Goal: Information Seeking & Learning: Learn about a topic

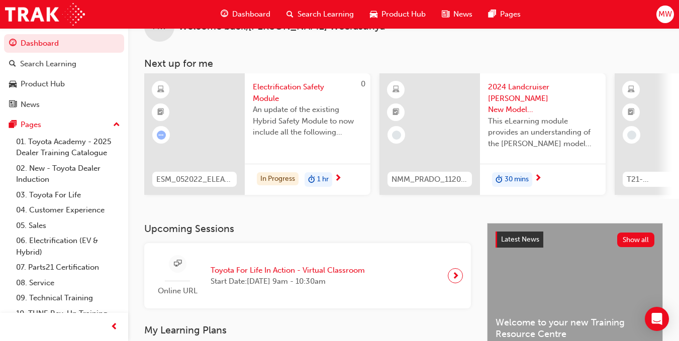
scroll to position [33, 0]
click at [281, 107] on span "An update of the existing Hybrid Safety Module to now include all the following…" at bounding box center [308, 121] width 110 height 34
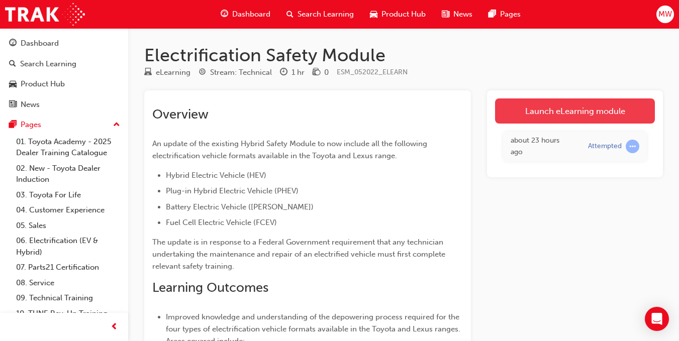
click at [559, 115] on link "Launch eLearning module" at bounding box center [575, 110] width 160 height 25
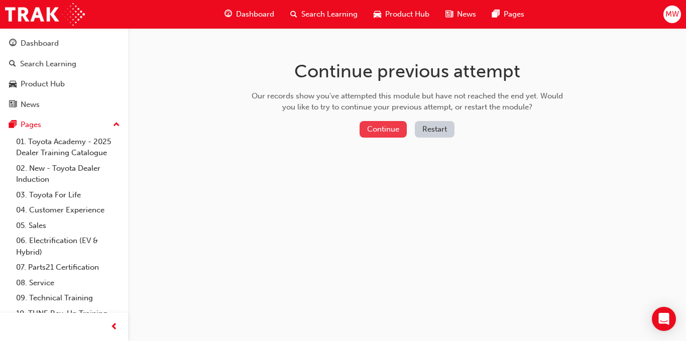
click at [380, 126] on button "Continue" at bounding box center [383, 129] width 47 height 17
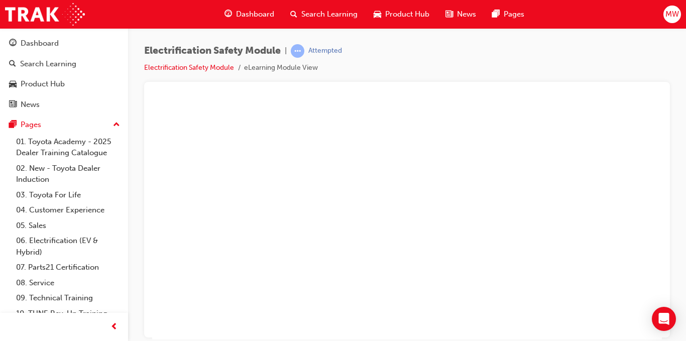
scroll to position [81, 0]
click at [378, 110] on div "play" at bounding box center [378, 110] width 0 height 0
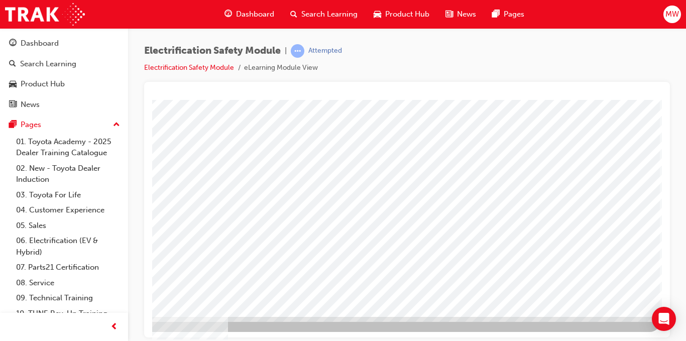
scroll to position [145, 181]
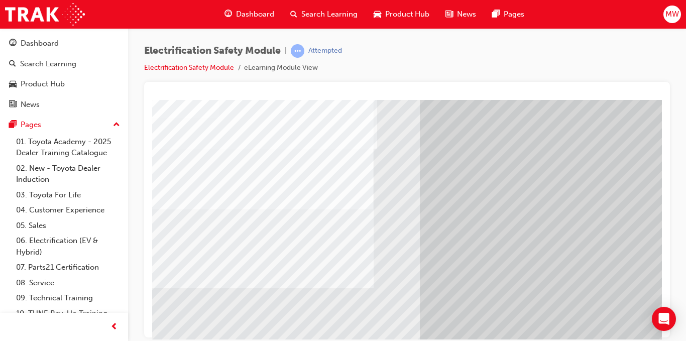
scroll to position [58, 0]
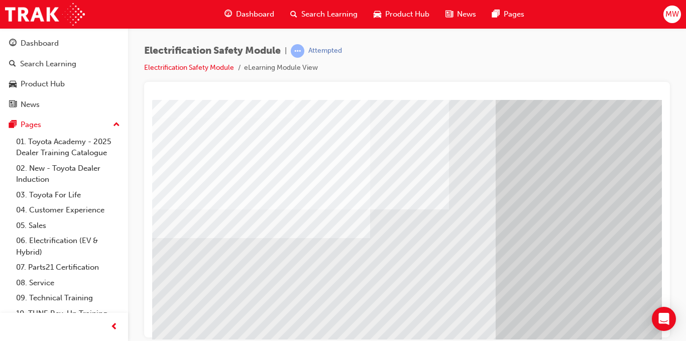
scroll to position [58, 8]
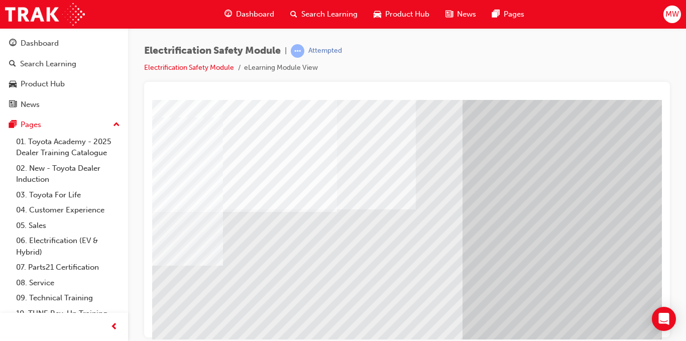
scroll to position [58, 40]
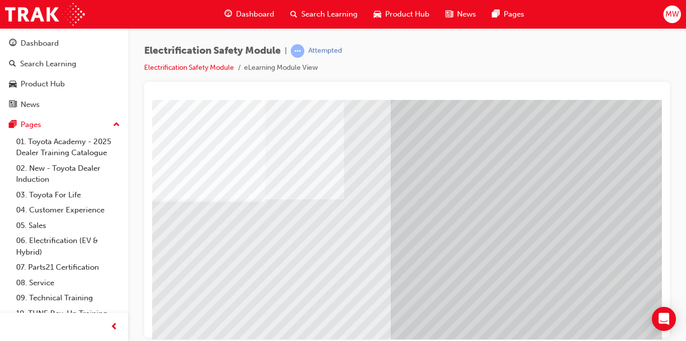
scroll to position [90, 93]
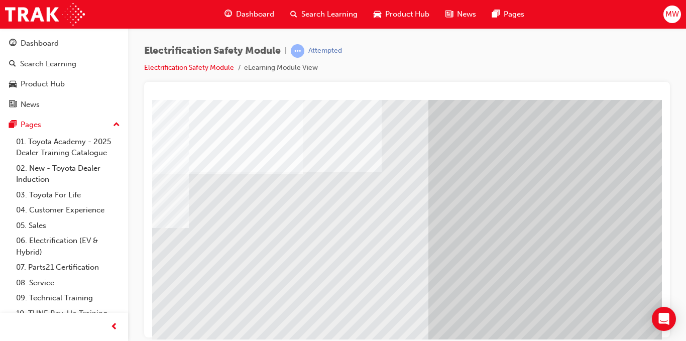
scroll to position [96, 76]
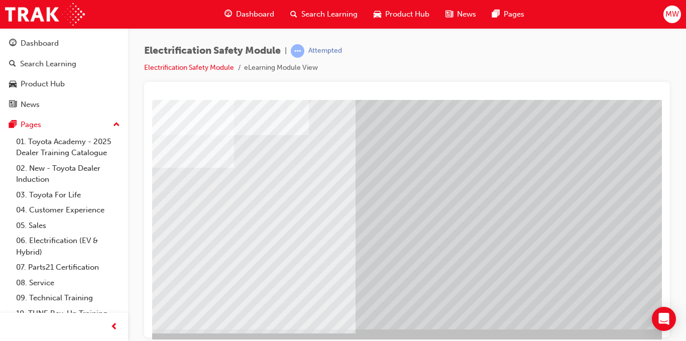
scroll to position [132, 148]
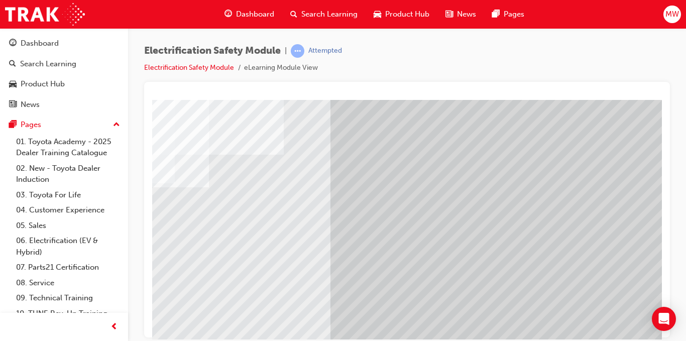
scroll to position [145, 181]
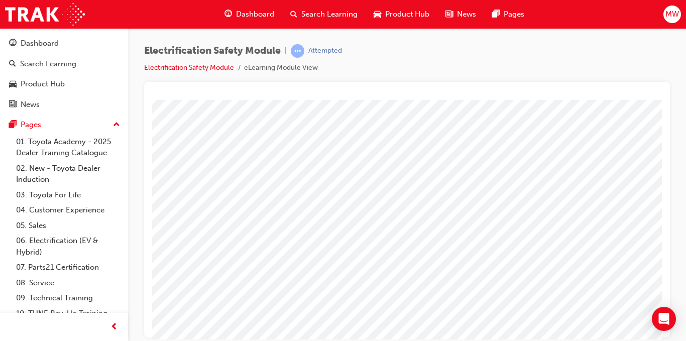
scroll to position [145, 143]
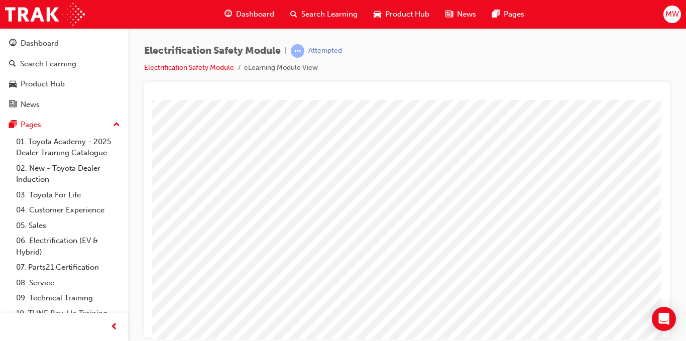
scroll to position [145, 181]
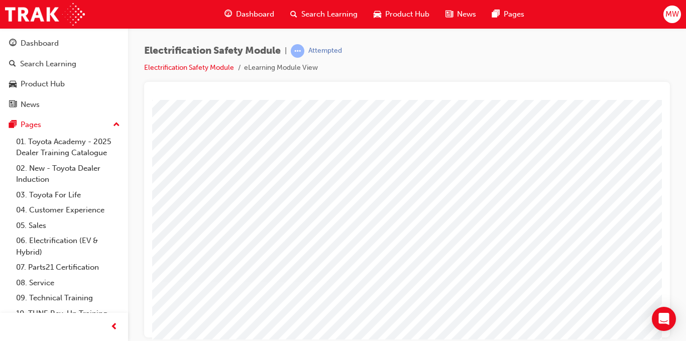
scroll to position [145, 136]
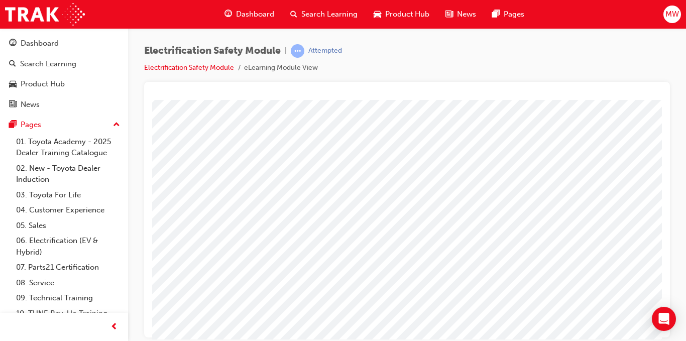
scroll to position [145, 160]
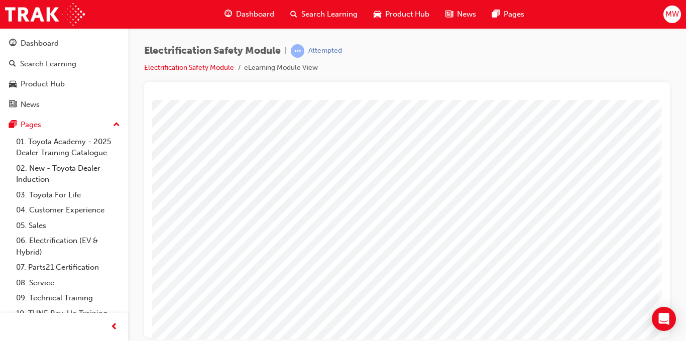
scroll to position [145, 181]
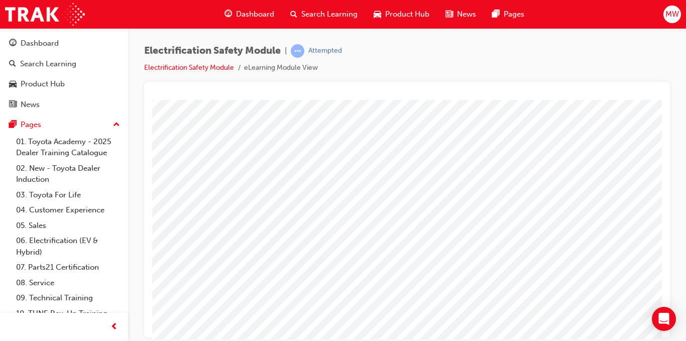
scroll to position [64, 143]
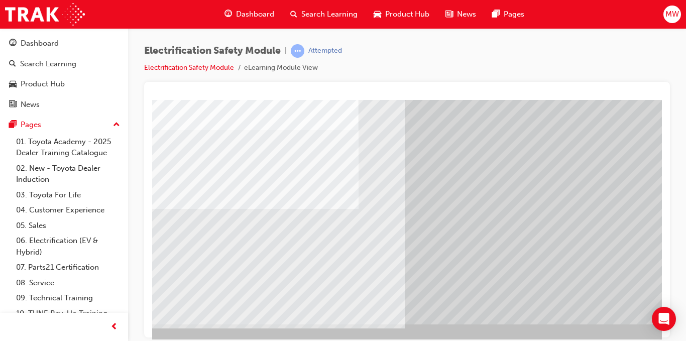
scroll to position [138, 0]
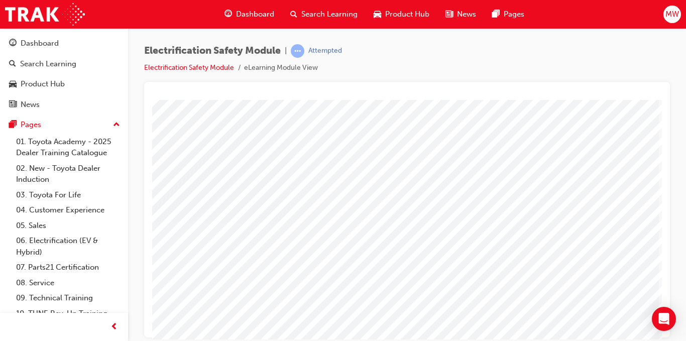
scroll to position [145, 181]
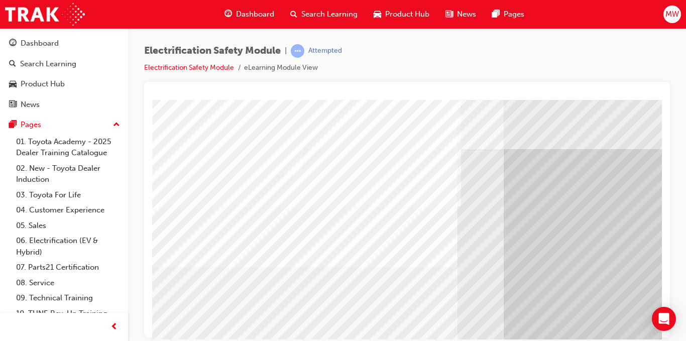
drag, startPoint x: 412, startPoint y: 237, endPoint x: 354, endPoint y: 241, distance: 58.4
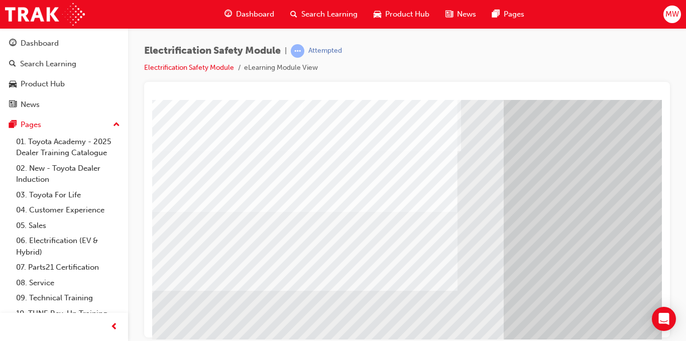
scroll to position [56, 0]
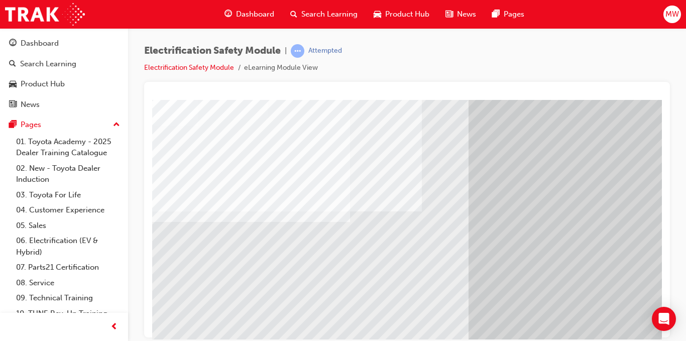
scroll to position [56, 35]
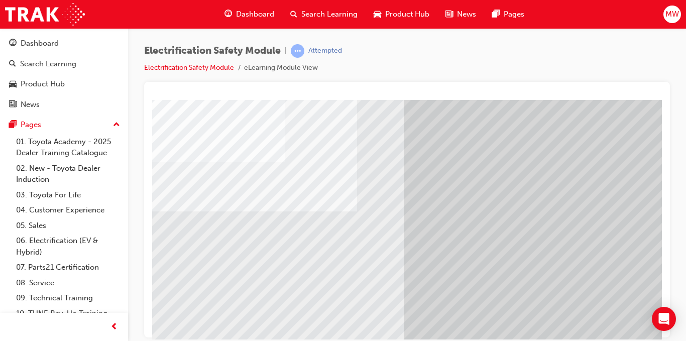
scroll to position [56, 102]
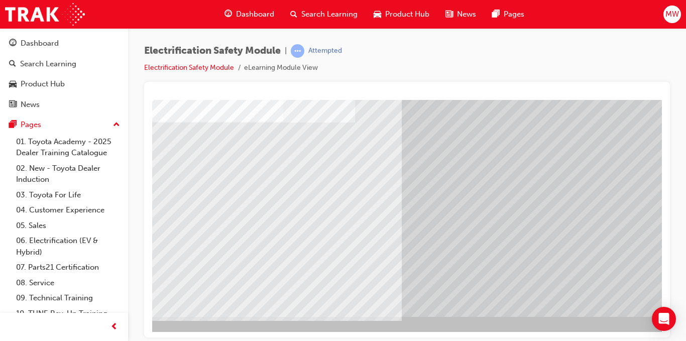
scroll to position [145, 181]
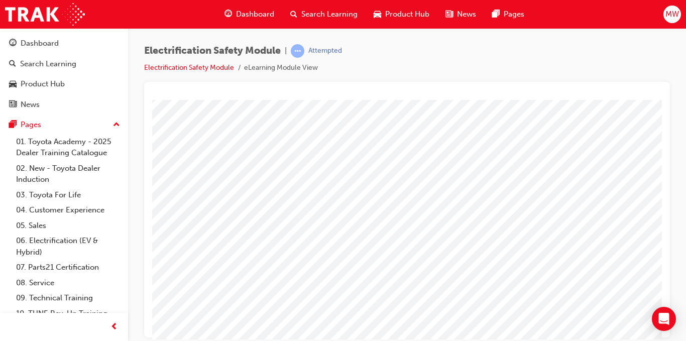
scroll to position [145, 172]
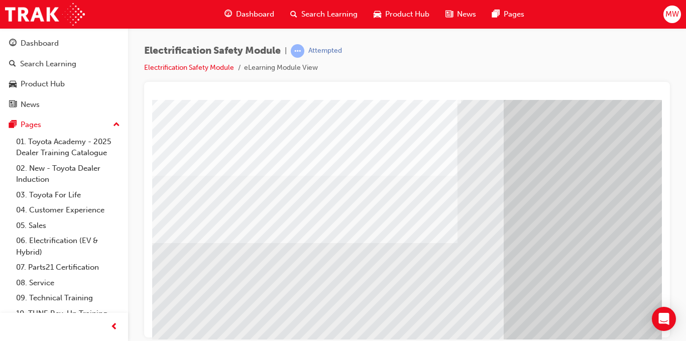
scroll to position [145, 0]
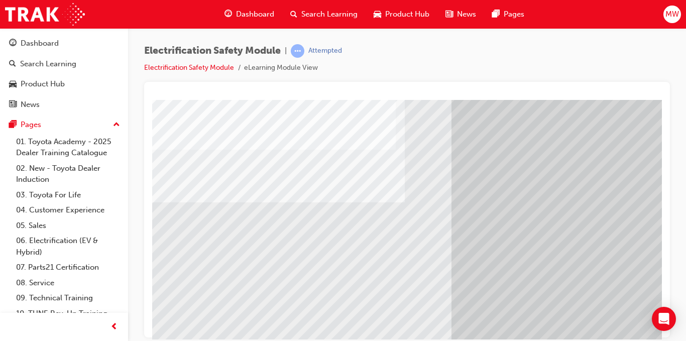
scroll to position [77, 49]
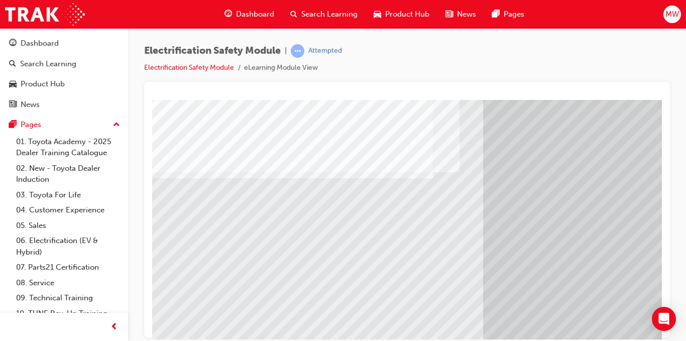
scroll to position [103, 21]
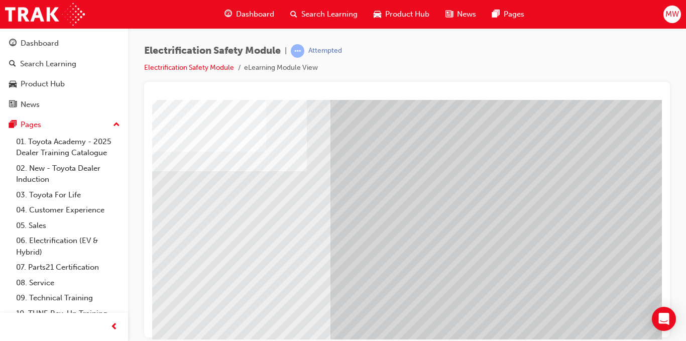
scroll to position [145, 181]
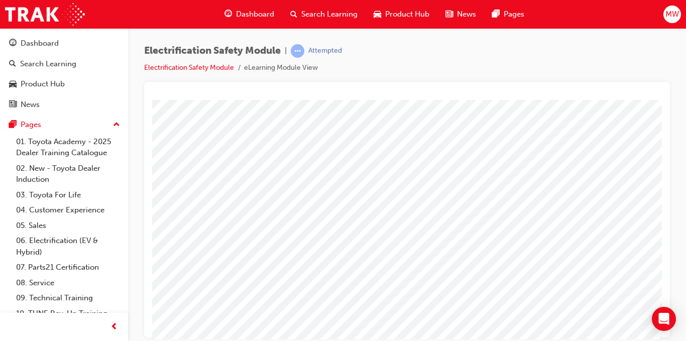
scroll to position [145, 139]
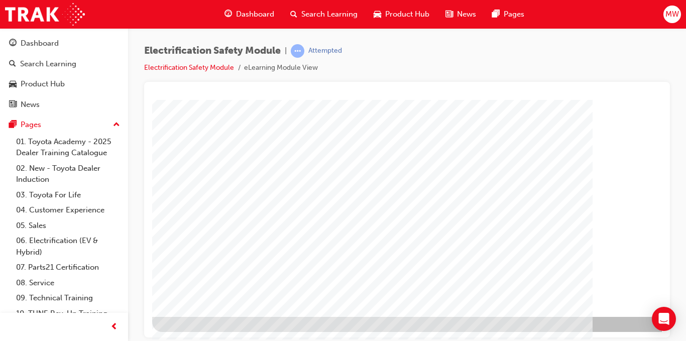
scroll to position [141, 181]
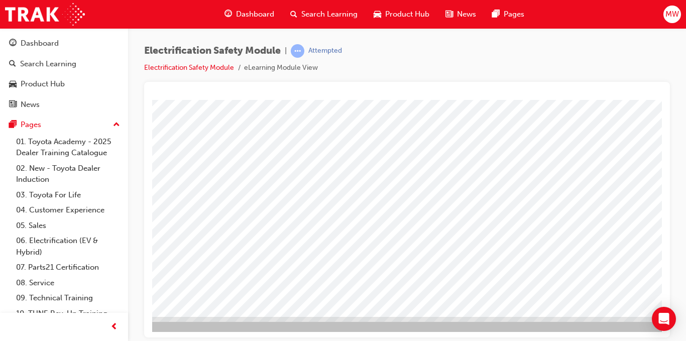
scroll to position [145, 181]
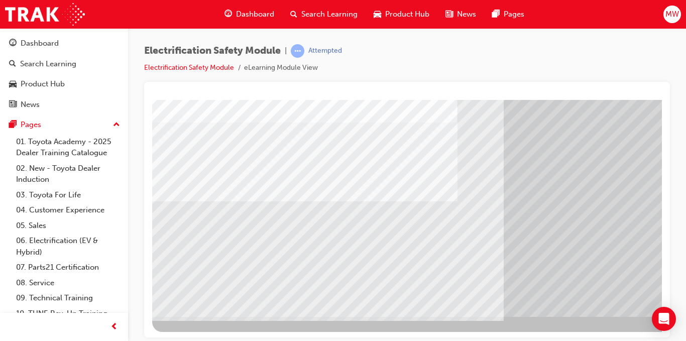
scroll to position [145, 15]
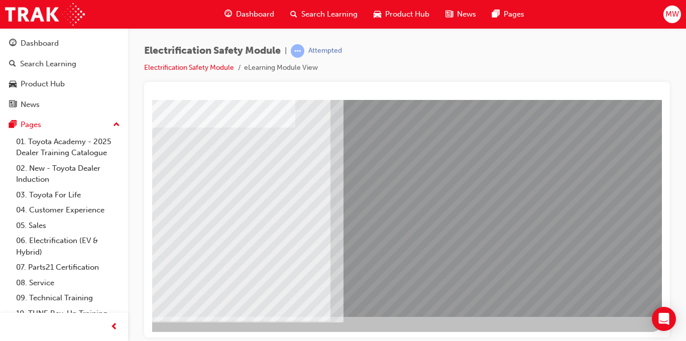
scroll to position [145, 0]
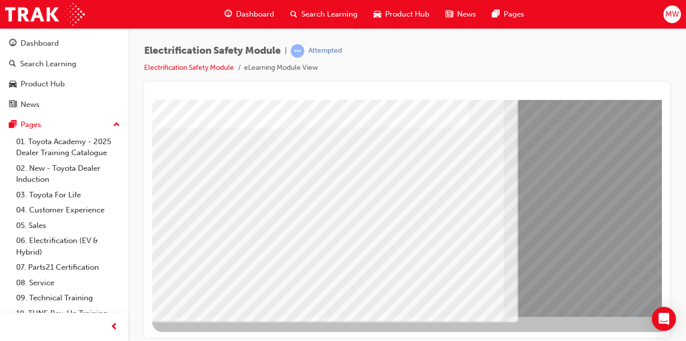
drag, startPoint x: 323, startPoint y: 218, endPoint x: 339, endPoint y: 217, distance: 15.6
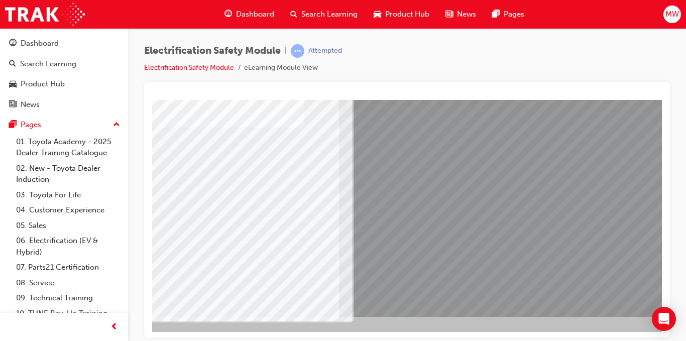
scroll to position [145, 181]
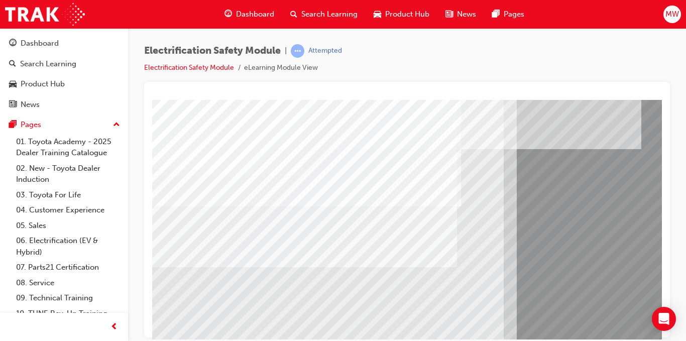
scroll to position [145, 0]
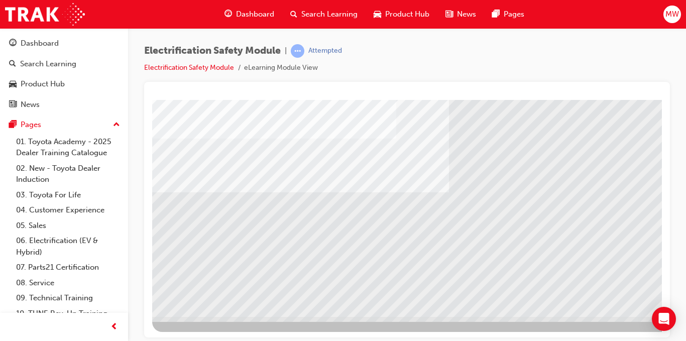
scroll to position [0, 0]
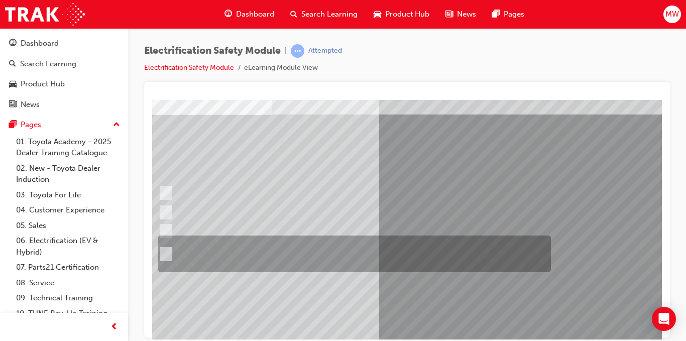
click at [298, 253] on div at bounding box center [352, 254] width 393 height 37
radio input "true"
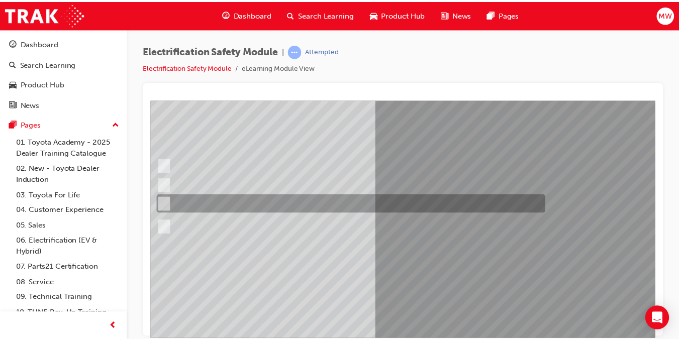
scroll to position [88, 31]
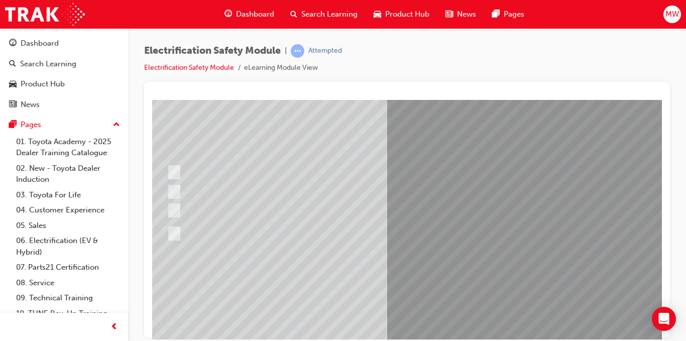
scroll to position [81, 23]
click at [339, 209] on div at bounding box center [360, 210] width 393 height 19
click at [249, 201] on div at bounding box center [360, 210] width 393 height 19
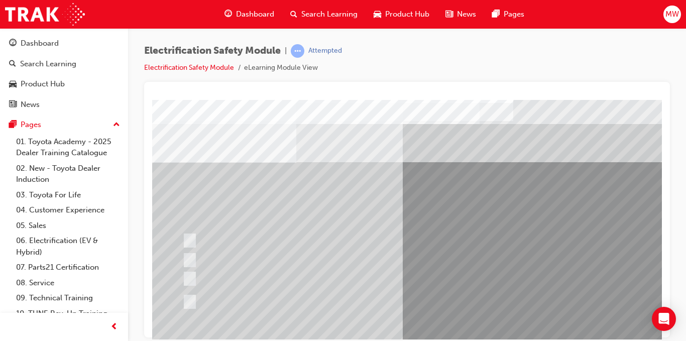
scroll to position [145, 7]
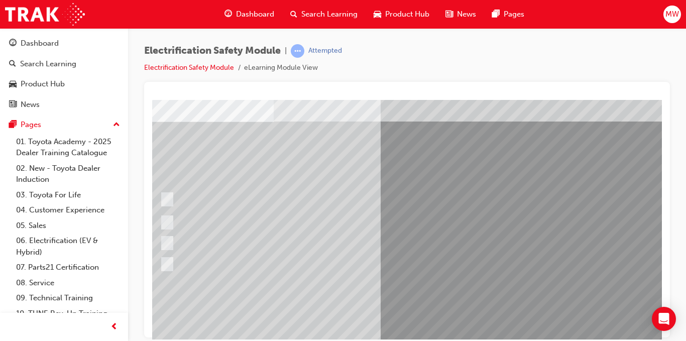
scroll to position [53, 30]
drag, startPoint x: 166, startPoint y: 142, endPoint x: 249, endPoint y: 133, distance: 83.3
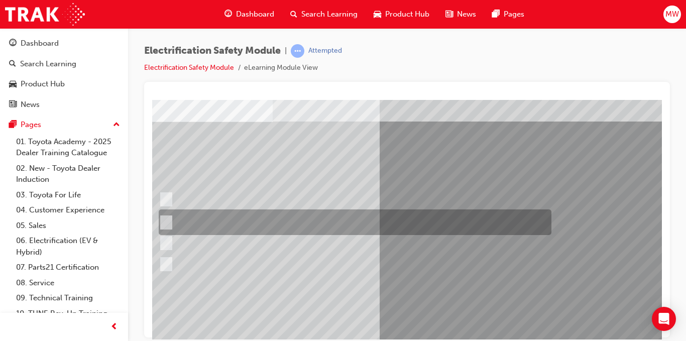
click at [257, 224] on div at bounding box center [352, 223] width 393 height 26
radio input "true"
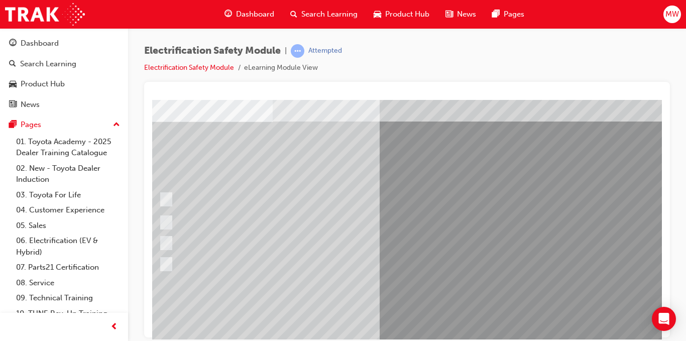
scroll to position [145, 30]
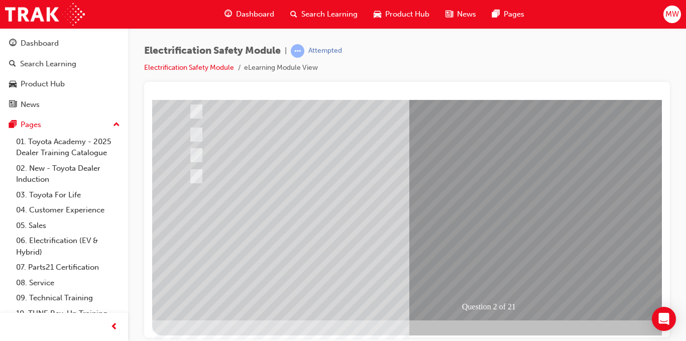
scroll to position [142, 0]
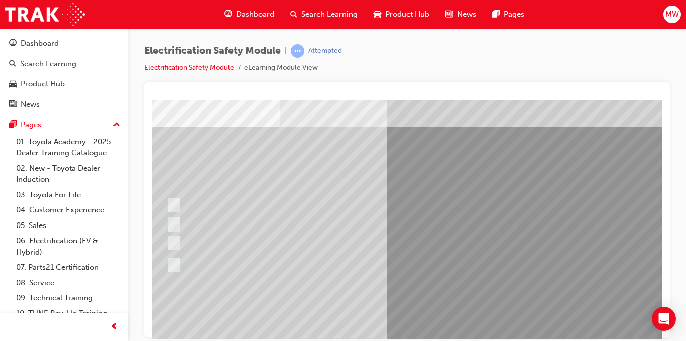
scroll to position [48, 22]
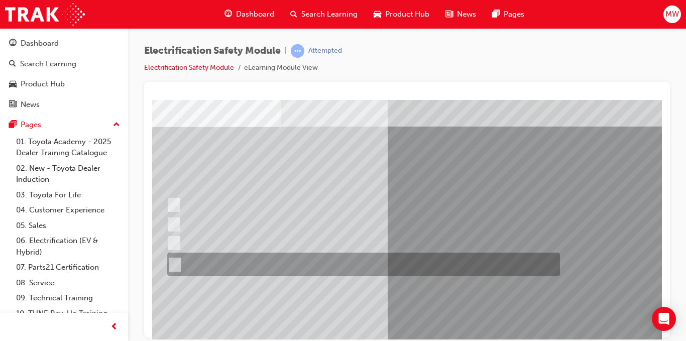
click at [389, 265] on div at bounding box center [361, 265] width 393 height 24
radio input "true"
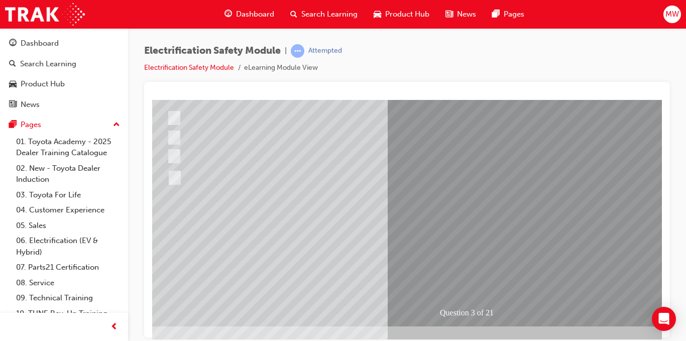
scroll to position [136, 22]
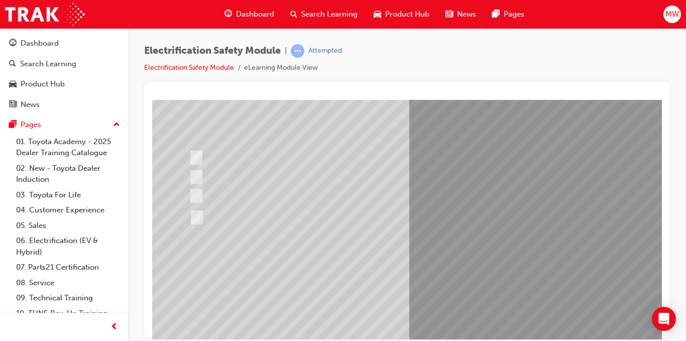
scroll to position [110, 0]
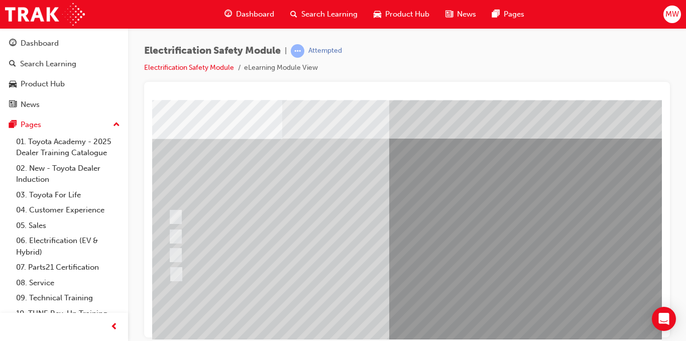
scroll to position [37, 21]
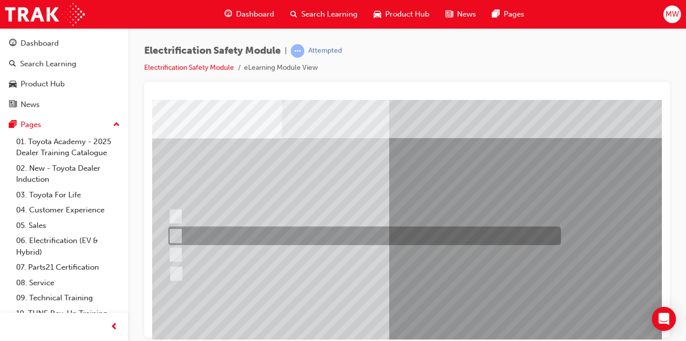
click at [275, 237] on div at bounding box center [362, 236] width 393 height 19
checkbox input "true"
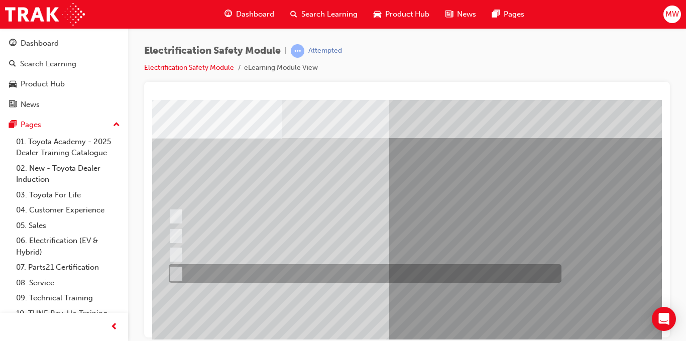
click at [288, 275] on div at bounding box center [362, 273] width 393 height 19
checkbox input "true"
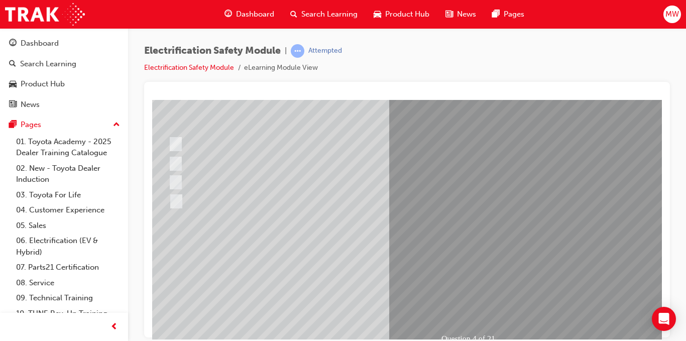
scroll to position [110, 21]
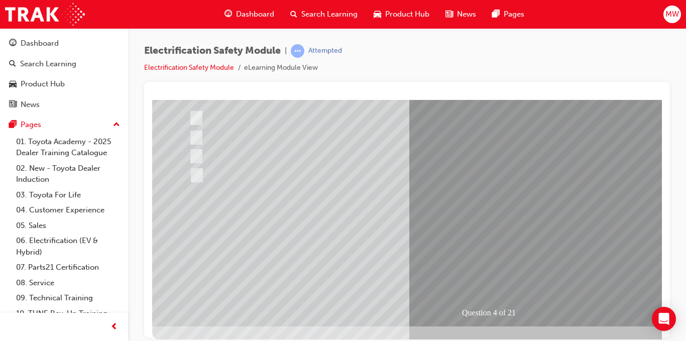
scroll to position [136, 0]
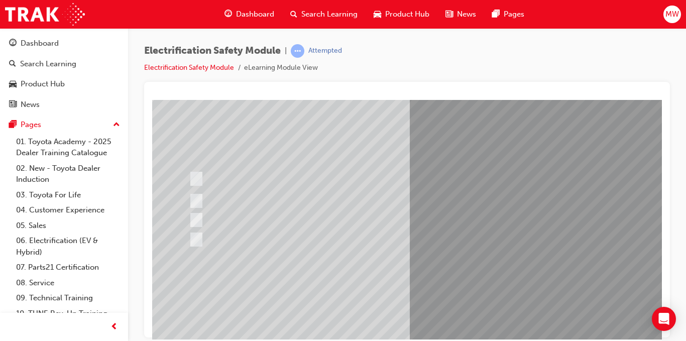
scroll to position [81, 0]
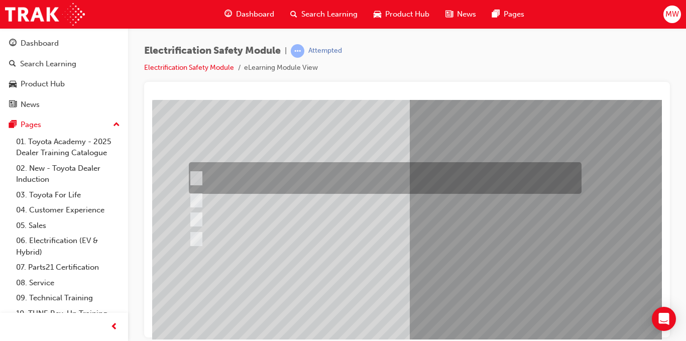
click at [376, 168] on div at bounding box center [382, 178] width 393 height 32
checkbox input "true"
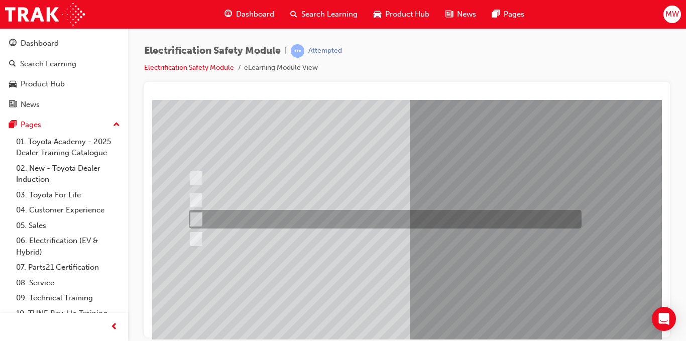
click at [337, 220] on div at bounding box center [382, 219] width 393 height 19
checkbox input "true"
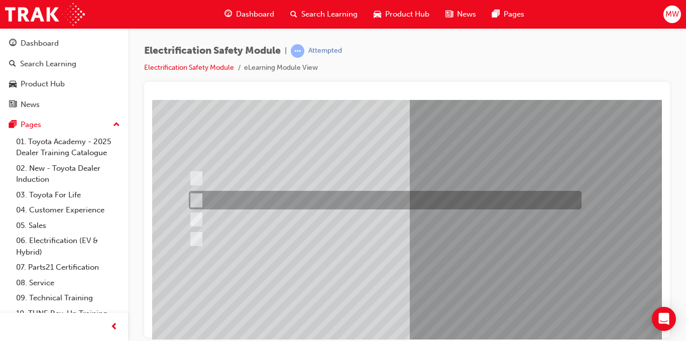
click at [315, 199] on div at bounding box center [382, 200] width 393 height 19
checkbox input "true"
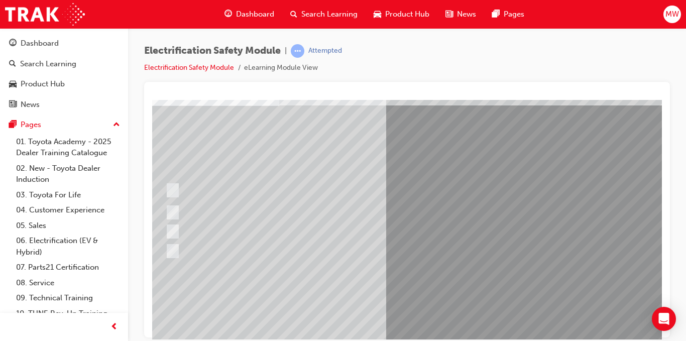
scroll to position [69, 23]
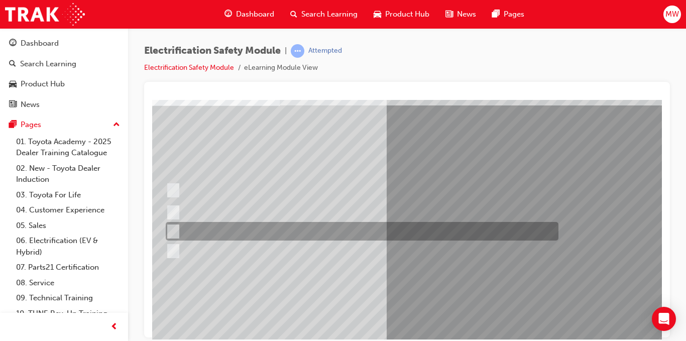
click at [412, 230] on div at bounding box center [359, 231] width 393 height 19
click at [386, 230] on div at bounding box center [359, 231] width 393 height 19
checkbox input "false"
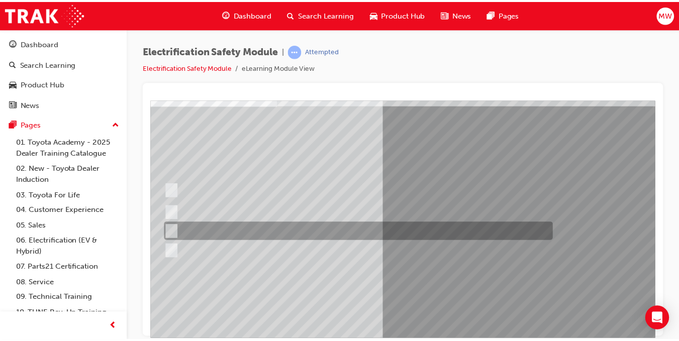
scroll to position [145, 23]
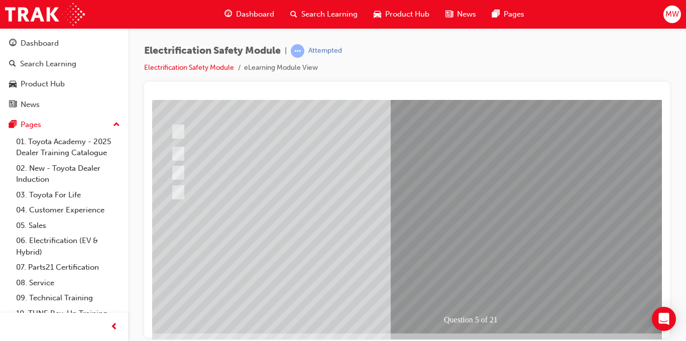
scroll to position [129, 18]
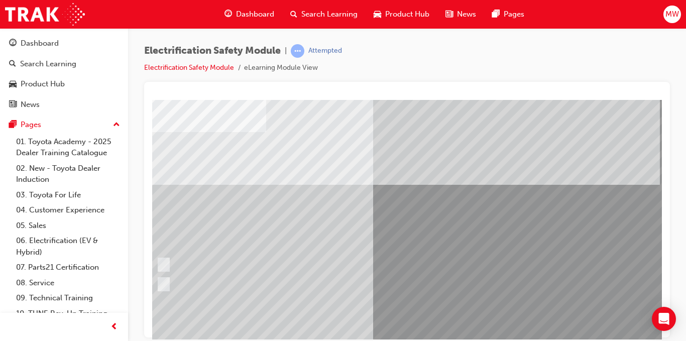
scroll to position [44, 37]
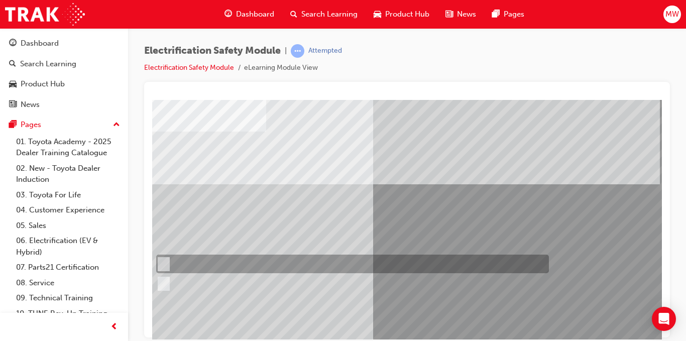
click at [197, 263] on div at bounding box center [350, 264] width 393 height 19
radio input "true"
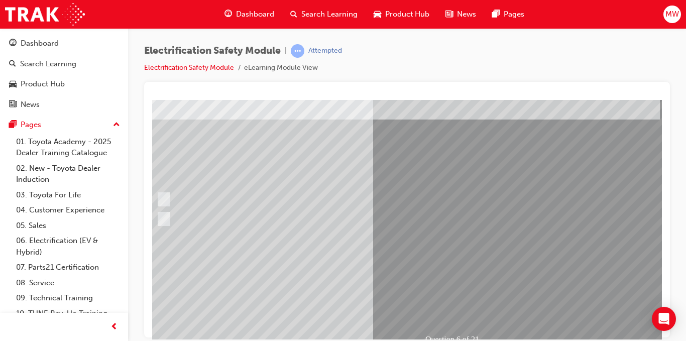
scroll to position [109, 37]
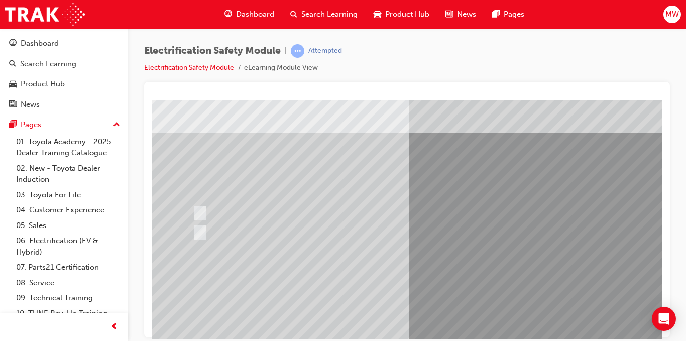
scroll to position [95, 0]
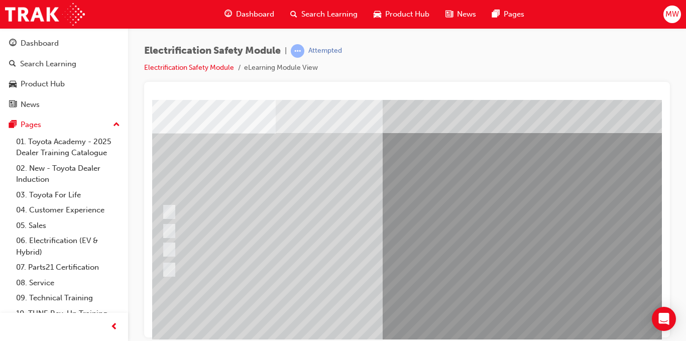
scroll to position [42, 27]
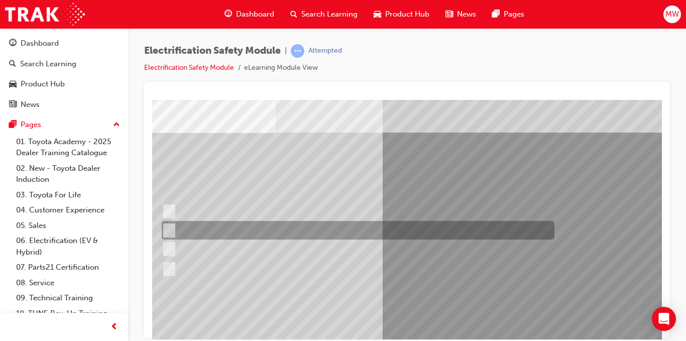
click at [383, 233] on div at bounding box center [355, 230] width 393 height 19
radio input "true"
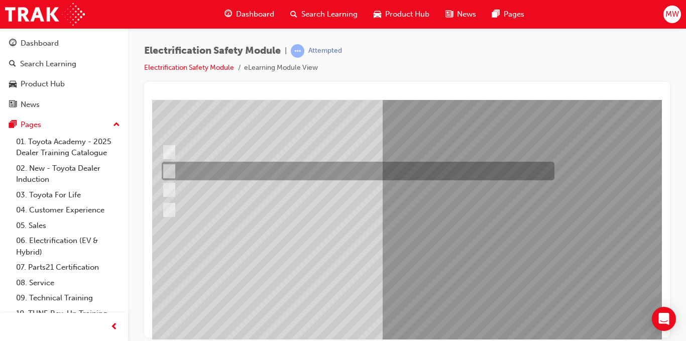
scroll to position [102, 27]
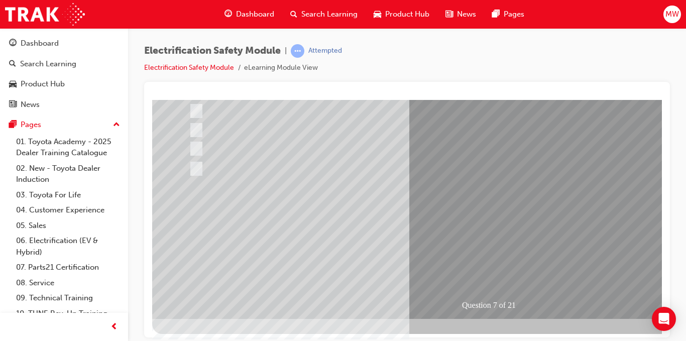
scroll to position [145, 0]
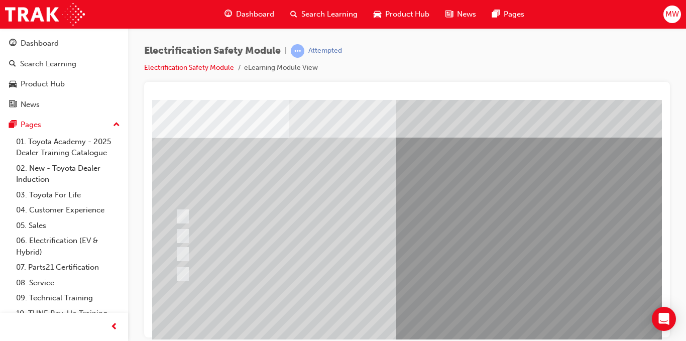
scroll to position [38, 14]
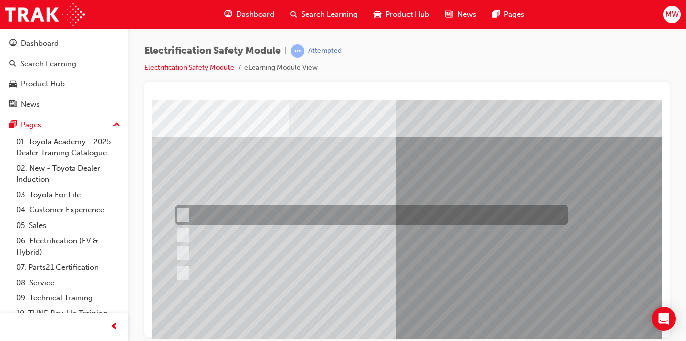
click at [339, 216] on div at bounding box center [369, 215] width 393 height 20
radio input "true"
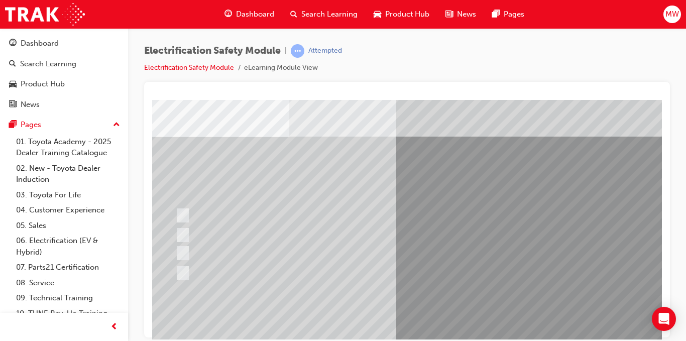
scroll to position [145, 14]
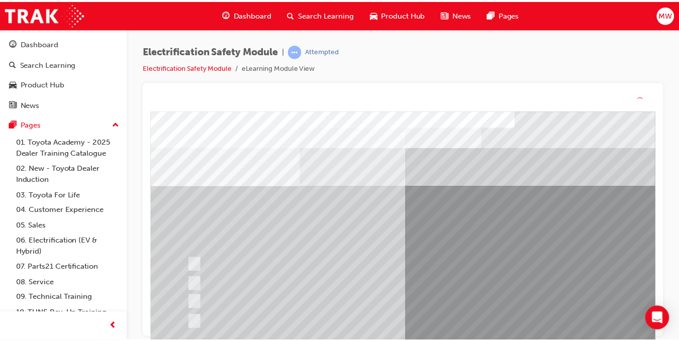
click at [394, 260] on div "Question 8 of 21" at bounding box center [491, 293] width 683 height 362
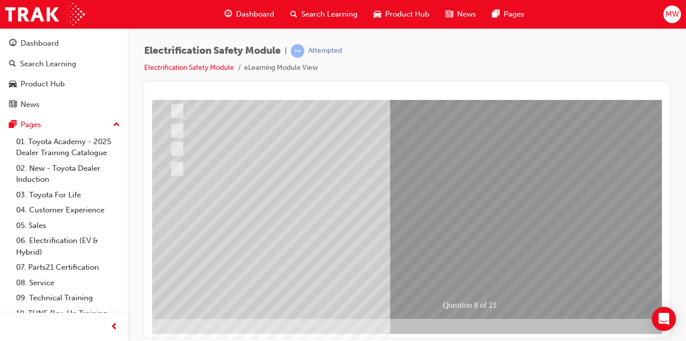
scroll to position [145, 19]
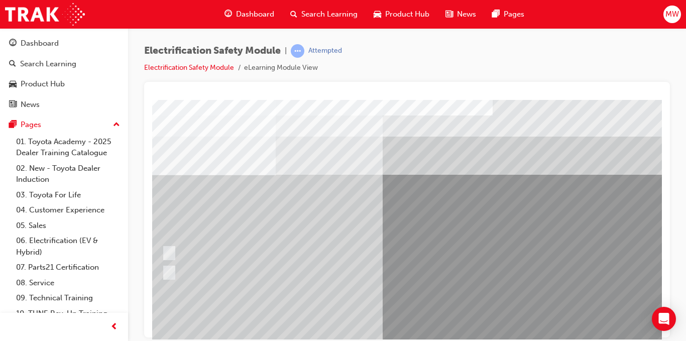
scroll to position [0, 9]
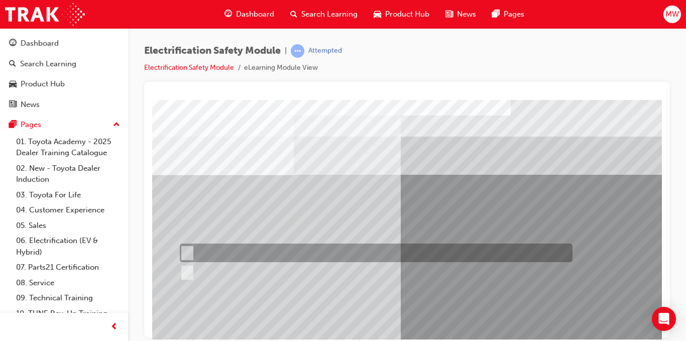
click at [225, 257] on div at bounding box center [373, 253] width 393 height 19
radio input "true"
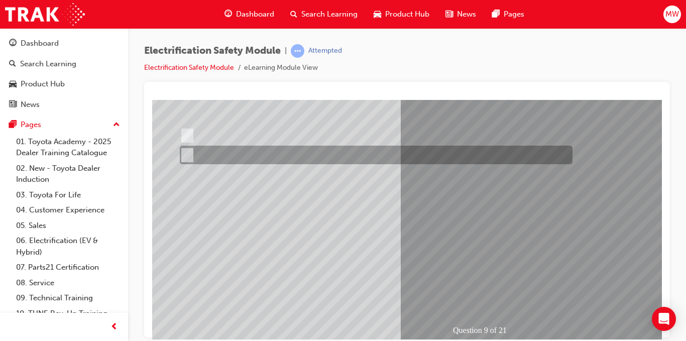
scroll to position [118, 9]
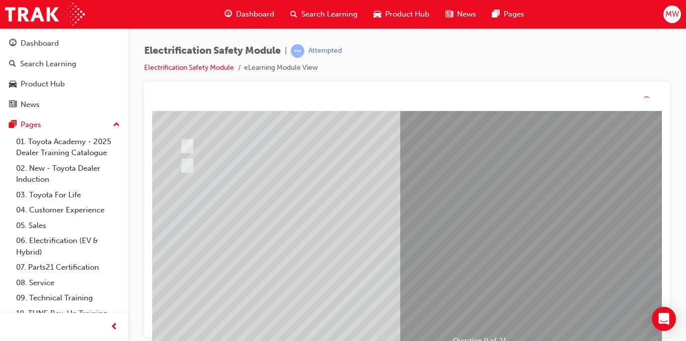
scroll to position [0, 0]
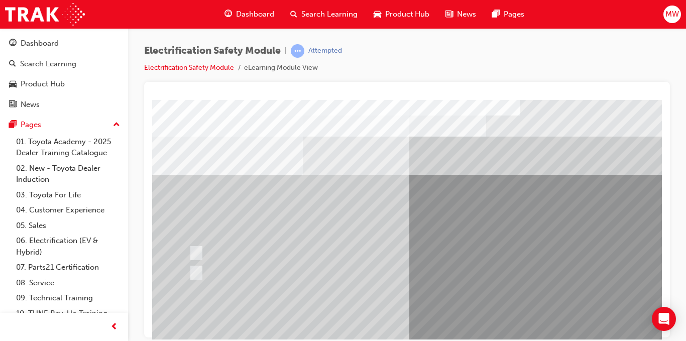
click at [408, 265] on div "Question 9 of 21" at bounding box center [493, 280] width 683 height 362
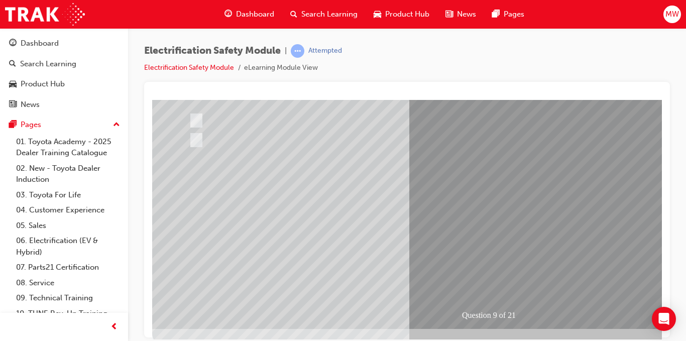
scroll to position [133, 0]
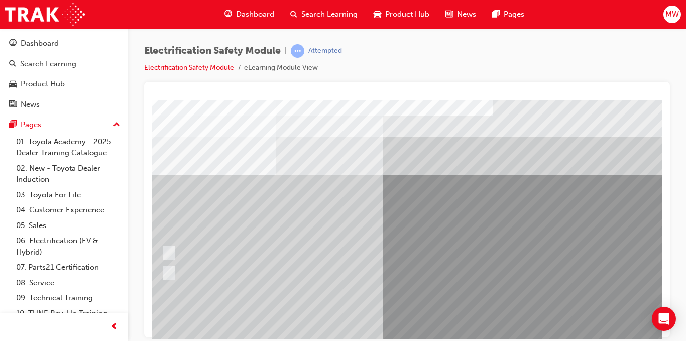
scroll to position [0, 28]
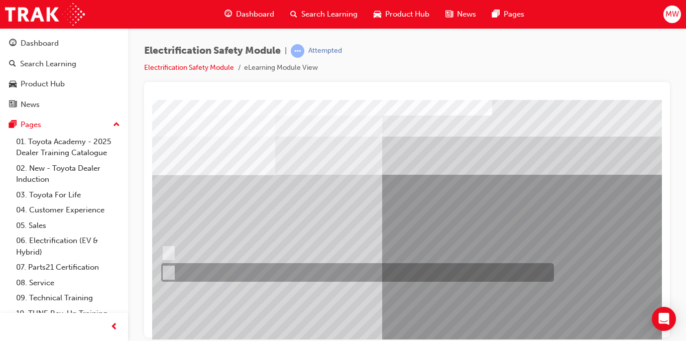
click at [211, 273] on div at bounding box center [355, 272] width 393 height 19
radio input "true"
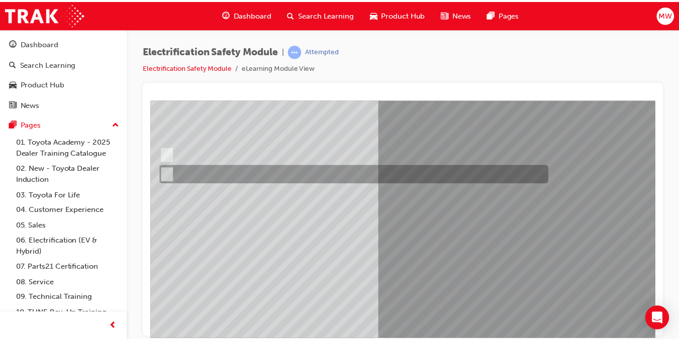
scroll to position [99, 28]
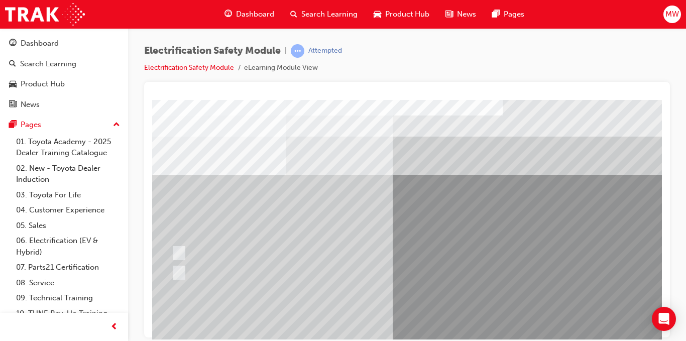
scroll to position [0, 17]
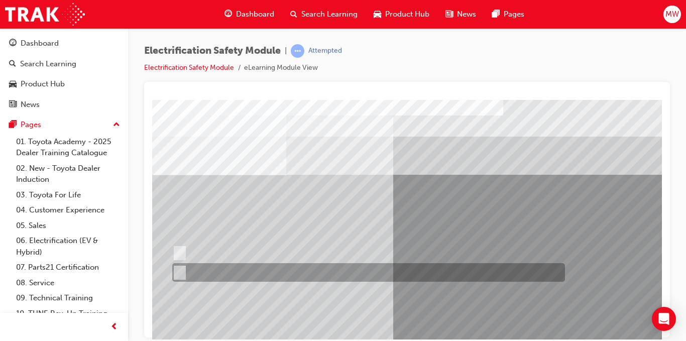
click at [219, 276] on div at bounding box center [366, 272] width 393 height 19
radio input "true"
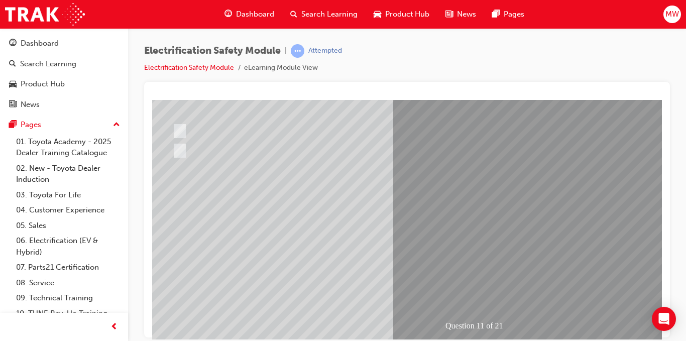
scroll to position [123, 17]
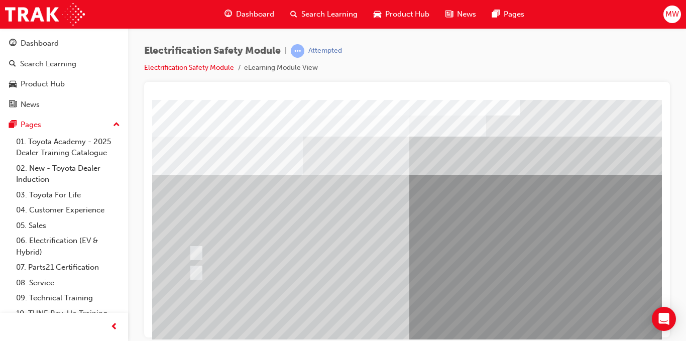
scroll to position [145, 0]
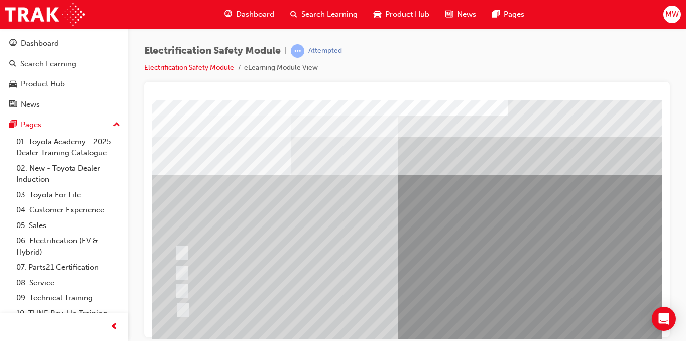
scroll to position [0, 12]
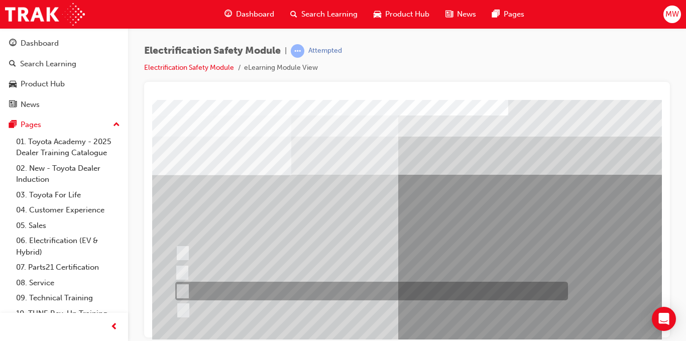
click at [350, 291] on div at bounding box center [369, 291] width 393 height 19
radio input "true"
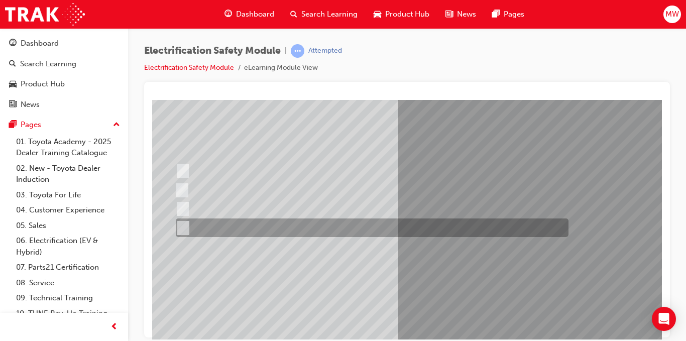
scroll to position [85, 12]
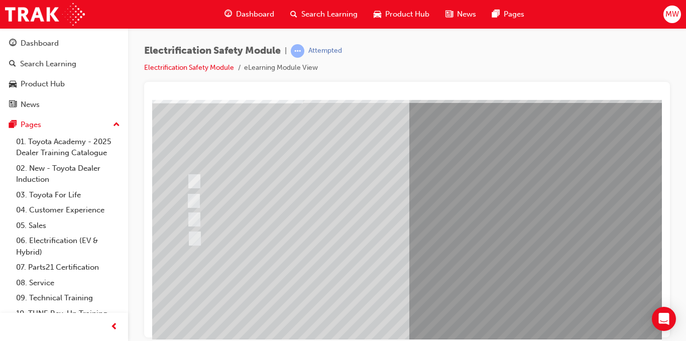
scroll to position [72, 0]
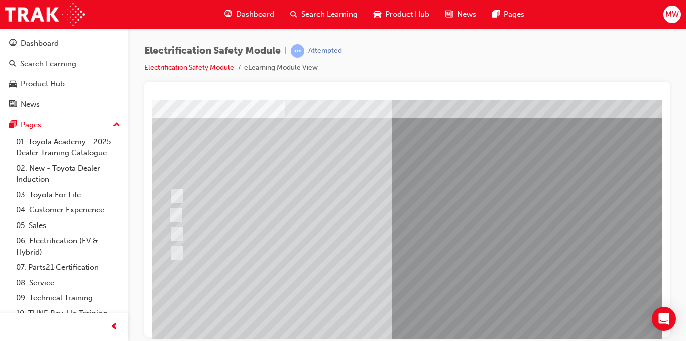
scroll to position [57, 18]
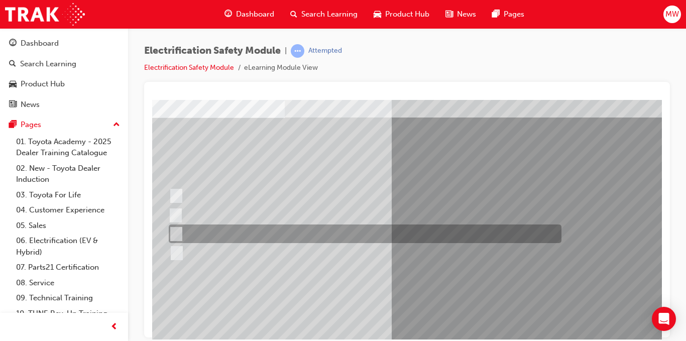
click at [251, 229] on div at bounding box center [362, 234] width 393 height 19
radio input "true"
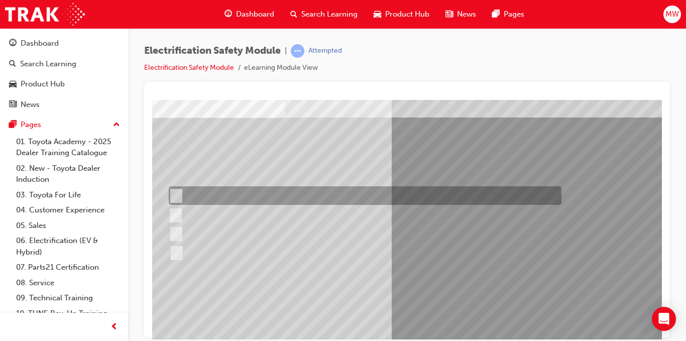
click at [256, 200] on div at bounding box center [362, 195] width 393 height 19
radio input "true"
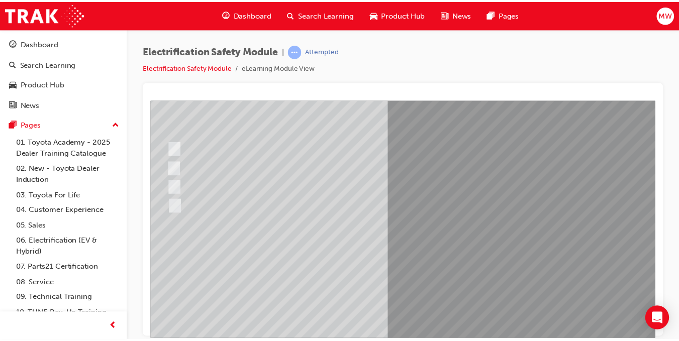
scroll to position [105, 18]
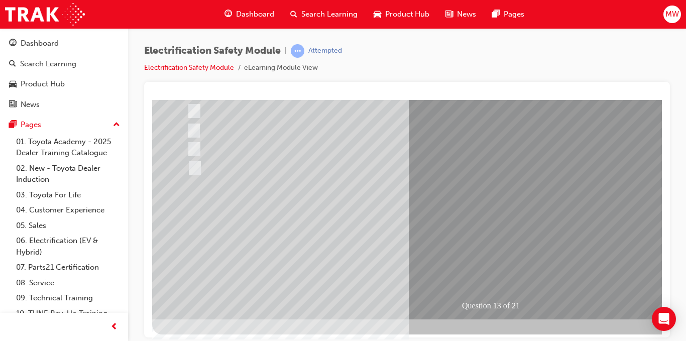
scroll to position [143, 0]
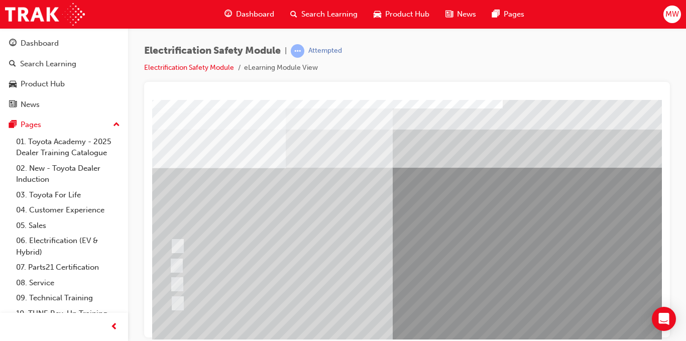
scroll to position [7, 17]
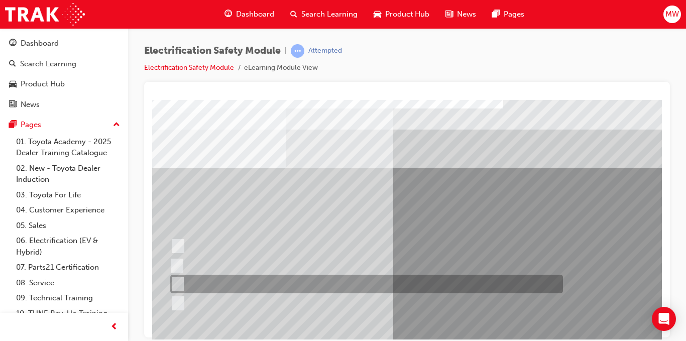
click at [233, 280] on div at bounding box center [364, 284] width 393 height 19
radio input "true"
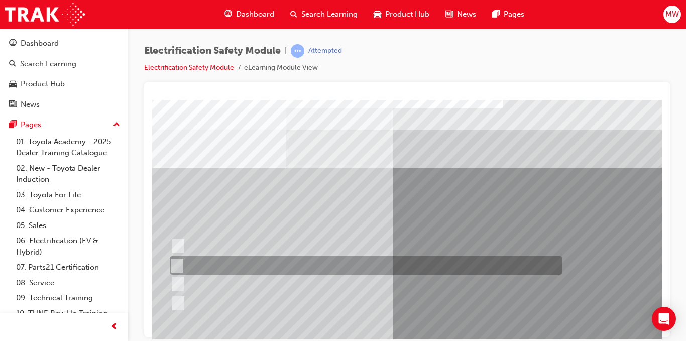
scroll to position [145, 17]
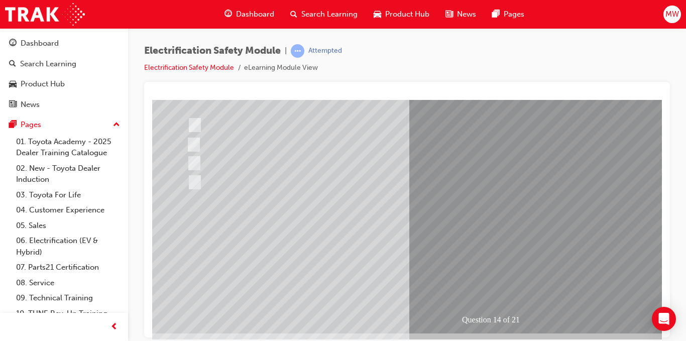
scroll to position [129, 0]
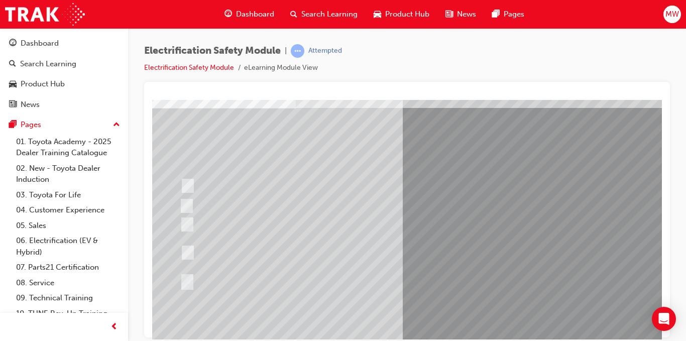
scroll to position [67, 7]
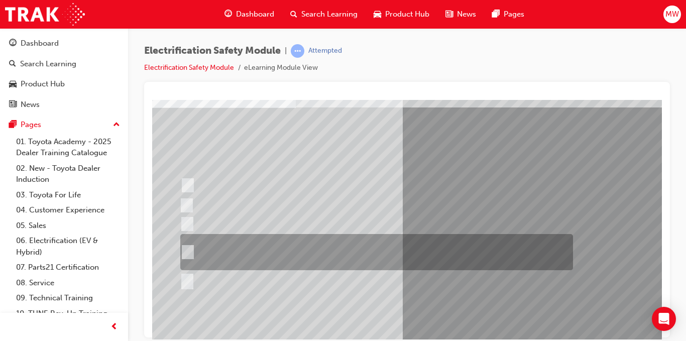
click at [364, 255] on div at bounding box center [374, 252] width 393 height 36
radio input "true"
click at [364, 255] on div at bounding box center [374, 252] width 393 height 36
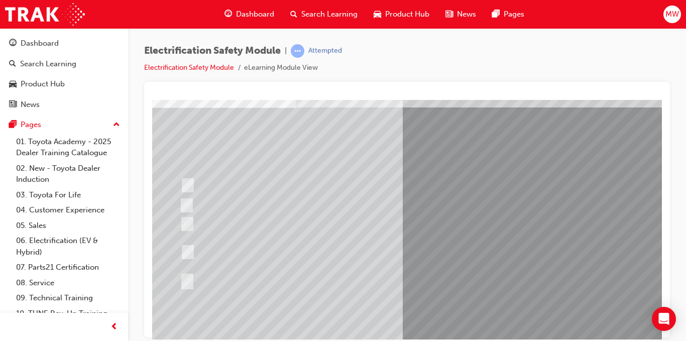
scroll to position [145, 7]
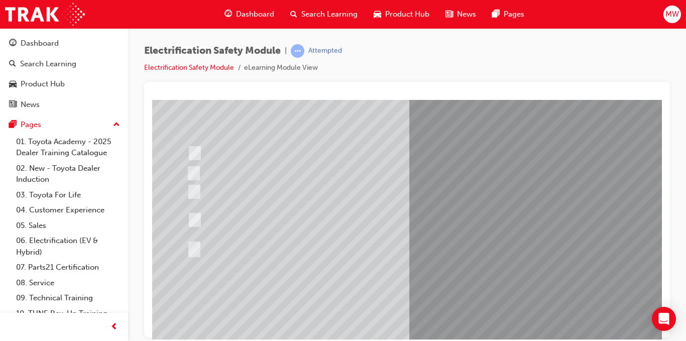
scroll to position [99, 0]
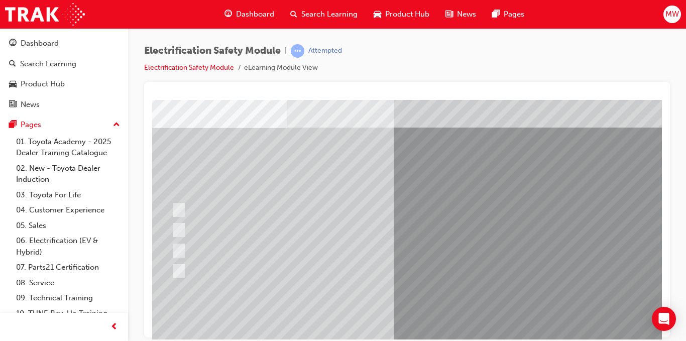
scroll to position [48, 16]
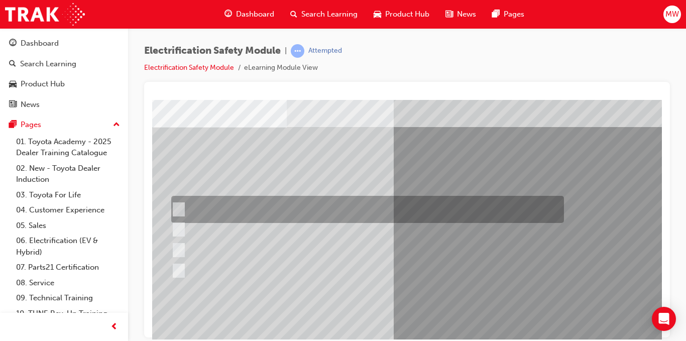
click at [389, 204] on div at bounding box center [365, 209] width 393 height 27
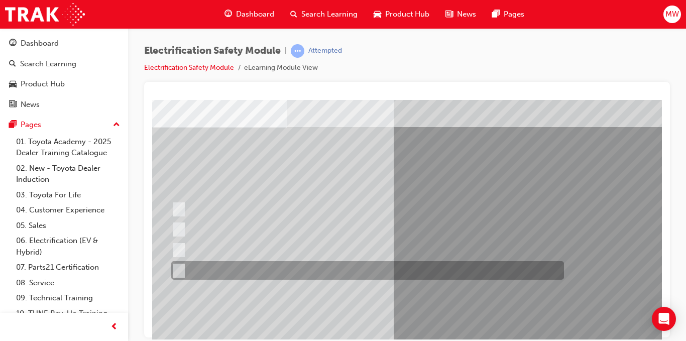
click at [375, 272] on div at bounding box center [365, 270] width 393 height 19
radio input "false"
radio input "true"
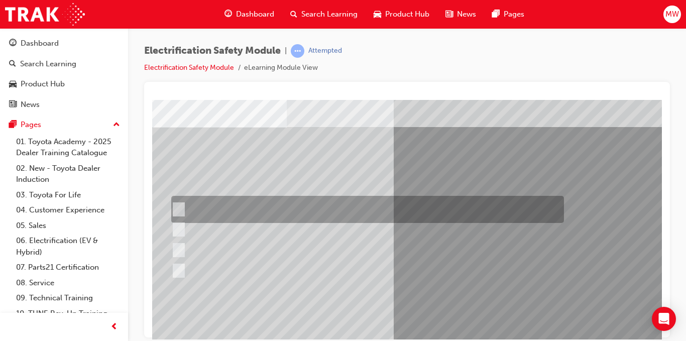
click at [302, 205] on div at bounding box center [365, 209] width 393 height 27
radio input "true"
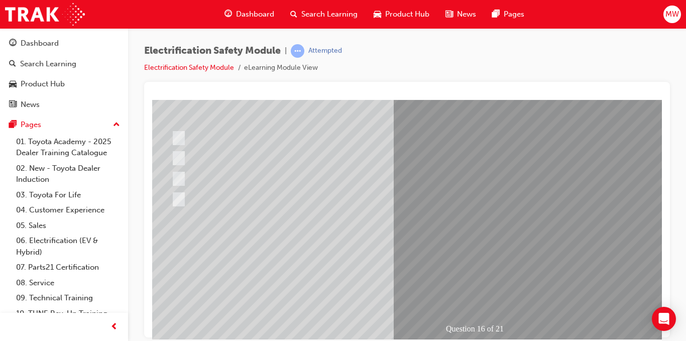
scroll to position [128, 16]
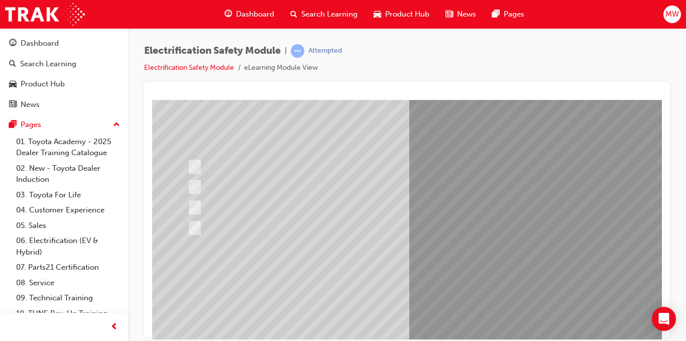
scroll to position [91, 0]
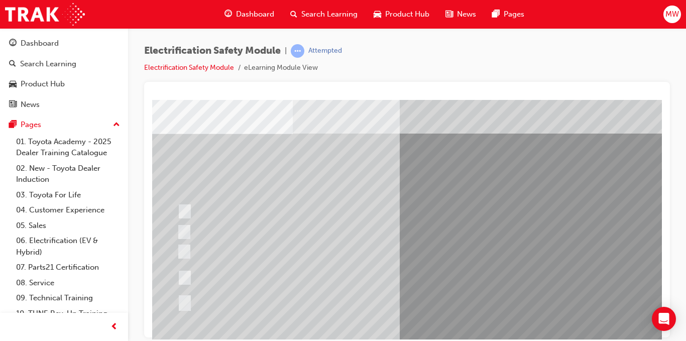
scroll to position [41, 10]
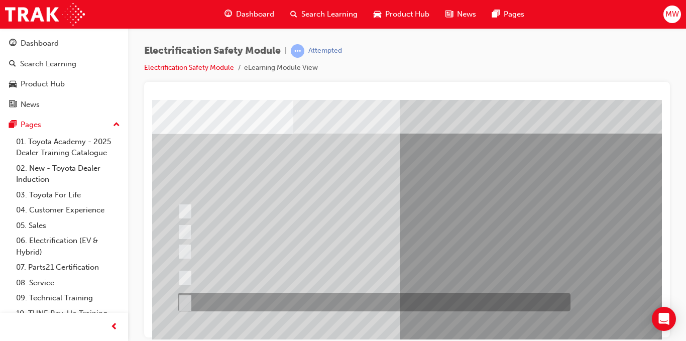
click at [280, 297] on div at bounding box center [371, 302] width 393 height 19
radio input "true"
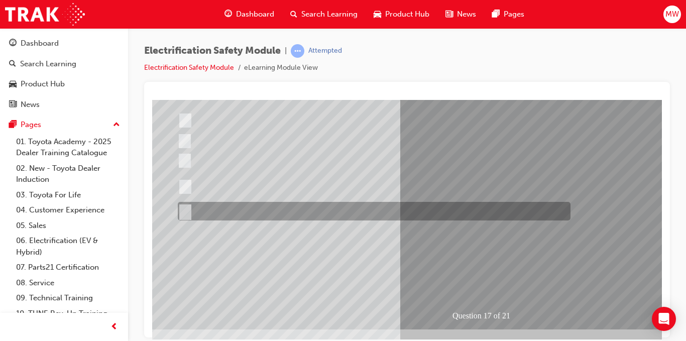
scroll to position [135, 10]
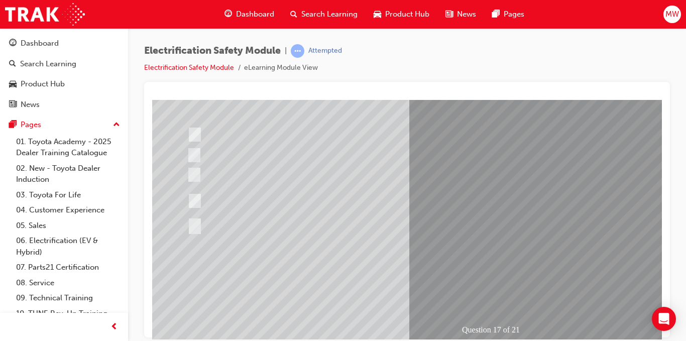
scroll to position [119, 0]
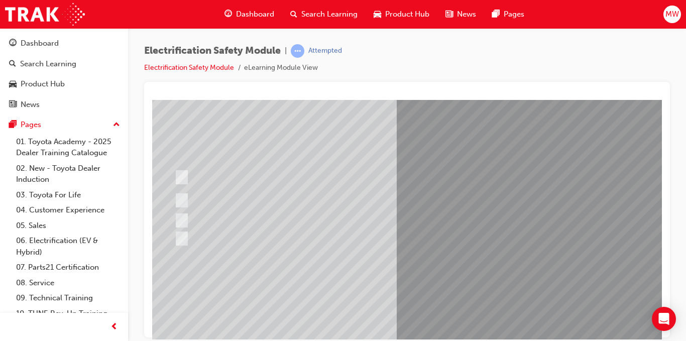
scroll to position [76, 13]
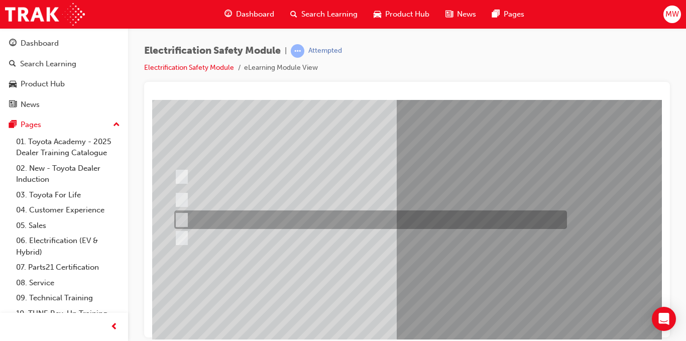
click at [338, 222] on div at bounding box center [368, 220] width 393 height 19
radio input "true"
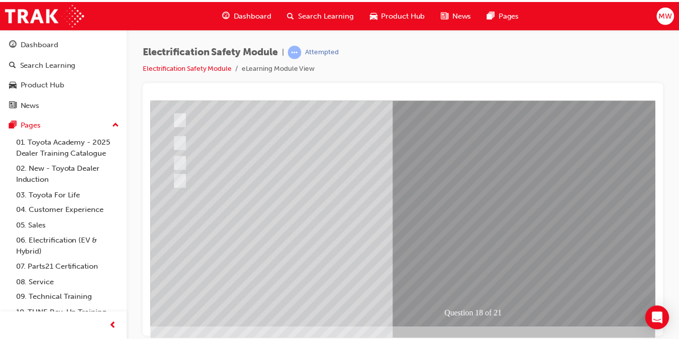
scroll to position [134, 13]
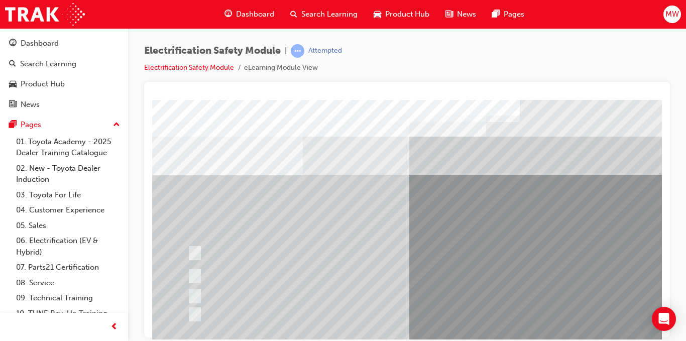
click at [414, 264] on div at bounding box center [381, 276] width 393 height 25
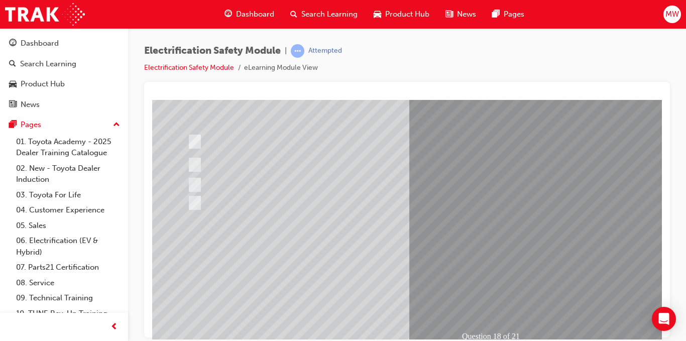
scroll to position [112, 0]
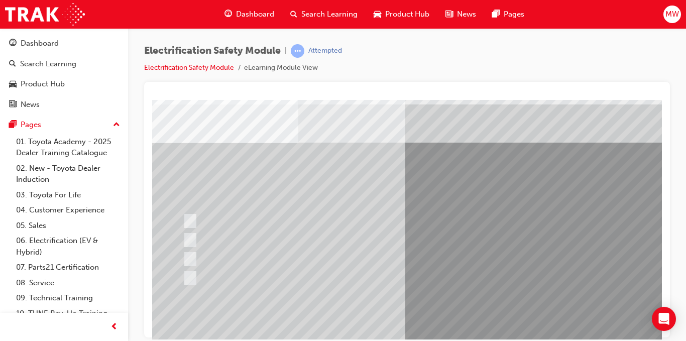
scroll to position [32, 4]
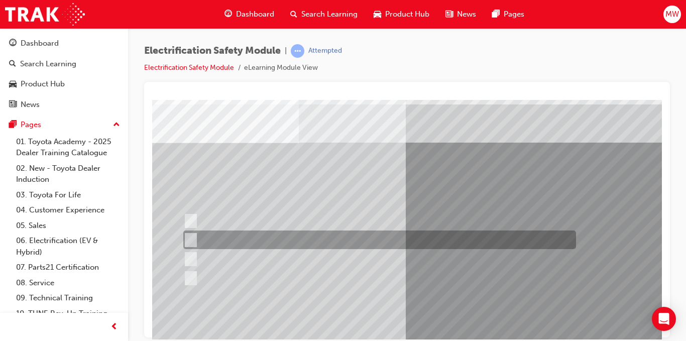
click at [331, 235] on div at bounding box center [377, 240] width 393 height 19
radio input "true"
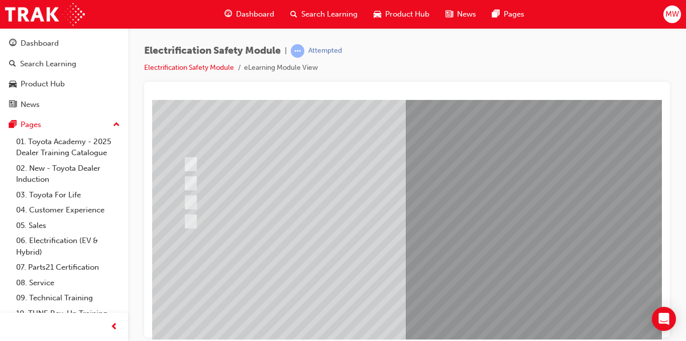
scroll to position [93, 4]
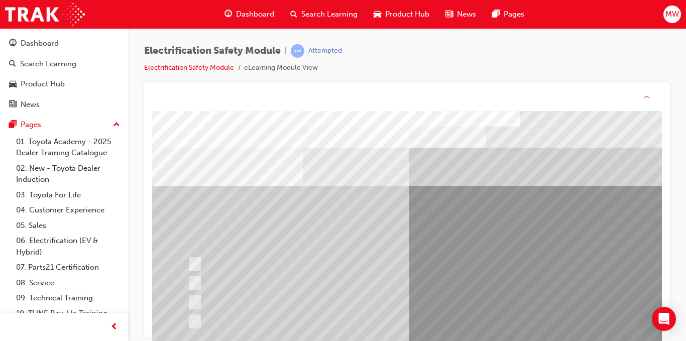
click at [426, 302] on div "Question 19 of 21" at bounding box center [493, 292] width 683 height 362
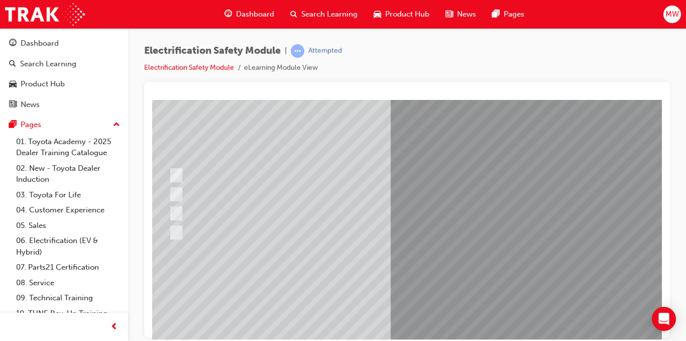
scroll to position [78, 19]
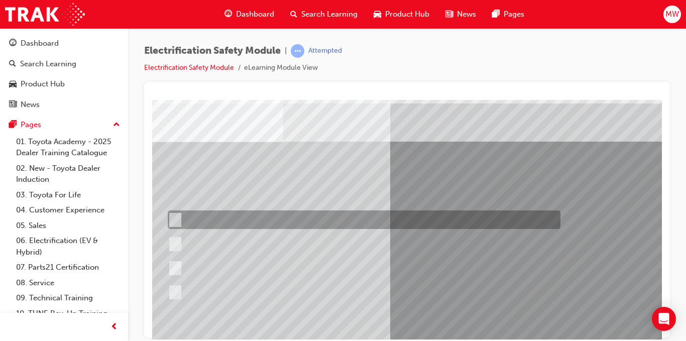
scroll to position [33, 20]
click at [295, 222] on div at bounding box center [361, 220] width 393 height 19
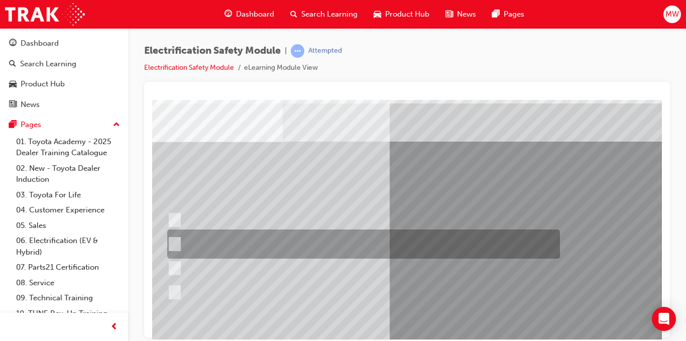
click at [341, 247] on div at bounding box center [361, 244] width 393 height 29
radio input "false"
radio input "true"
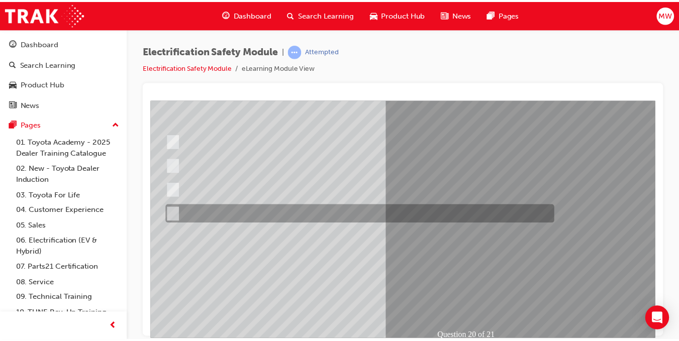
scroll to position [112, 20]
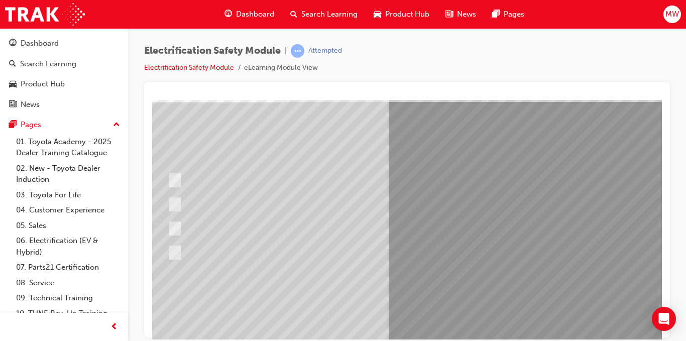
scroll to position [117, 20]
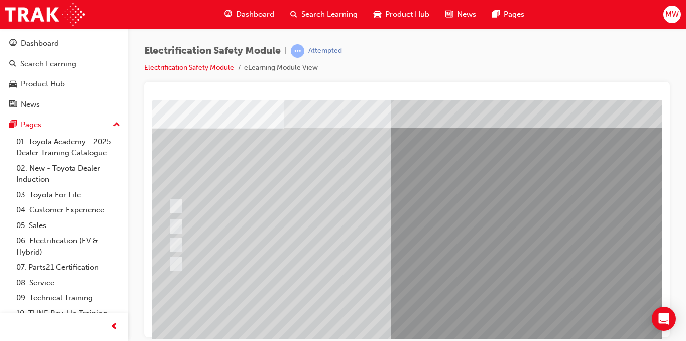
scroll to position [47, 19]
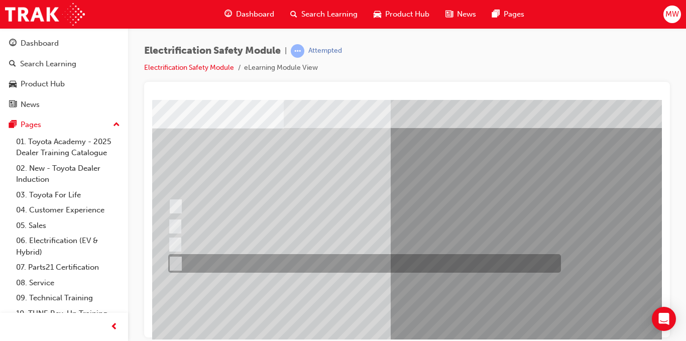
click at [316, 263] on div at bounding box center [362, 263] width 393 height 19
radio input "true"
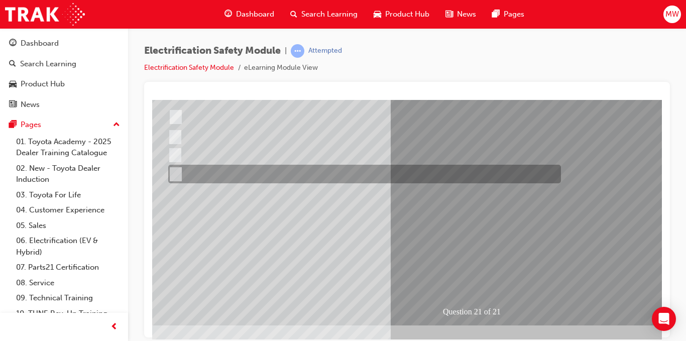
scroll to position [137, 19]
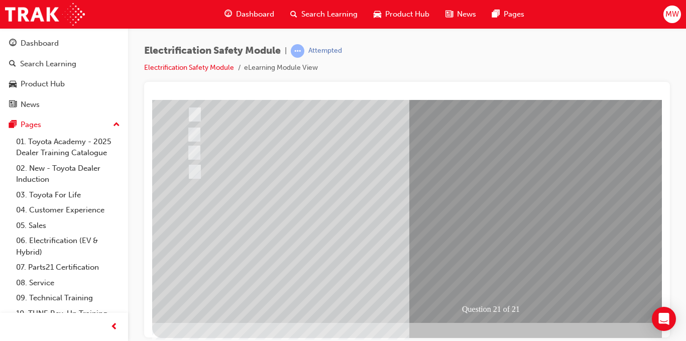
scroll to position [140, 0]
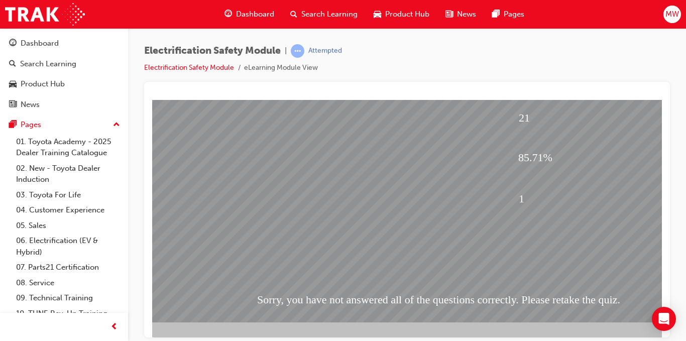
scroll to position [145, 8]
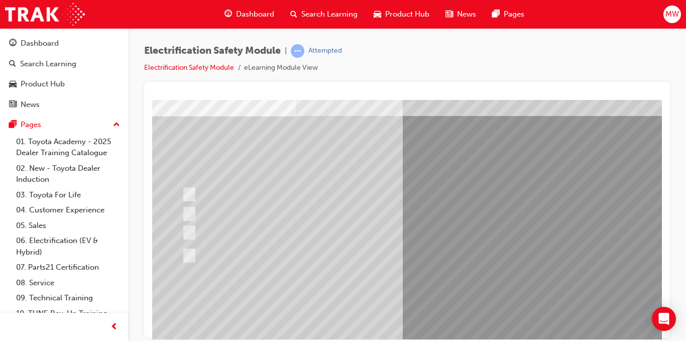
scroll to position [54, 8]
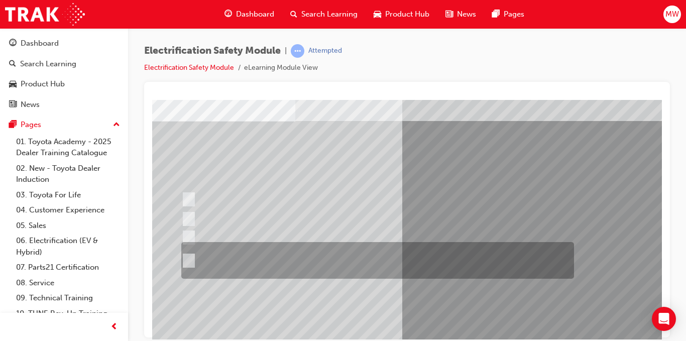
click at [323, 254] on div at bounding box center [375, 260] width 393 height 37
radio input "true"
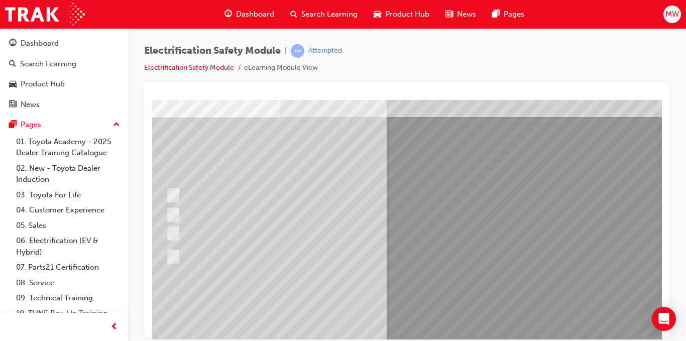
scroll to position [145, 23]
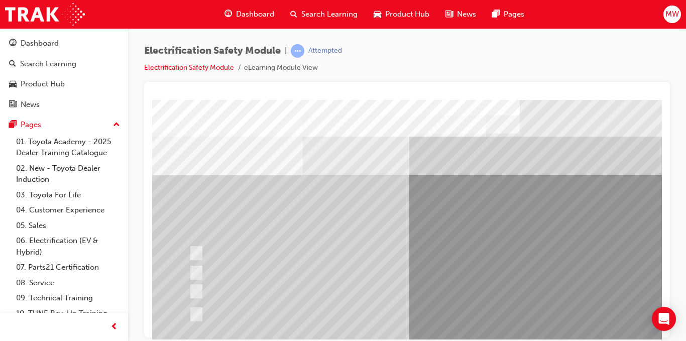
scroll to position [145, 0]
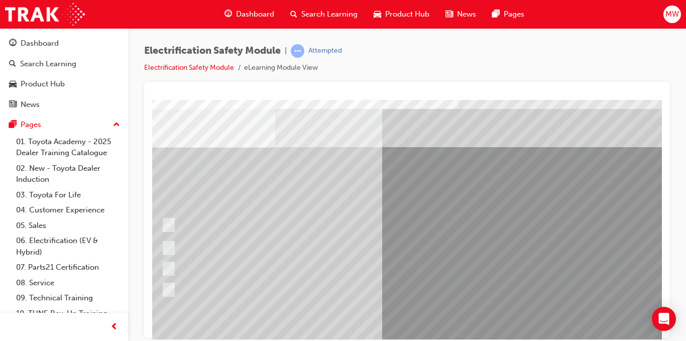
scroll to position [28, 28]
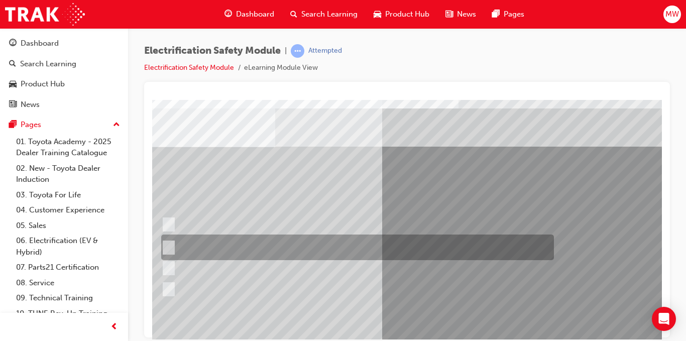
click at [329, 245] on div at bounding box center [355, 248] width 393 height 26
radio input "true"
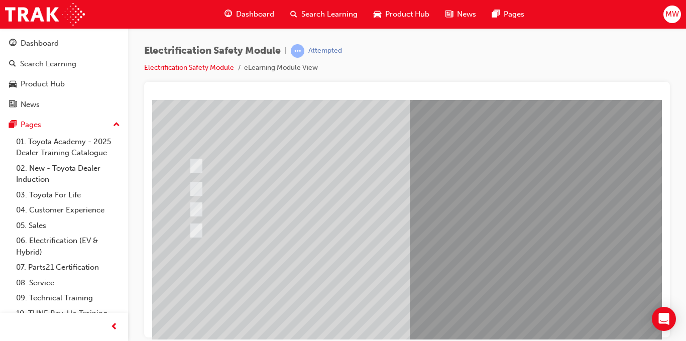
scroll to position [87, 0]
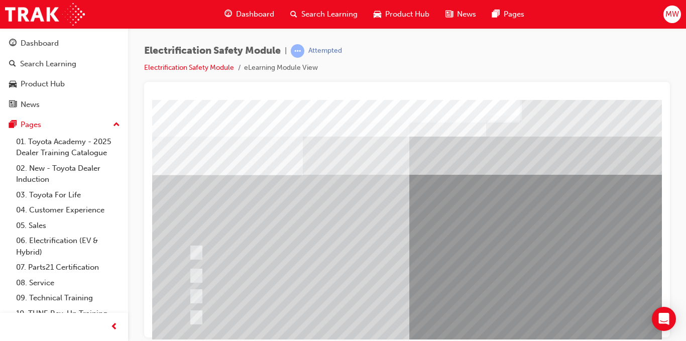
click at [443, 281] on div at bounding box center [382, 276] width 393 height 26
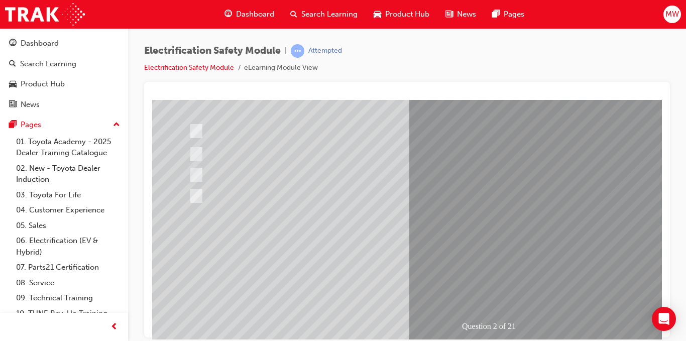
scroll to position [123, 0]
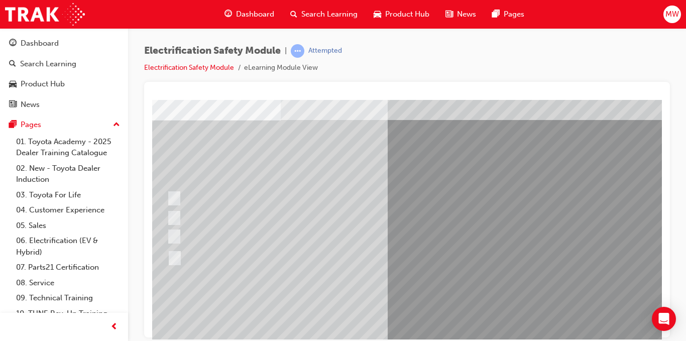
scroll to position [55, 23]
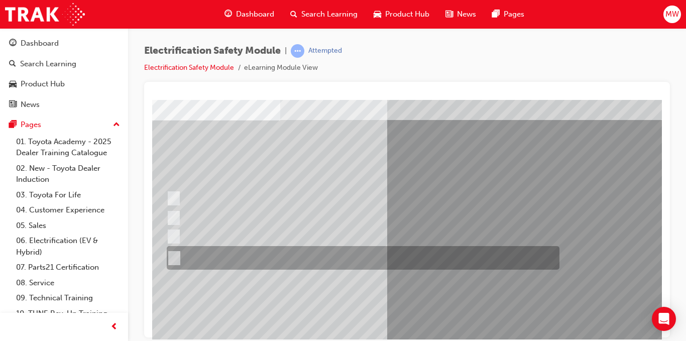
click at [348, 256] on div at bounding box center [360, 258] width 393 height 24
radio input "true"
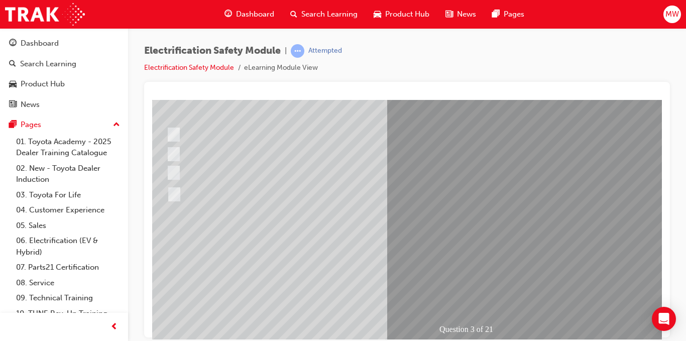
scroll to position [120, 23]
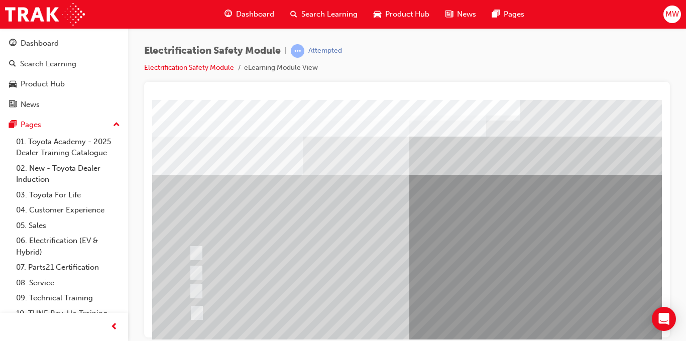
click at [374, 260] on div at bounding box center [382, 253] width 393 height 19
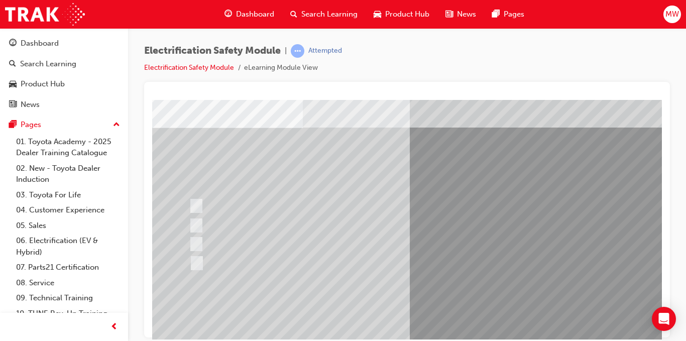
scroll to position [48, 0]
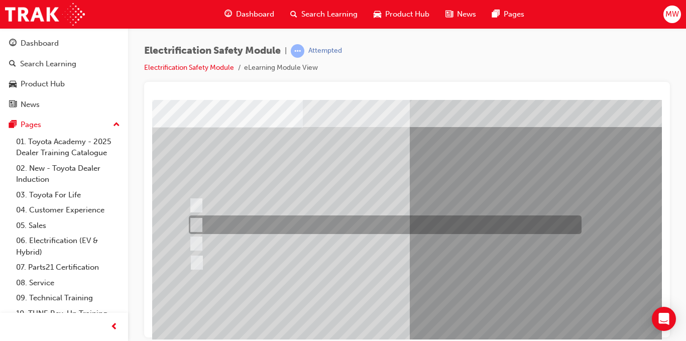
click at [302, 221] on div at bounding box center [382, 225] width 393 height 19
checkbox input "true"
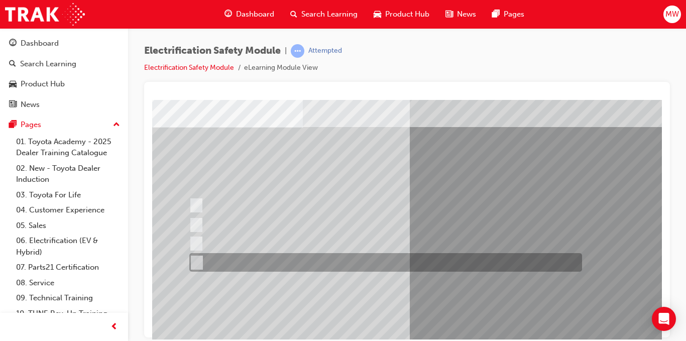
click at [354, 254] on div at bounding box center [383, 262] width 393 height 19
checkbox input "true"
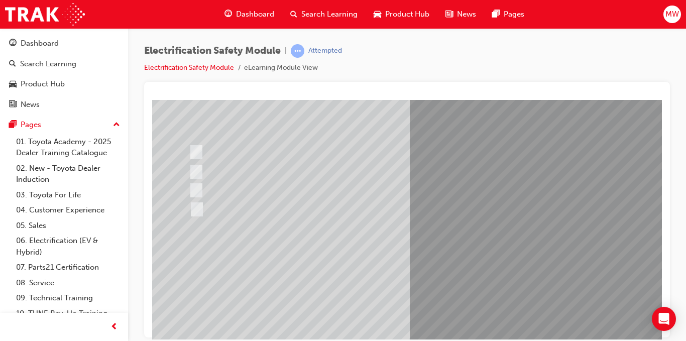
scroll to position [101, 0]
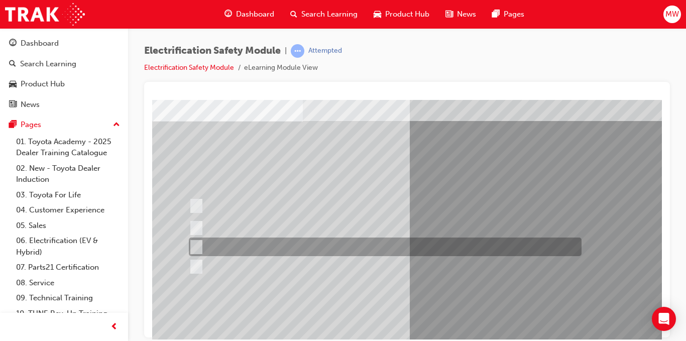
scroll to position [54, 0]
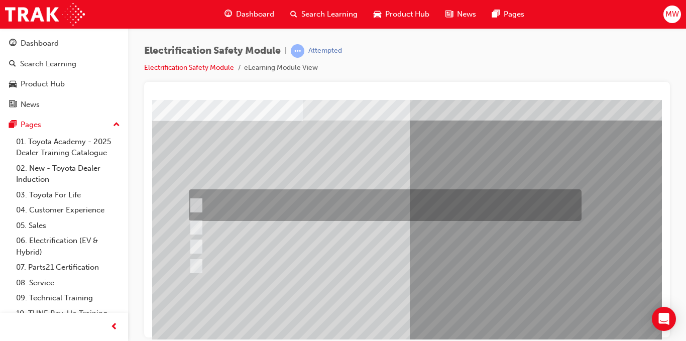
click at [238, 204] on div at bounding box center [382, 205] width 393 height 32
checkbox input "true"
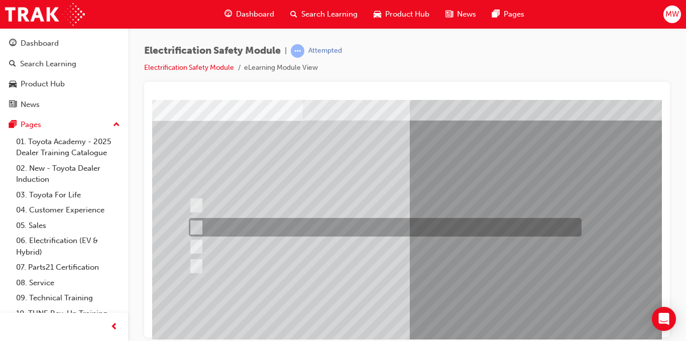
click at [336, 232] on div at bounding box center [382, 227] width 393 height 19
checkbox input "true"
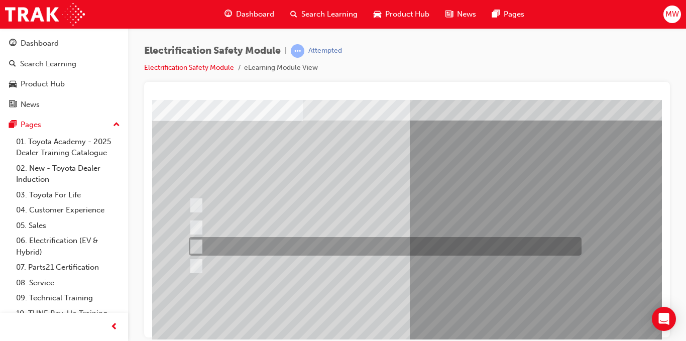
click at [361, 246] on div at bounding box center [382, 246] width 393 height 19
checkbox input "true"
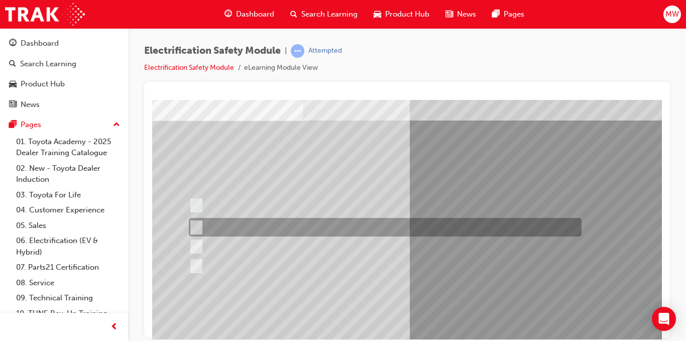
drag, startPoint x: 255, startPoint y: 218, endPoint x: 191, endPoint y: 224, distance: 64.1
click at [191, 224] on input "The Main Display will show the power flow for the driveline." at bounding box center [193, 227] width 11 height 11
checkbox input "false"
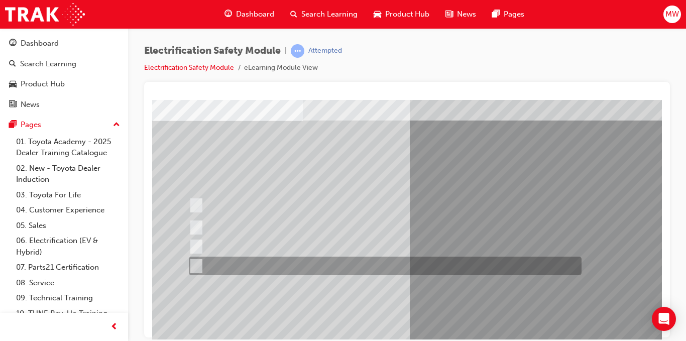
click at [193, 266] on input "Battery Level indicator (State of Charge)." at bounding box center [193, 266] width 11 height 11
checkbox input "true"
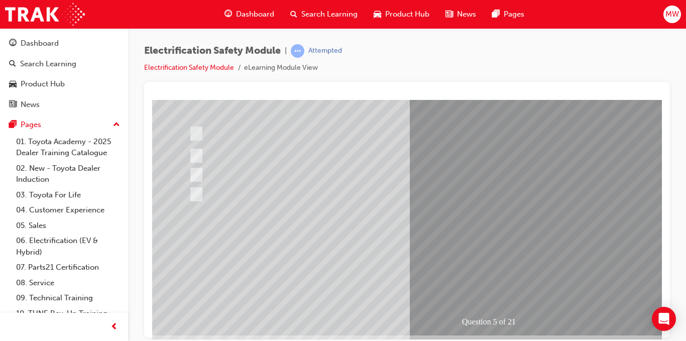
scroll to position [127, 0]
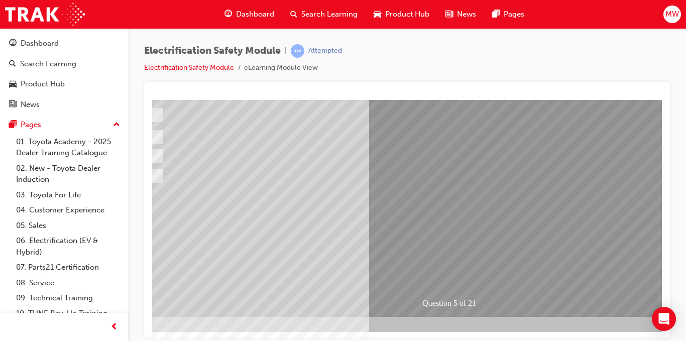
scroll to position [145, 0]
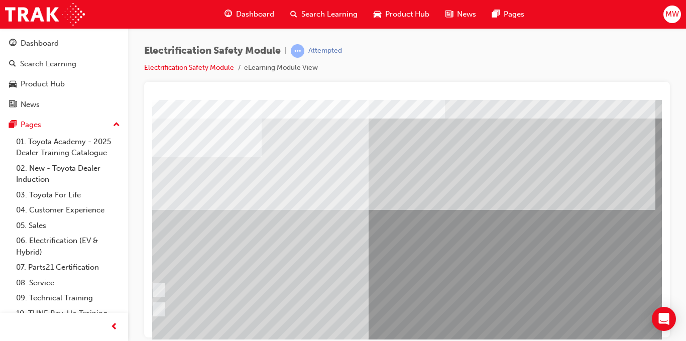
scroll to position [18, 42]
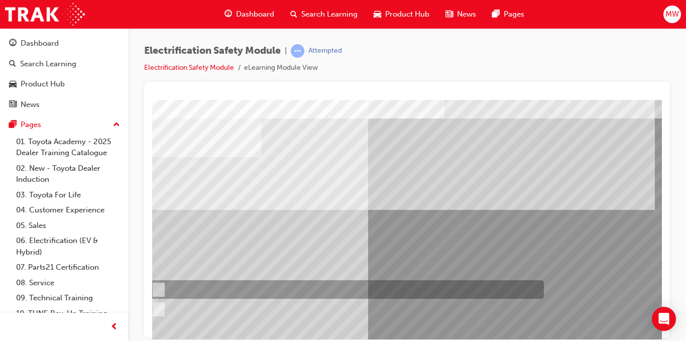
click at [199, 285] on div at bounding box center [345, 289] width 393 height 19
radio input "true"
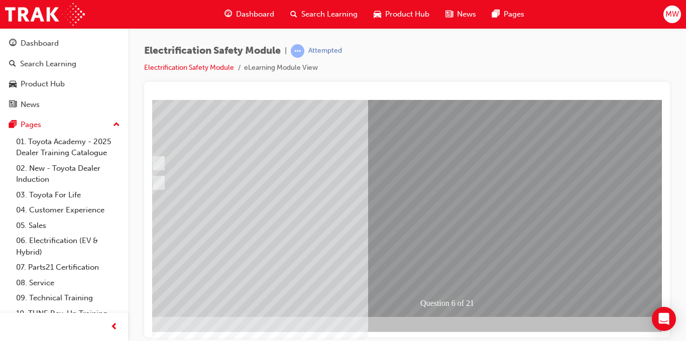
scroll to position [144, 42]
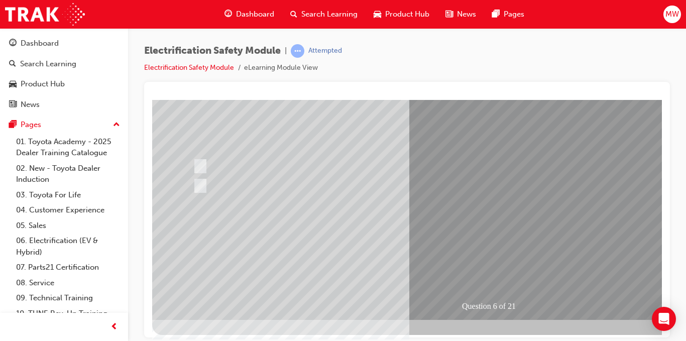
scroll to position [145, 0]
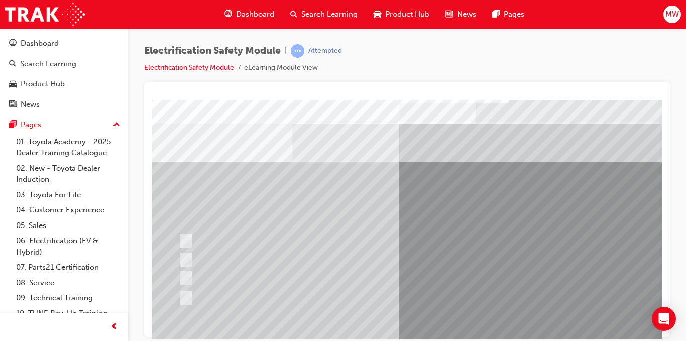
scroll to position [14, 11]
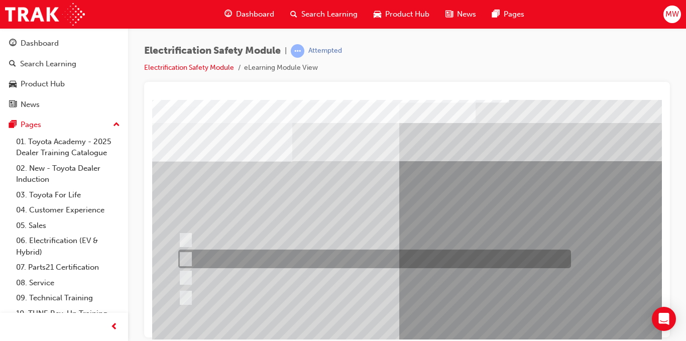
click at [374, 260] on div at bounding box center [372, 259] width 393 height 19
radio input "true"
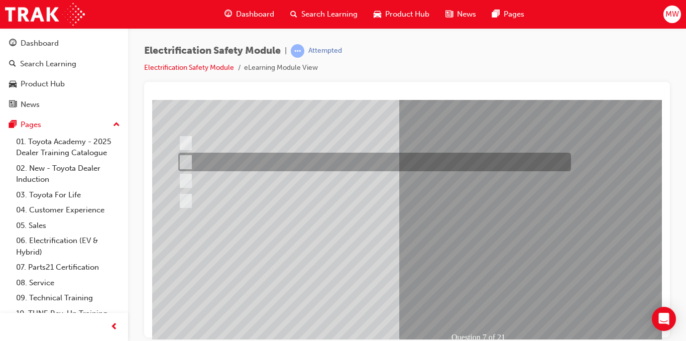
scroll to position [145, 11]
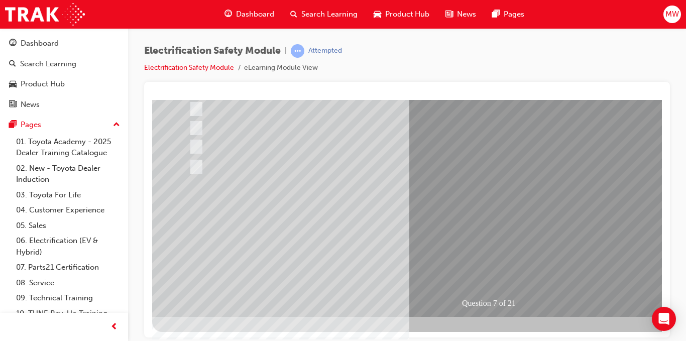
scroll to position [144, 0]
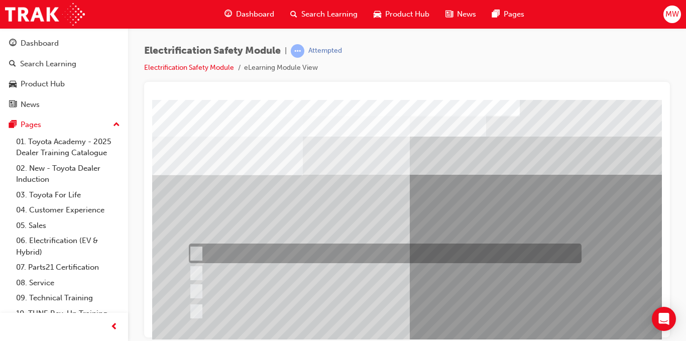
click at [309, 248] on div at bounding box center [382, 254] width 393 height 20
radio input "true"
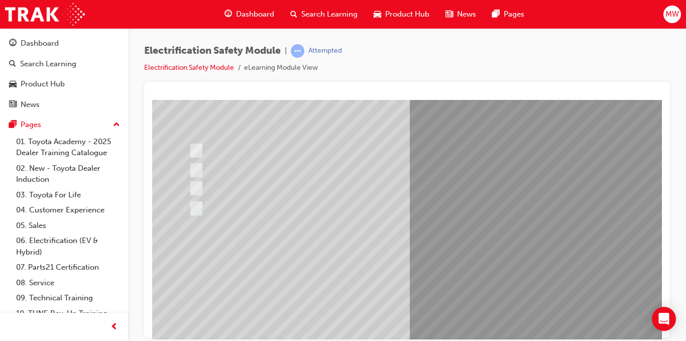
scroll to position [110, 0]
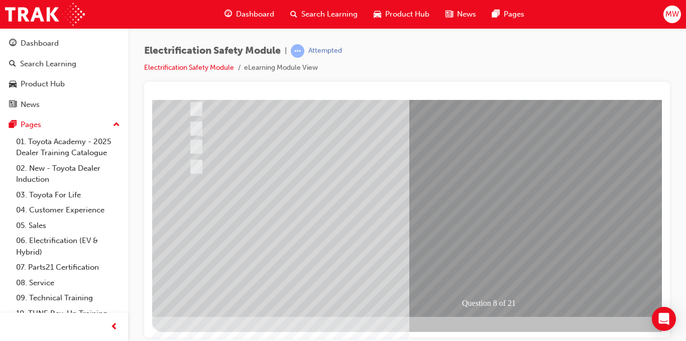
scroll to position [144, 0]
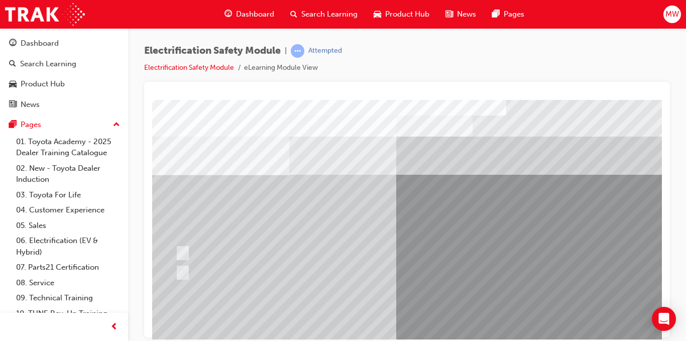
scroll to position [0, 13]
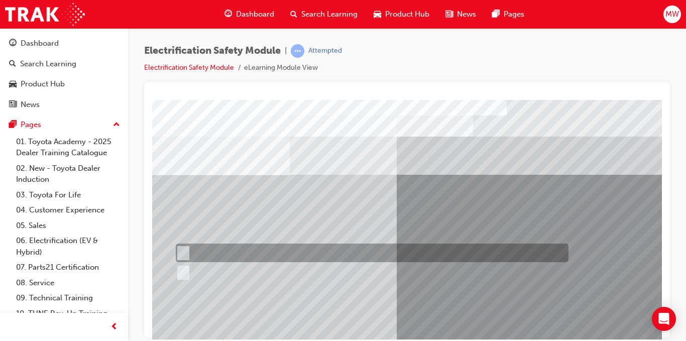
click at [213, 248] on div at bounding box center [369, 253] width 393 height 19
radio input "true"
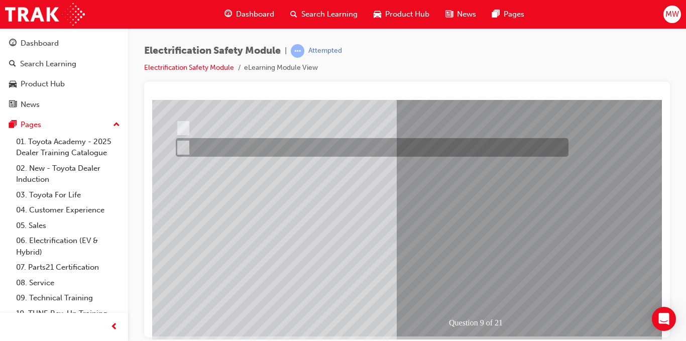
scroll to position [128, 13]
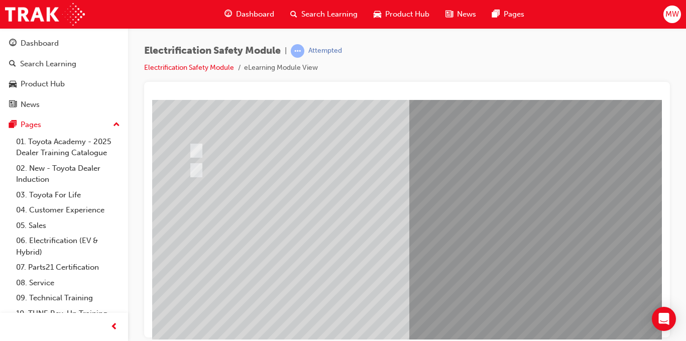
scroll to position [103, 0]
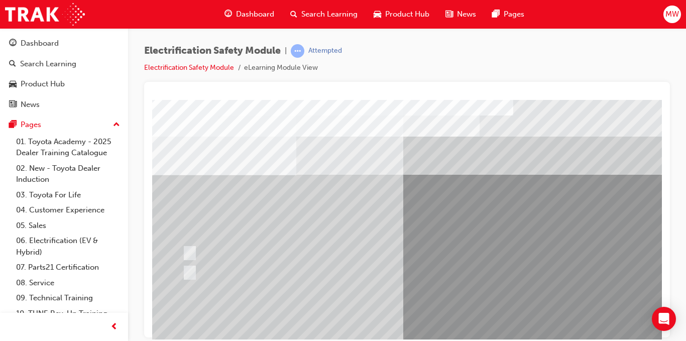
scroll to position [0, 6]
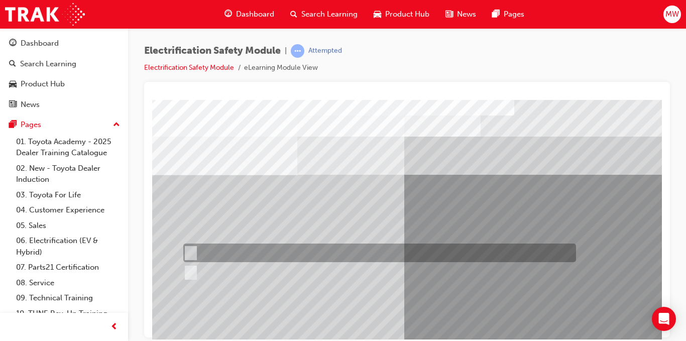
click at [232, 252] on div at bounding box center [377, 253] width 393 height 19
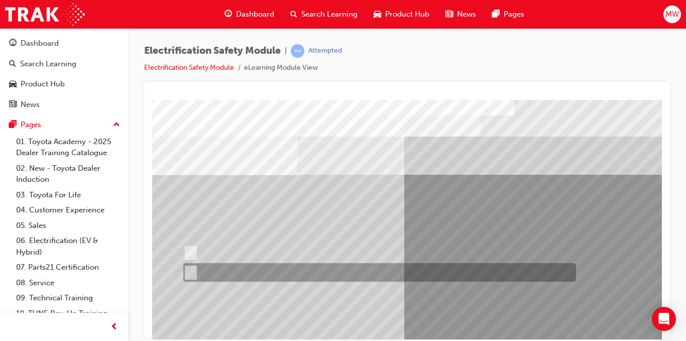
click at [204, 263] on div at bounding box center [377, 272] width 393 height 19
radio input "false"
radio input "true"
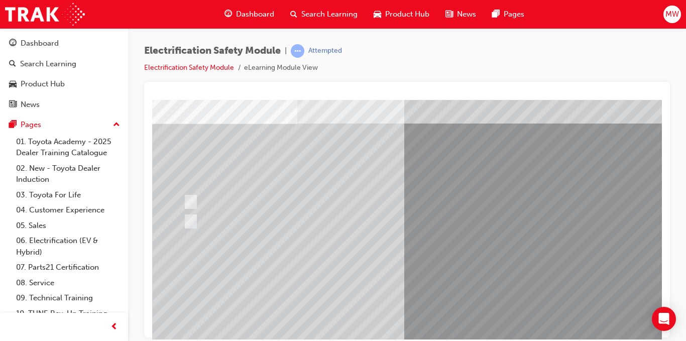
scroll to position [133, 6]
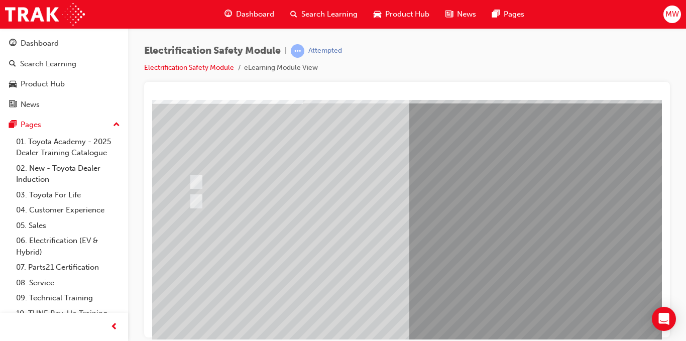
scroll to position [86, 0]
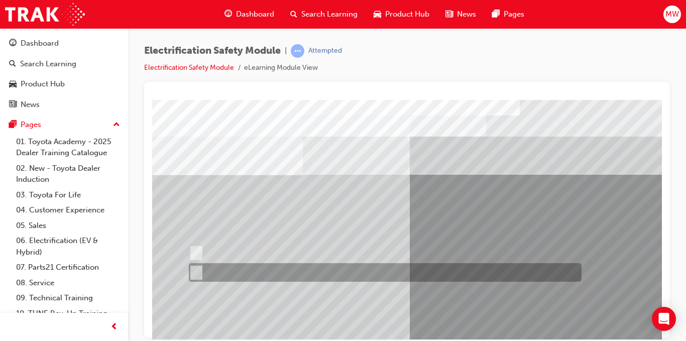
click at [236, 273] on div at bounding box center [382, 272] width 393 height 19
radio input "true"
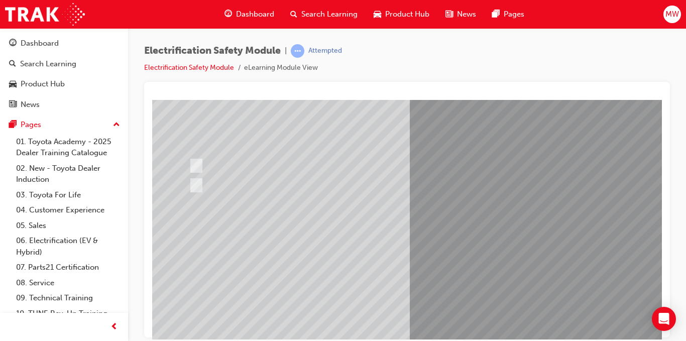
scroll to position [92, 0]
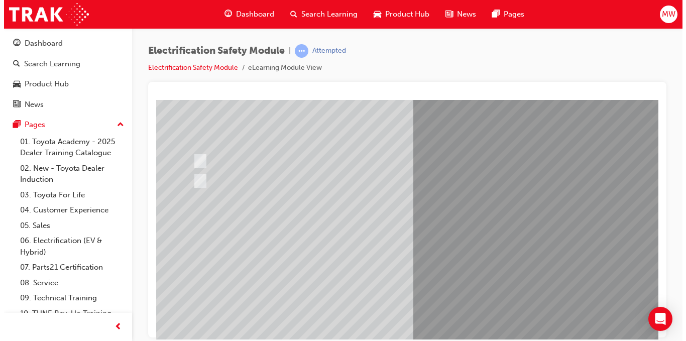
scroll to position [0, 0]
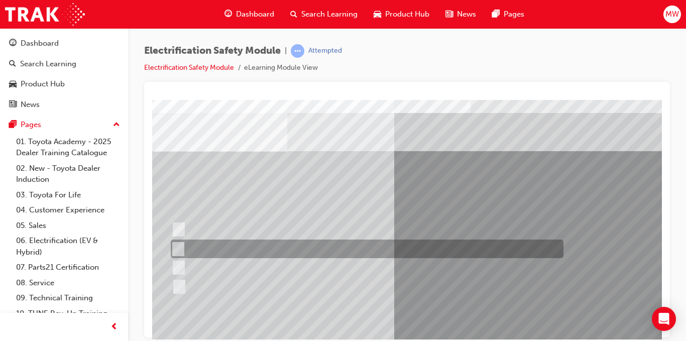
scroll to position [24, 15]
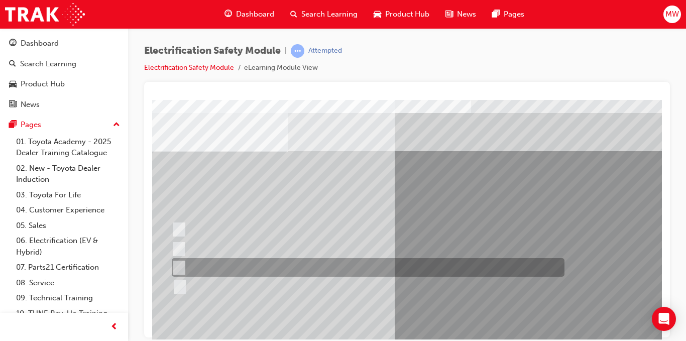
click at [313, 272] on div at bounding box center [365, 267] width 393 height 19
radio input "true"
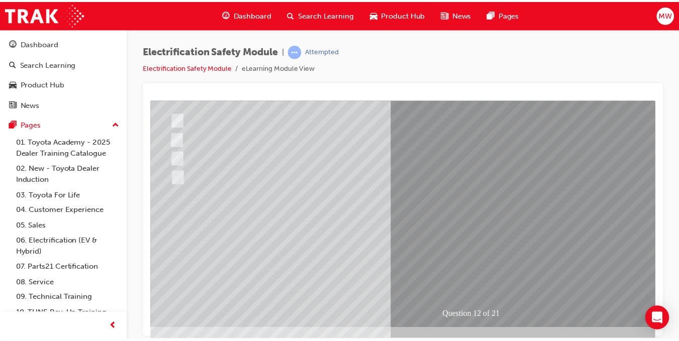
scroll to position [134, 15]
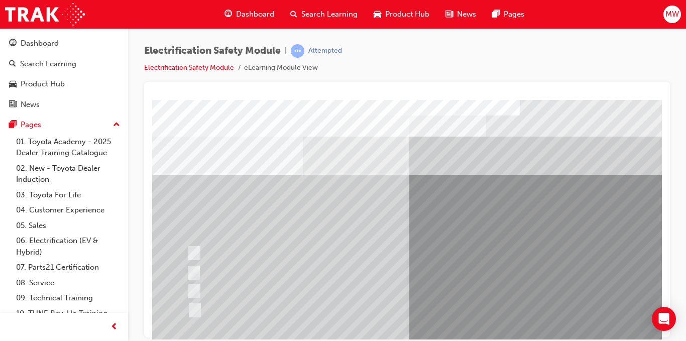
scroll to position [145, 0]
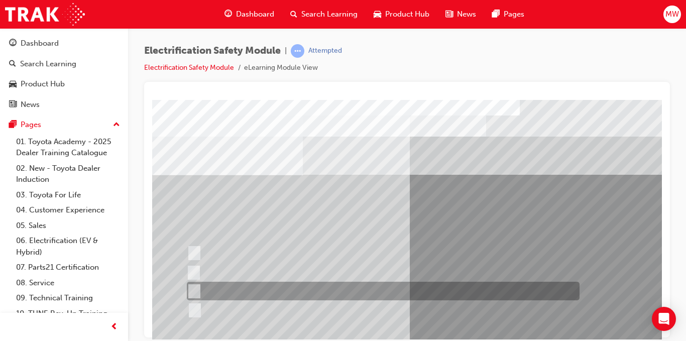
click at [311, 288] on div at bounding box center [380, 291] width 393 height 19
radio input "true"
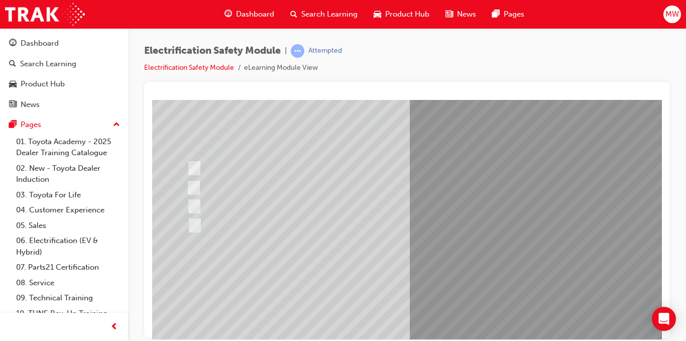
scroll to position [86, 0]
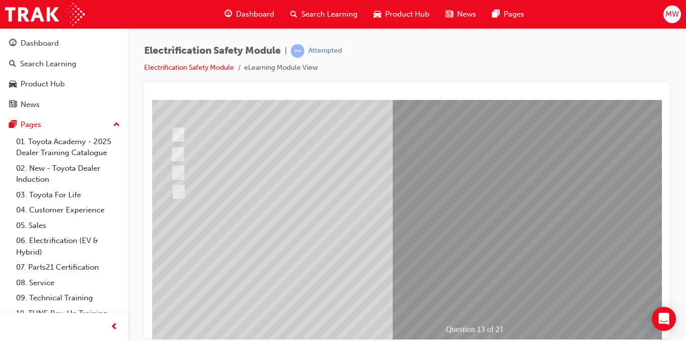
scroll to position [118, 16]
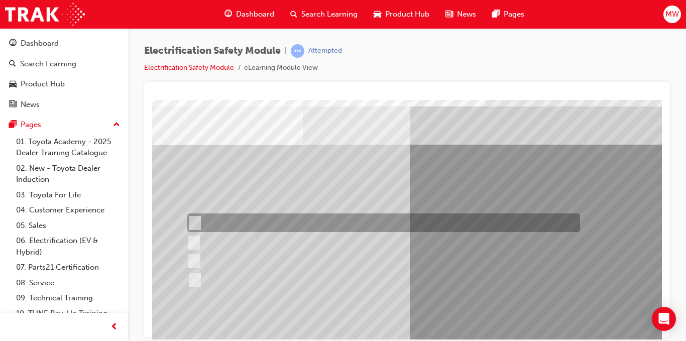
scroll to position [30, 0]
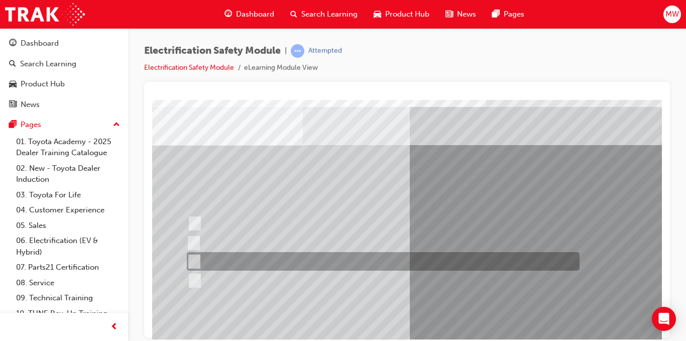
click at [289, 260] on div at bounding box center [380, 261] width 393 height 19
radio input "true"
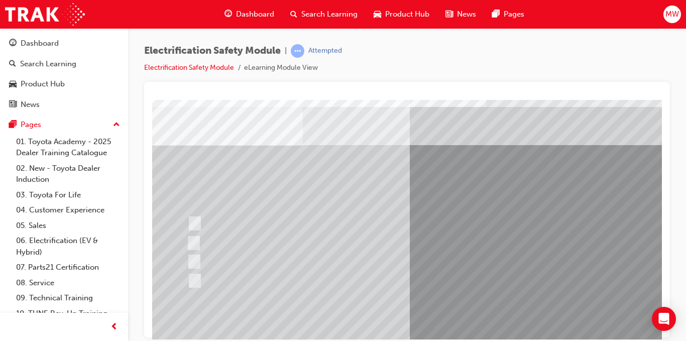
scroll to position [145, 0]
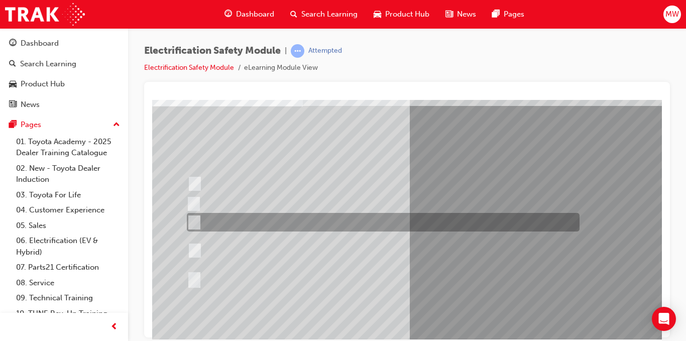
scroll to position [71, 0]
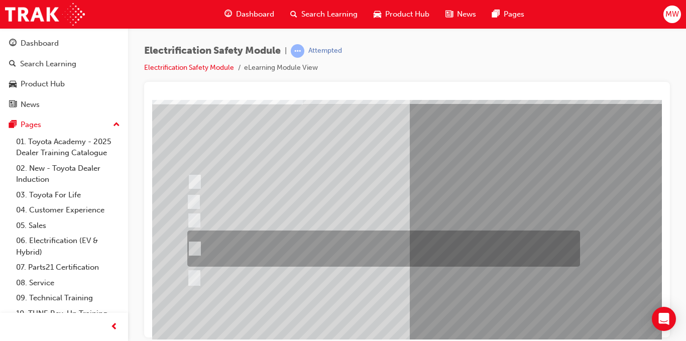
click at [346, 248] on div at bounding box center [381, 249] width 393 height 36
radio input "true"
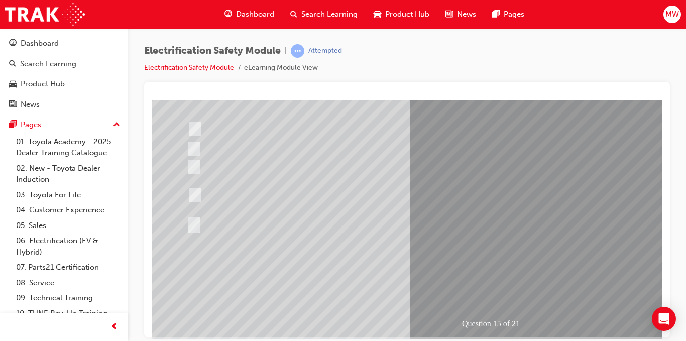
scroll to position [124, 0]
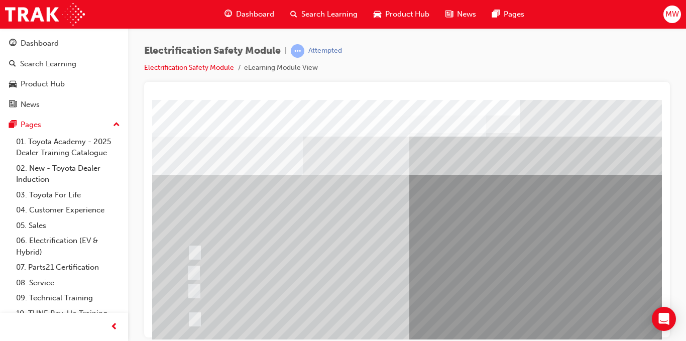
scroll to position [145, 0]
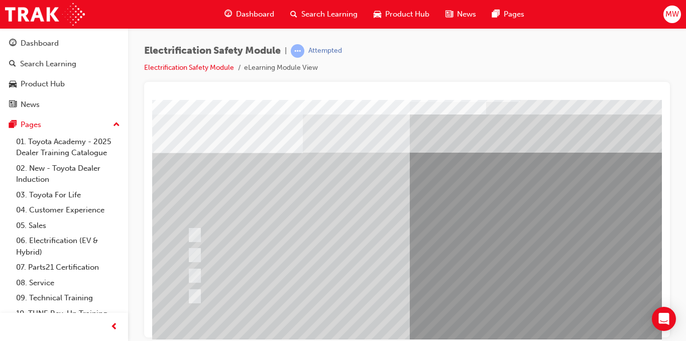
scroll to position [22, 0]
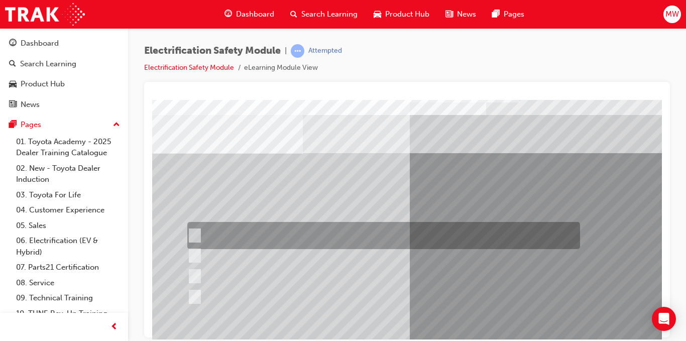
click at [411, 233] on div at bounding box center [381, 235] width 393 height 27
radio input "true"
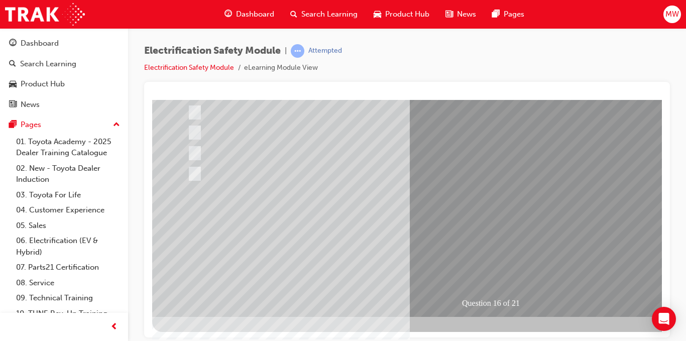
scroll to position [144, 0]
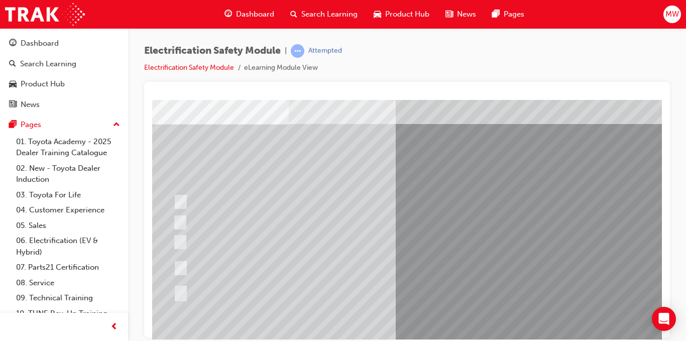
scroll to position [52, 14]
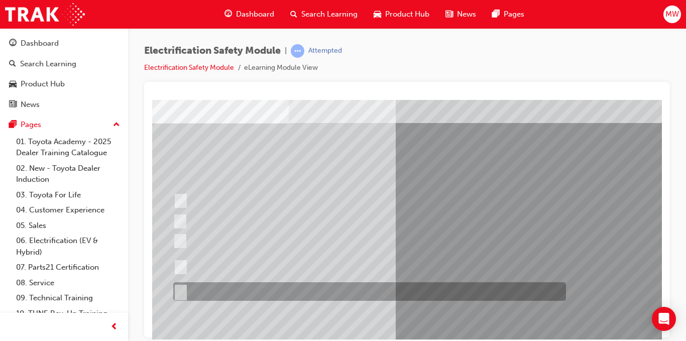
click at [244, 294] on div at bounding box center [367, 291] width 393 height 19
radio input "true"
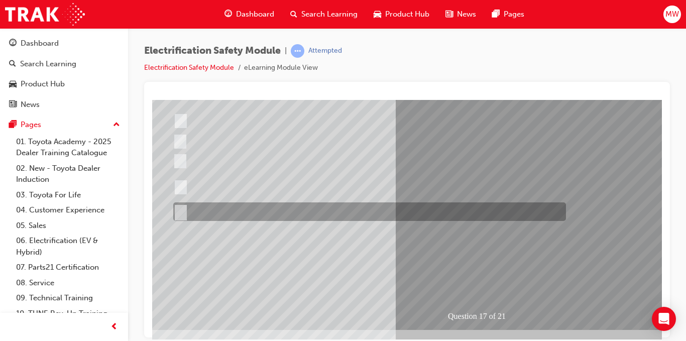
scroll to position [145, 14]
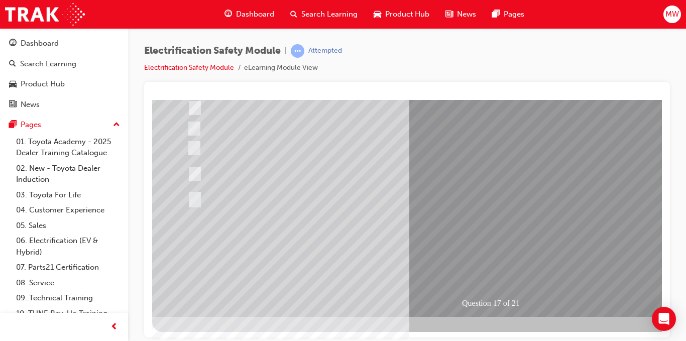
scroll to position [144, 0]
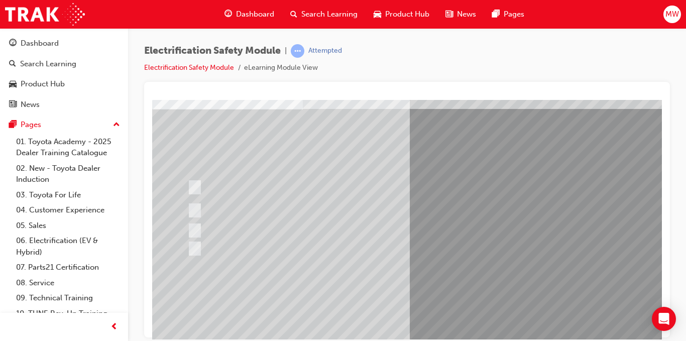
scroll to position [67, 0]
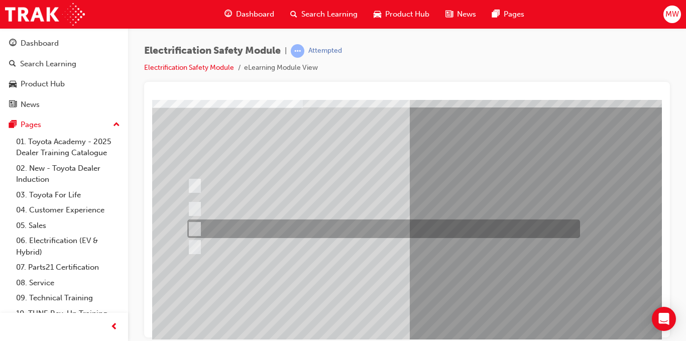
click at [367, 224] on div at bounding box center [381, 229] width 393 height 19
radio input "true"
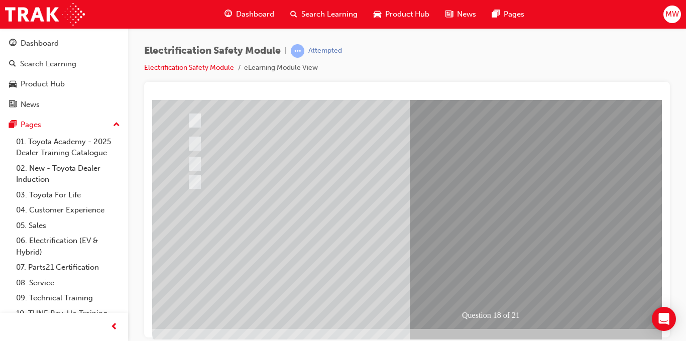
scroll to position [145, 0]
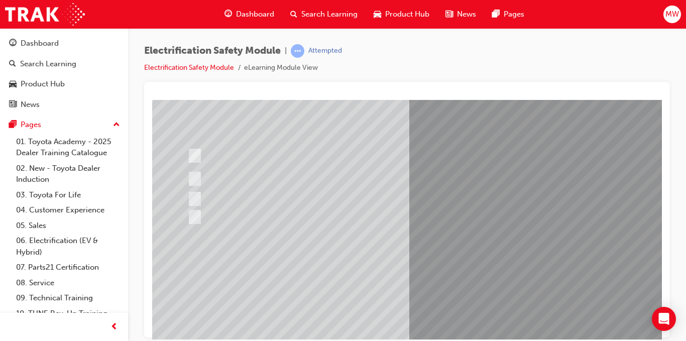
scroll to position [114, 0]
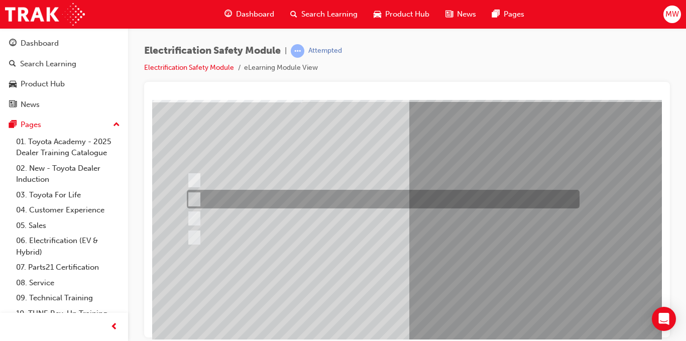
click at [396, 192] on div at bounding box center [380, 199] width 393 height 19
radio input "true"
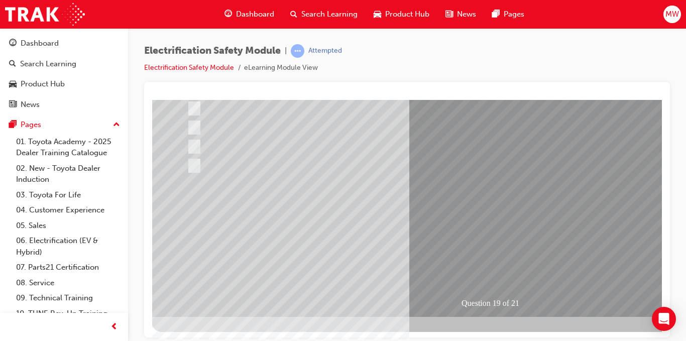
scroll to position [144, 1]
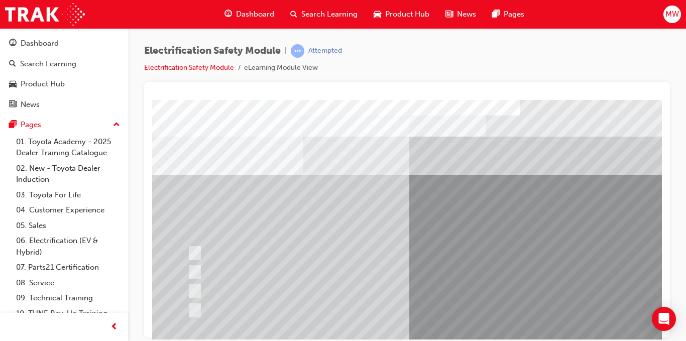
scroll to position [124, 0]
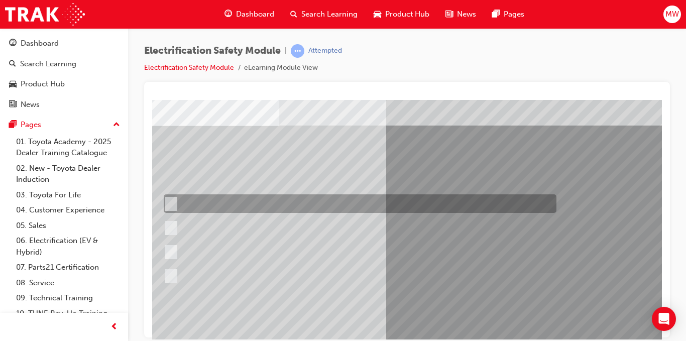
scroll to position [49, 23]
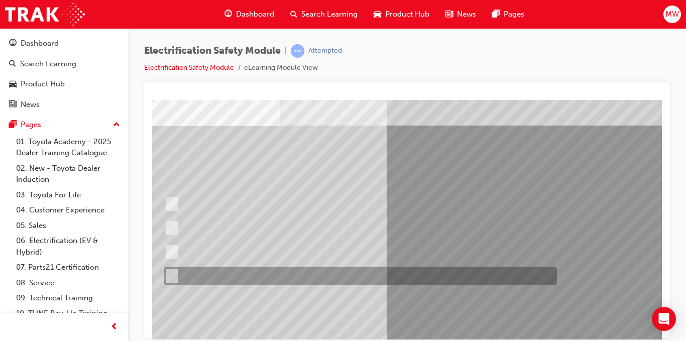
click at [312, 274] on div at bounding box center [358, 276] width 393 height 19
radio input "true"
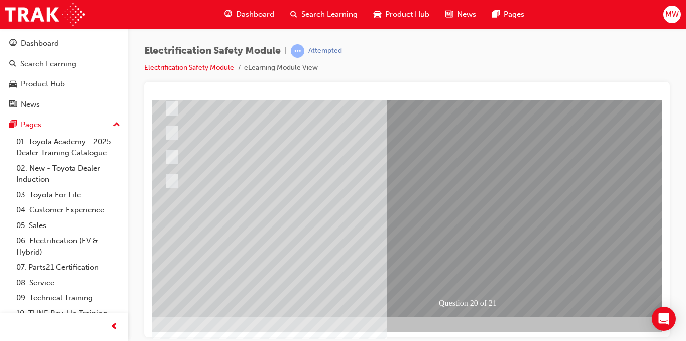
scroll to position [144, 23]
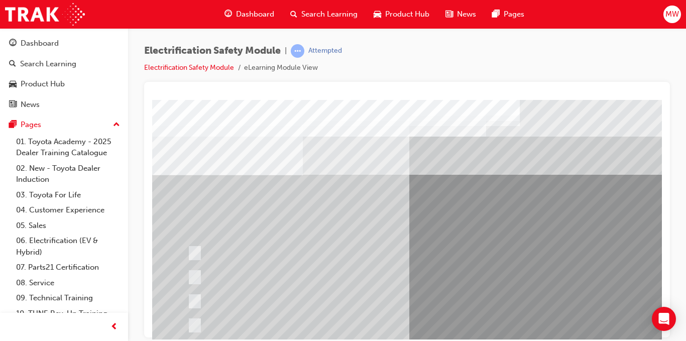
scroll to position [145, 0]
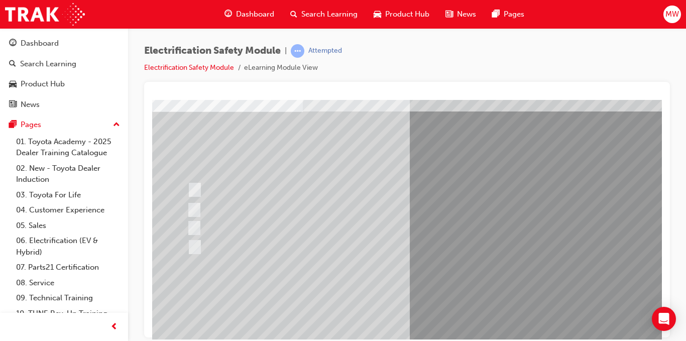
scroll to position [63, 0]
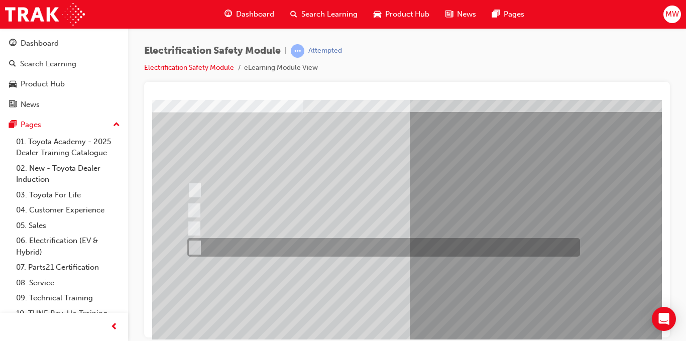
click at [344, 247] on div at bounding box center [381, 247] width 393 height 19
radio input "true"
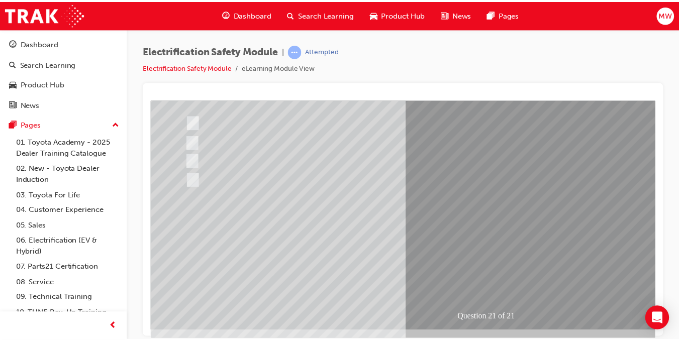
scroll to position [130, 0]
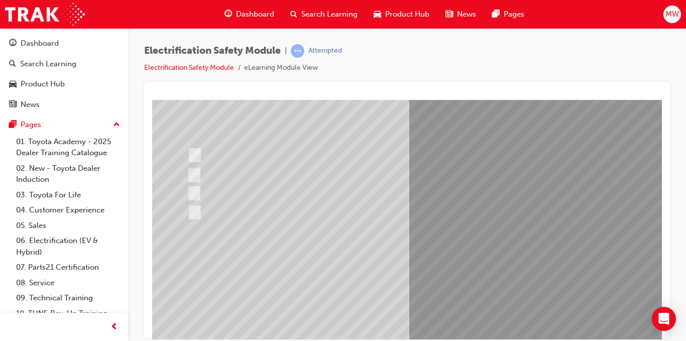
scroll to position [101, 0]
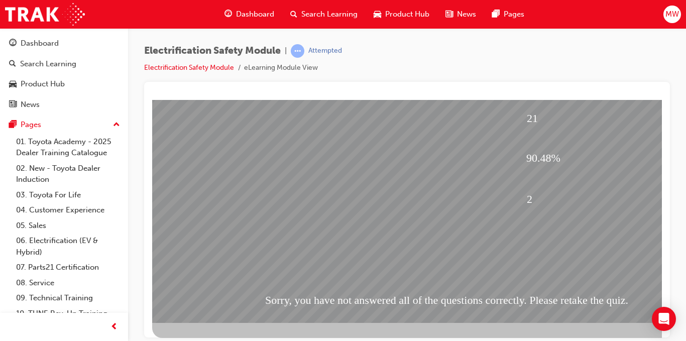
scroll to position [141, 0]
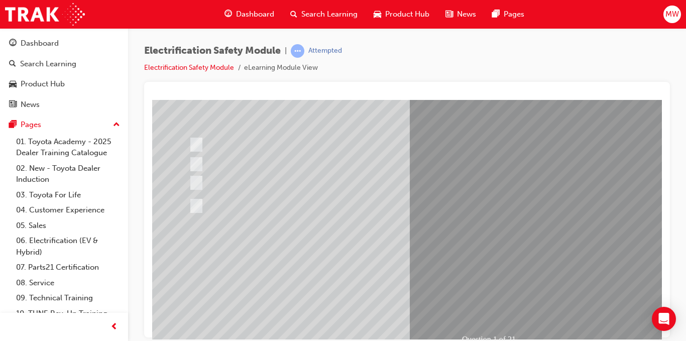
scroll to position [108, 0]
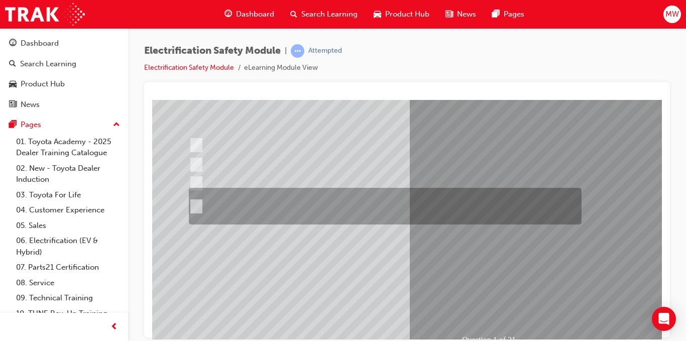
click at [354, 204] on div at bounding box center [382, 206] width 393 height 37
radio input "true"
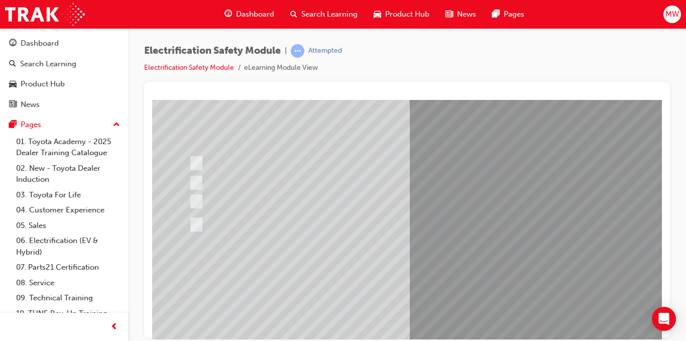
scroll to position [90, 0]
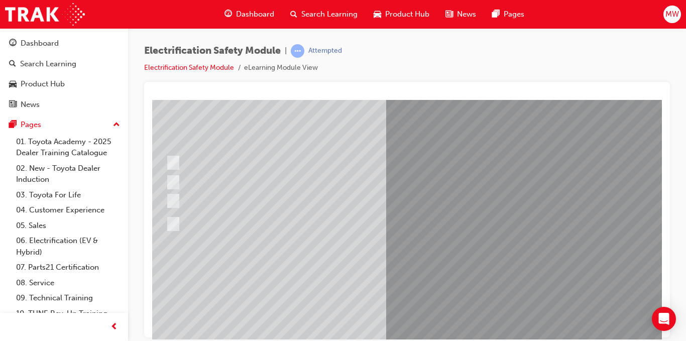
scroll to position [90, 23]
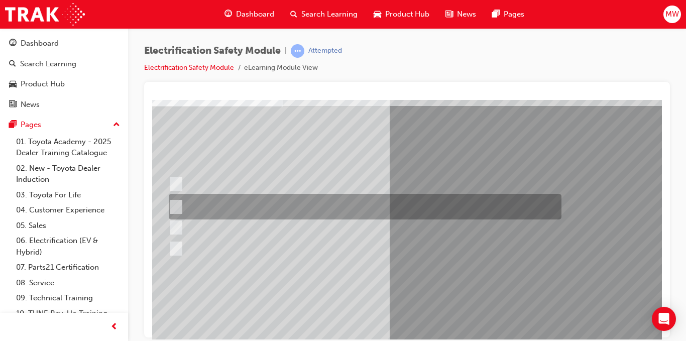
scroll to position [69, 20]
click at [412, 214] on div at bounding box center [362, 207] width 393 height 26
radio input "true"
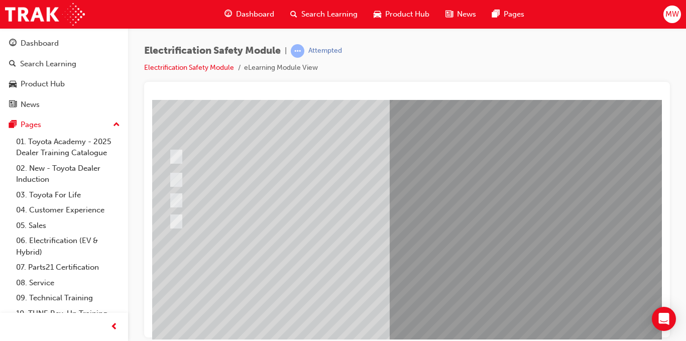
scroll to position [97, 20]
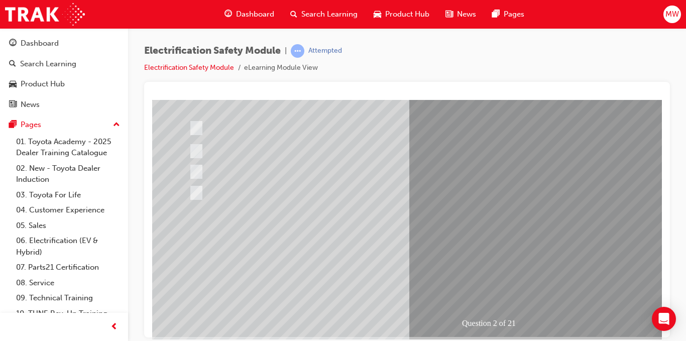
scroll to position [126, 0]
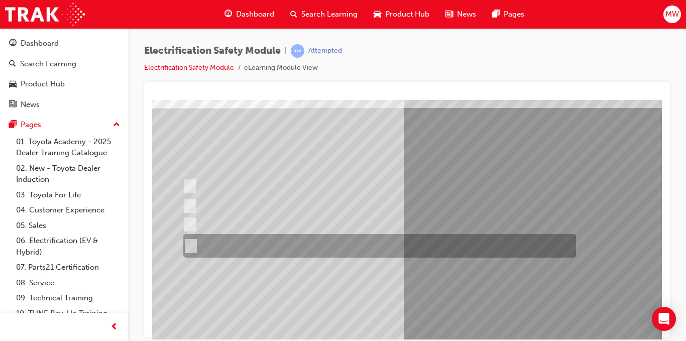
scroll to position [67, 7]
click at [387, 243] on div at bounding box center [376, 246] width 393 height 24
radio input "true"
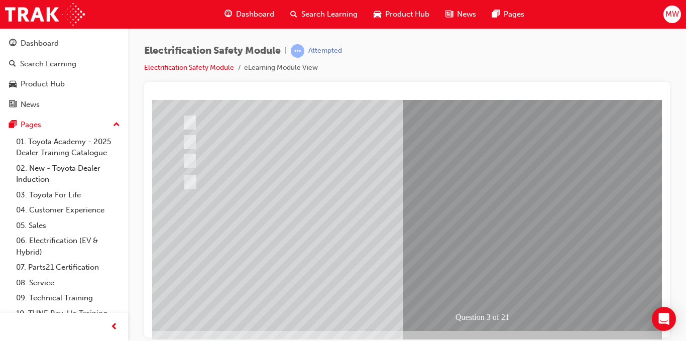
scroll to position [132, 7]
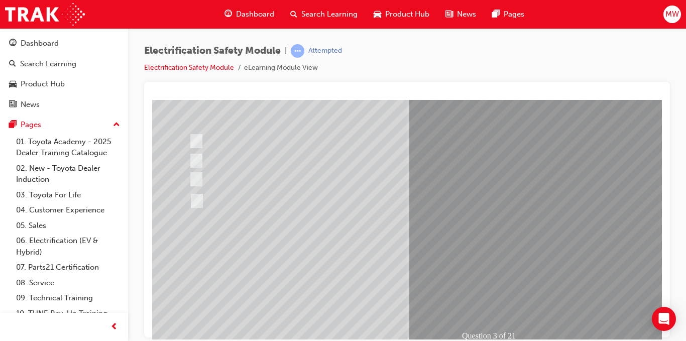
scroll to position [113, 0]
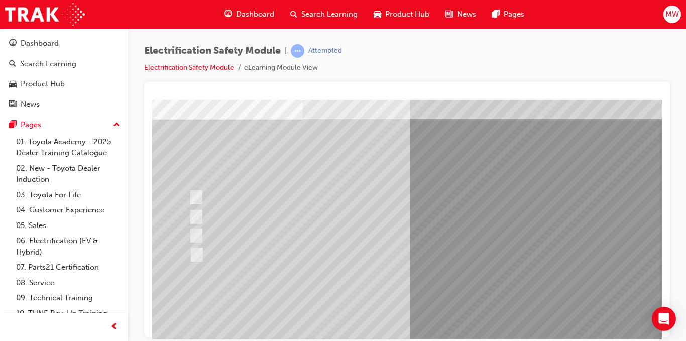
scroll to position [55, 0]
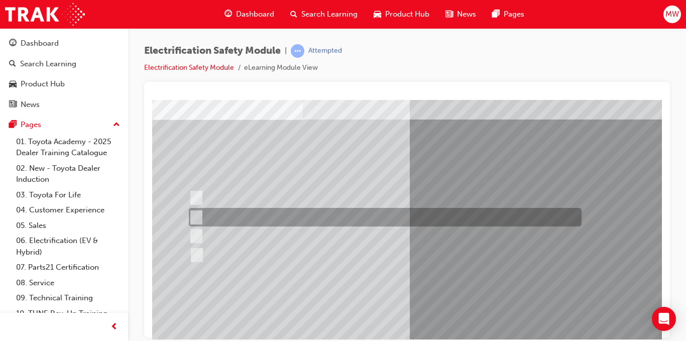
click at [283, 217] on div at bounding box center [382, 217] width 393 height 19
checkbox input "true"
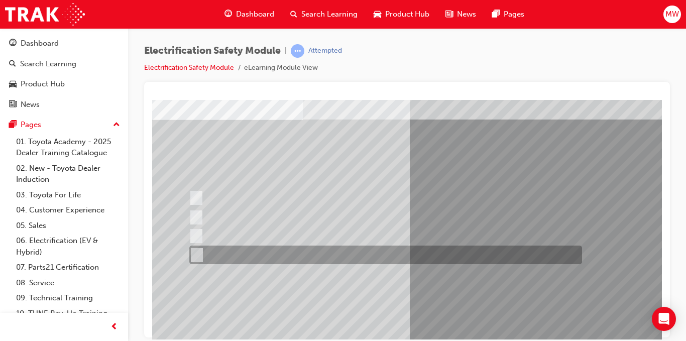
click at [351, 250] on div at bounding box center [383, 255] width 393 height 19
checkbox input "true"
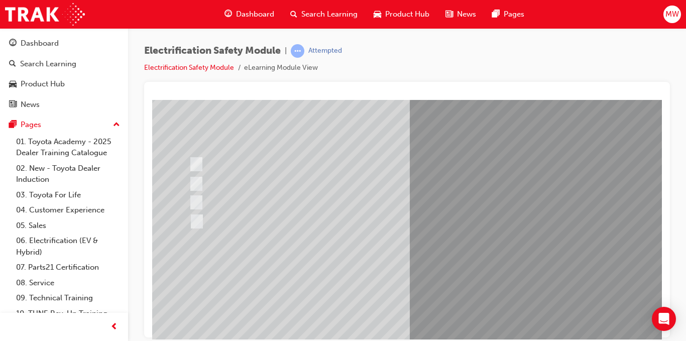
scroll to position [90, 0]
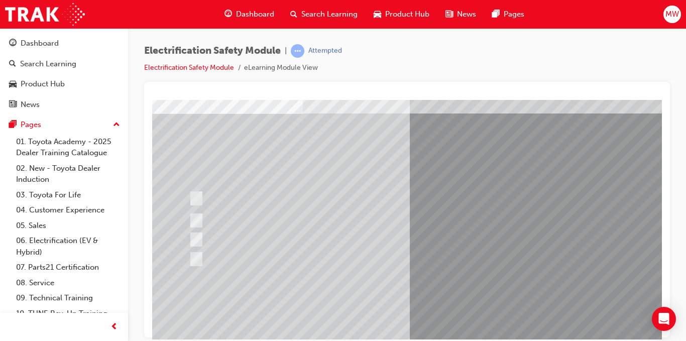
scroll to position [61, 0]
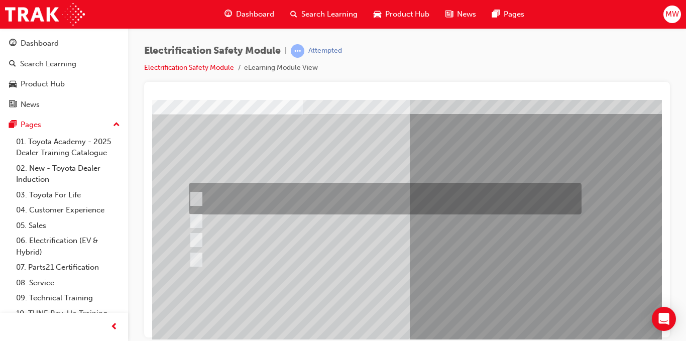
click at [316, 187] on div at bounding box center [382, 199] width 393 height 32
checkbox input "true"
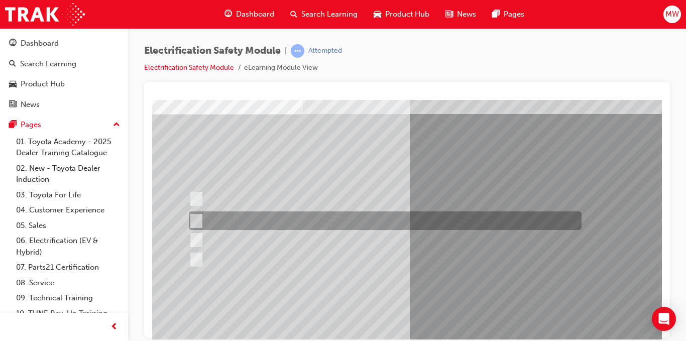
click at [338, 212] on div at bounding box center [382, 221] width 393 height 19
checkbox input "true"
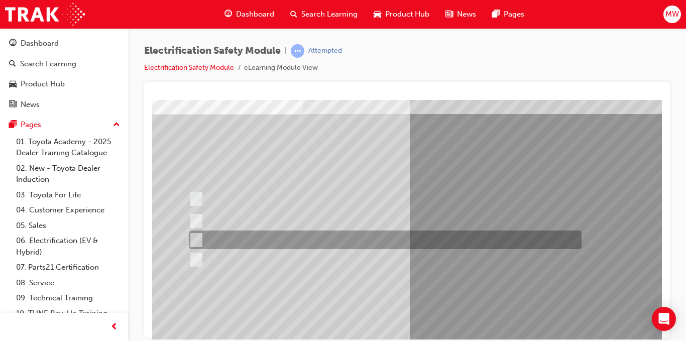
click at [366, 243] on div at bounding box center [382, 240] width 393 height 19
checkbox input "true"
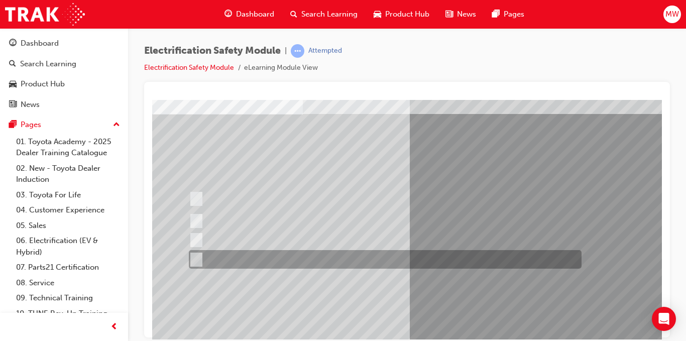
click at [366, 251] on div at bounding box center [382, 259] width 393 height 19
checkbox input "true"
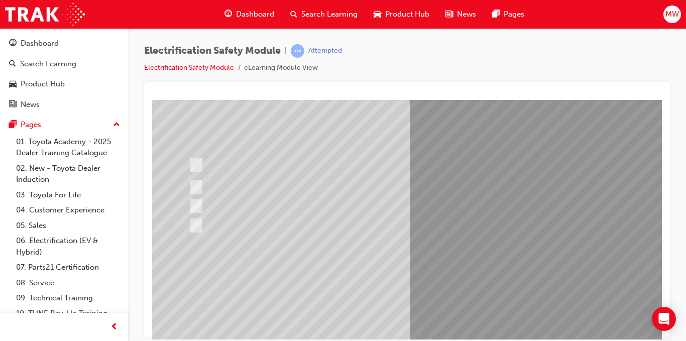
scroll to position [94, 0]
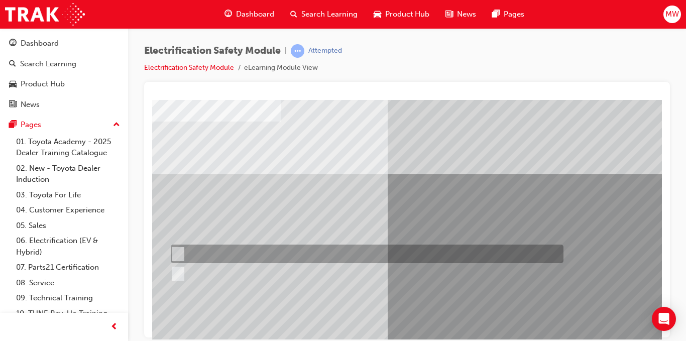
scroll to position [54, 22]
click at [267, 253] on div at bounding box center [365, 254] width 393 height 19
radio input "true"
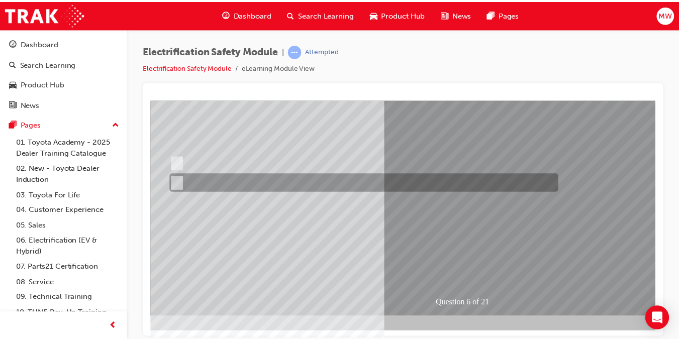
scroll to position [144, 22]
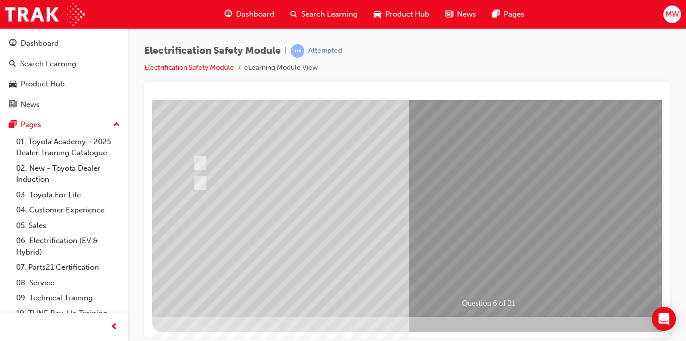
scroll to position [144, 0]
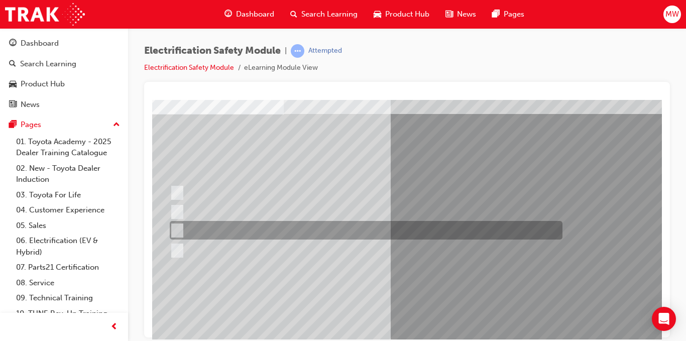
scroll to position [61, 21]
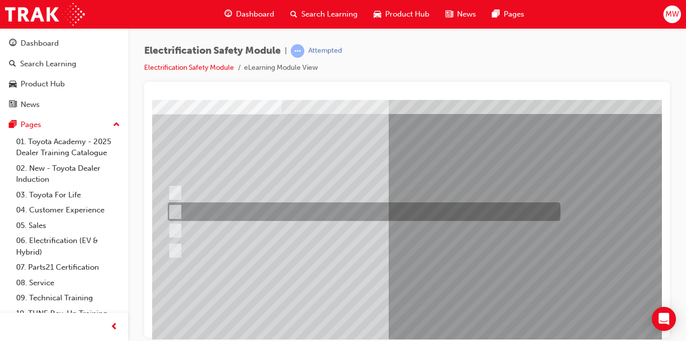
click at [371, 216] on div at bounding box center [361, 211] width 393 height 19
radio input "true"
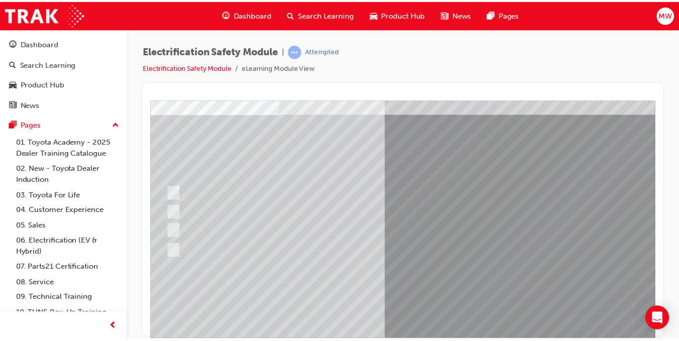
scroll to position [145, 21]
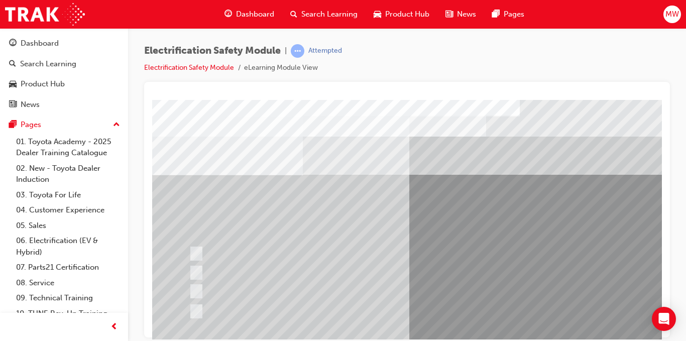
scroll to position [112, 0]
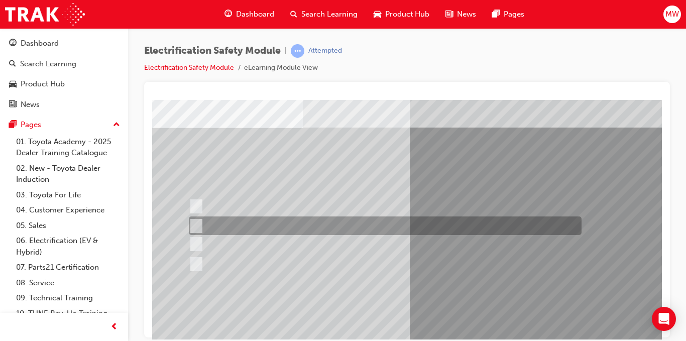
scroll to position [47, 0]
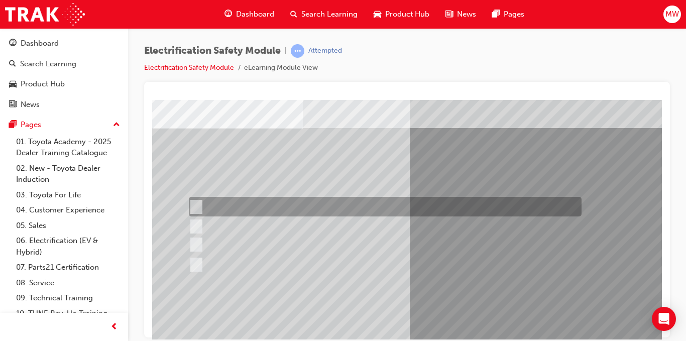
click at [343, 201] on div at bounding box center [382, 207] width 393 height 20
radio input "true"
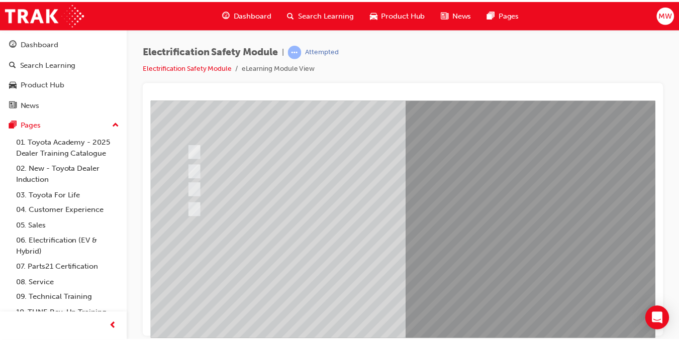
scroll to position [104, 0]
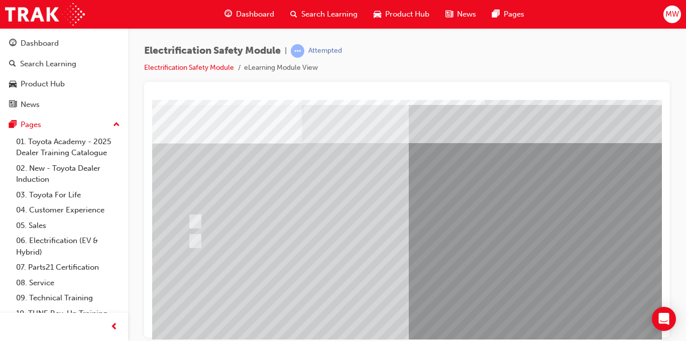
scroll to position [32, 1]
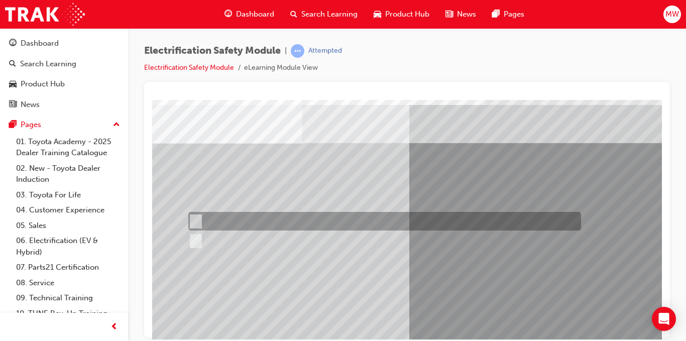
click at [236, 217] on div at bounding box center [382, 221] width 393 height 19
radio input "true"
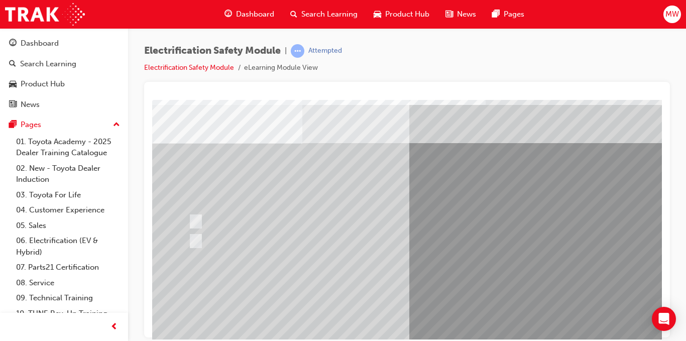
scroll to position [137, 1]
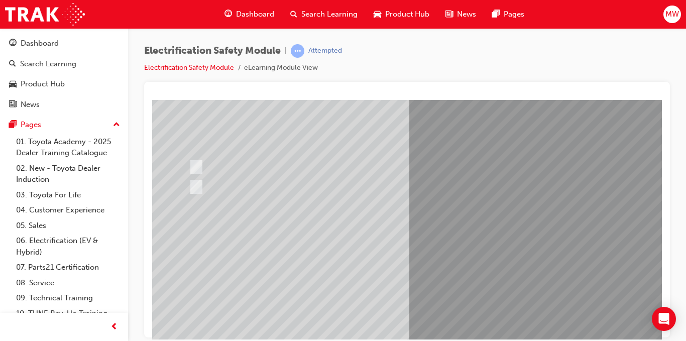
scroll to position [85, 0]
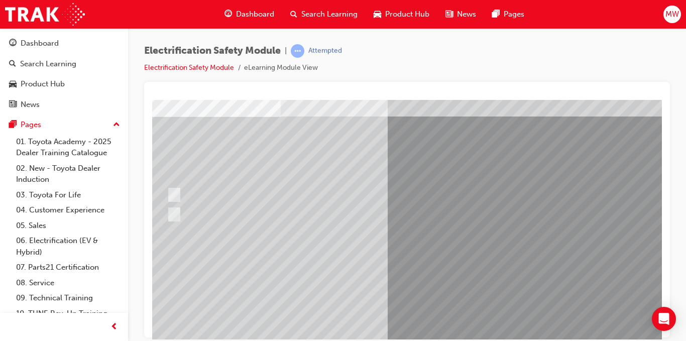
scroll to position [58, 21]
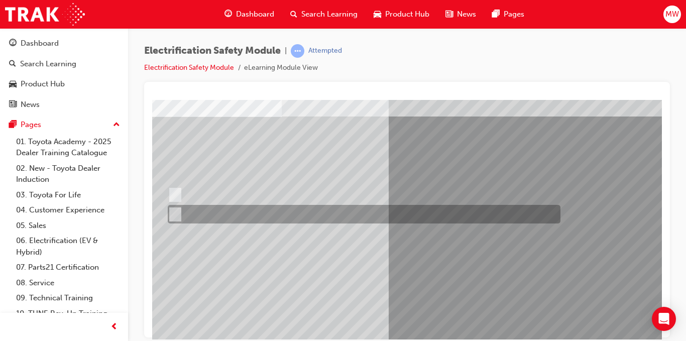
click at [203, 216] on div at bounding box center [361, 214] width 393 height 19
radio input "true"
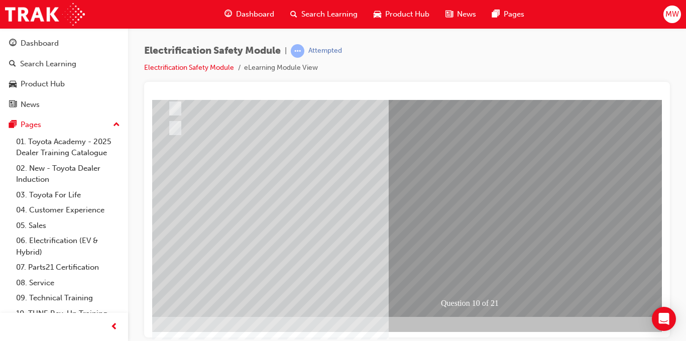
scroll to position [144, 21]
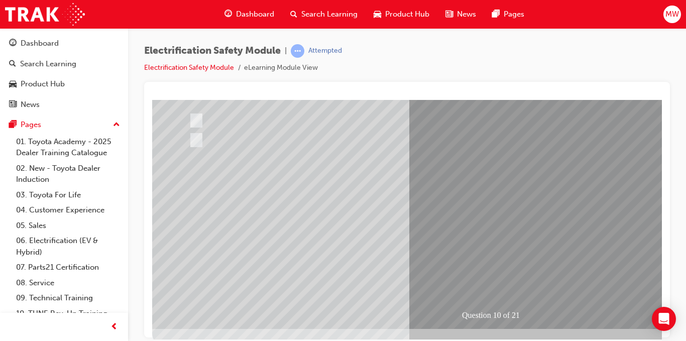
scroll to position [133, 0]
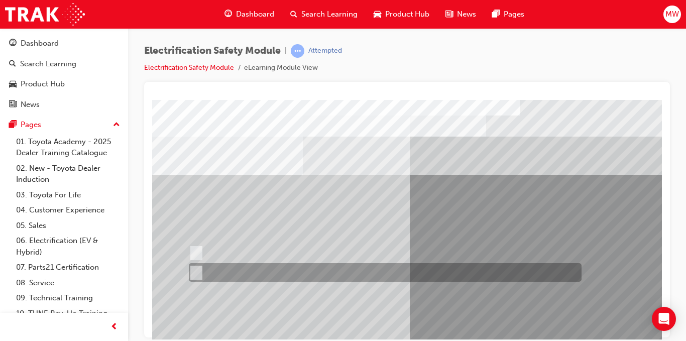
click at [229, 270] on div at bounding box center [382, 272] width 393 height 19
radio input "true"
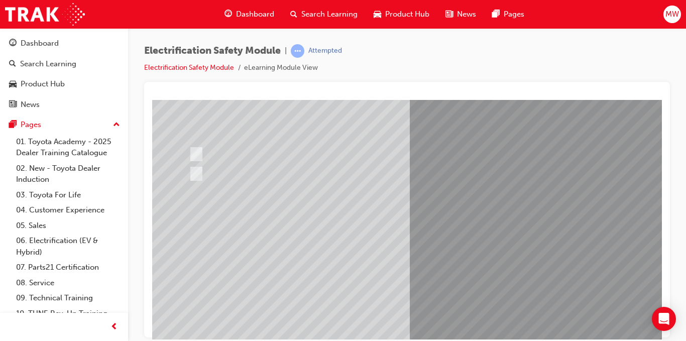
scroll to position [121, 0]
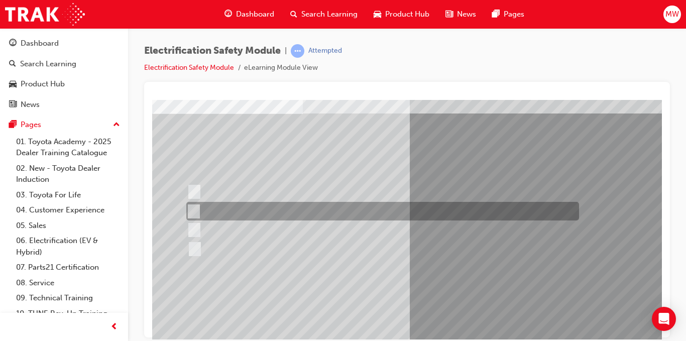
scroll to position [61, 0]
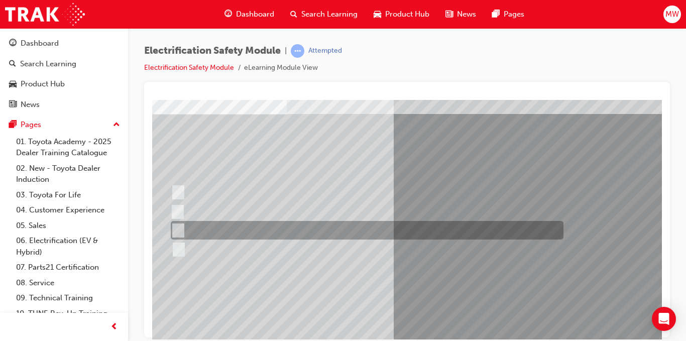
click at [284, 233] on div at bounding box center [364, 230] width 393 height 19
radio input "true"
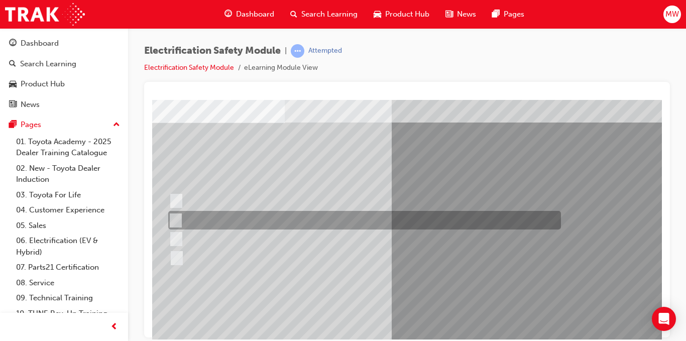
click at [286, 221] on div at bounding box center [362, 220] width 393 height 19
radio input "true"
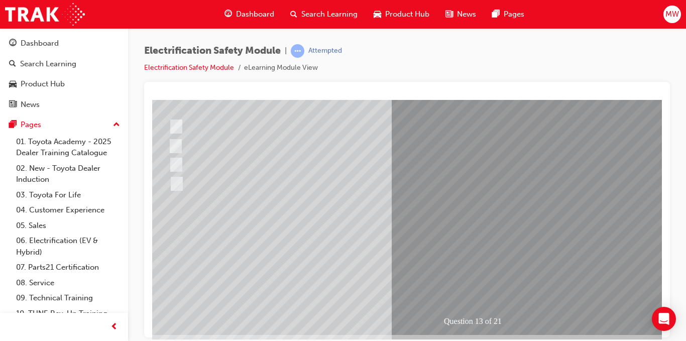
scroll to position [139, 18]
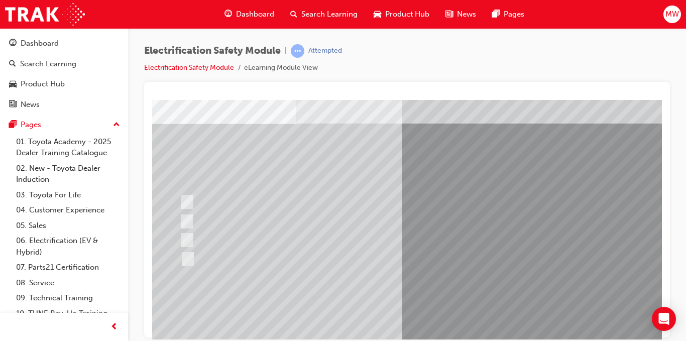
scroll to position [121, 7]
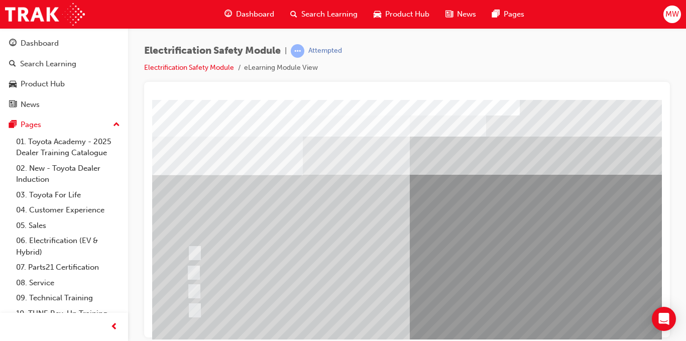
scroll to position [42, 0]
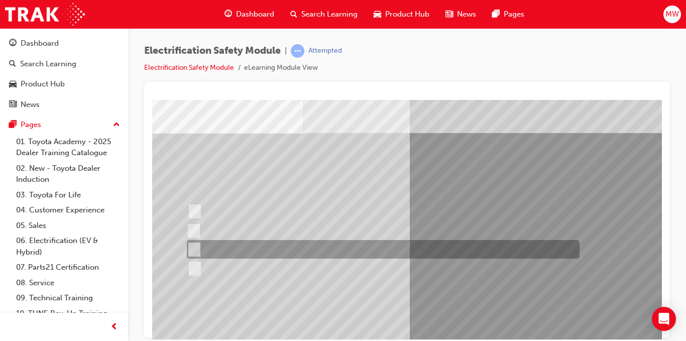
click at [267, 249] on div at bounding box center [380, 249] width 393 height 19
radio input "true"
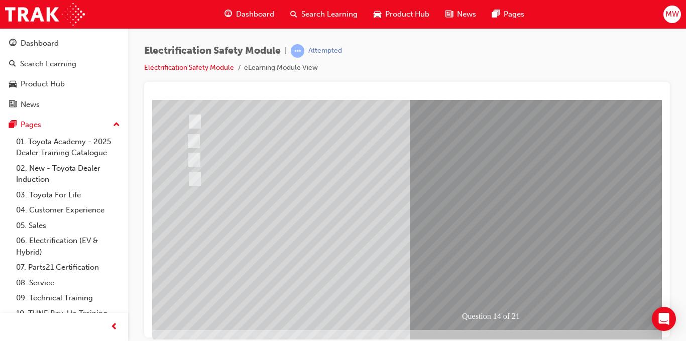
scroll to position [135, 0]
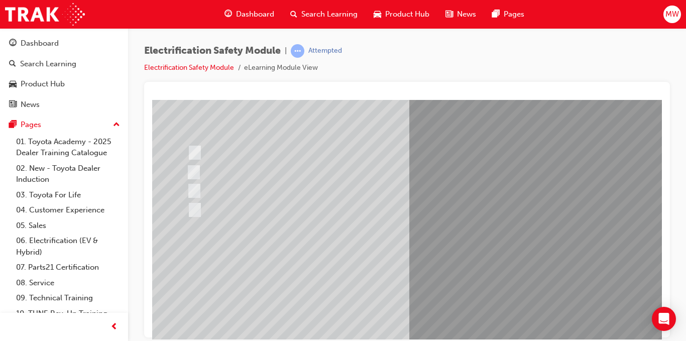
scroll to position [104, 0]
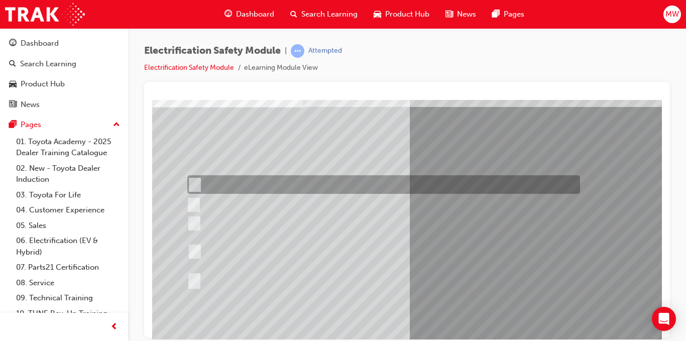
scroll to position [68, 0]
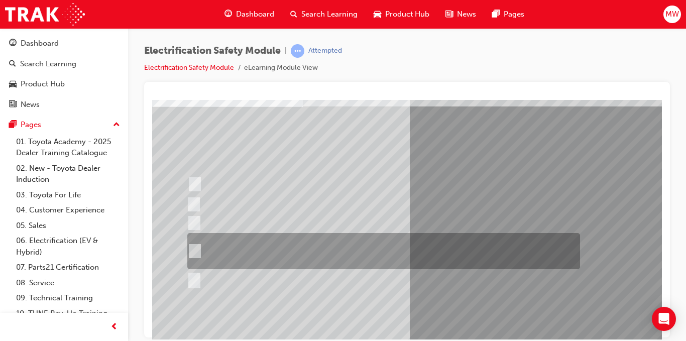
click at [338, 255] on div at bounding box center [381, 251] width 393 height 36
radio input "true"
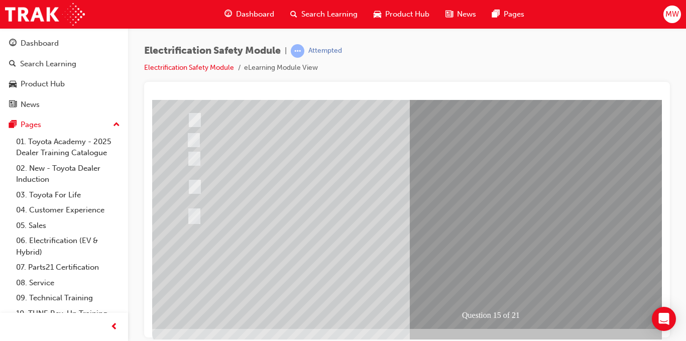
scroll to position [140, 0]
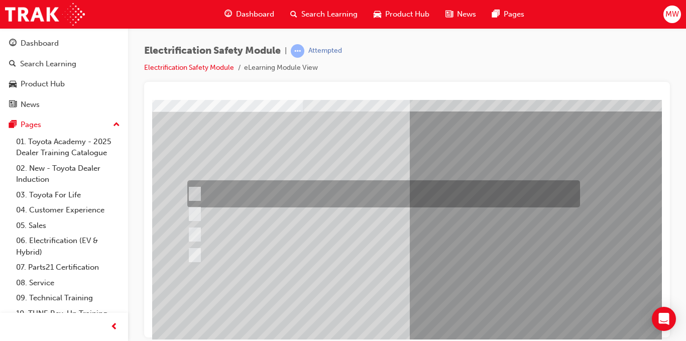
scroll to position [64, 0]
click at [356, 195] on div at bounding box center [381, 193] width 393 height 27
radio input "true"
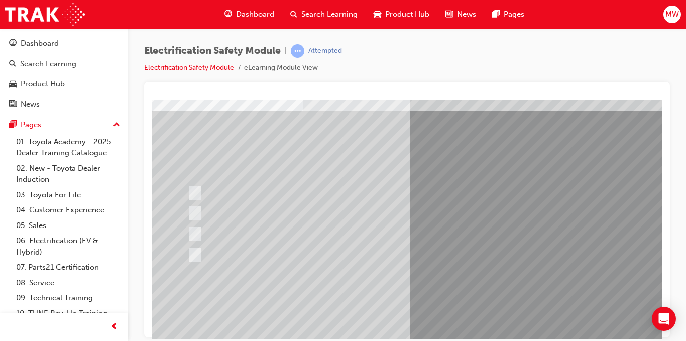
scroll to position [119, 0]
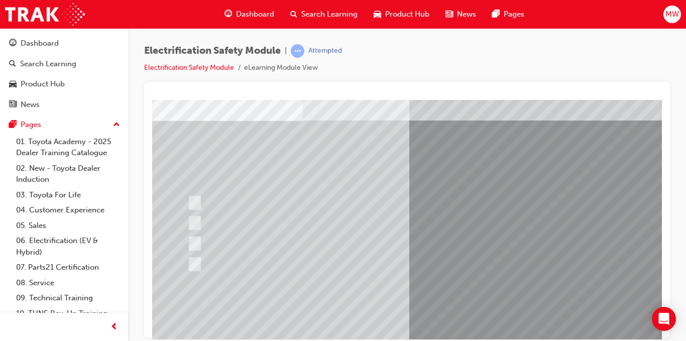
scroll to position [55, 0]
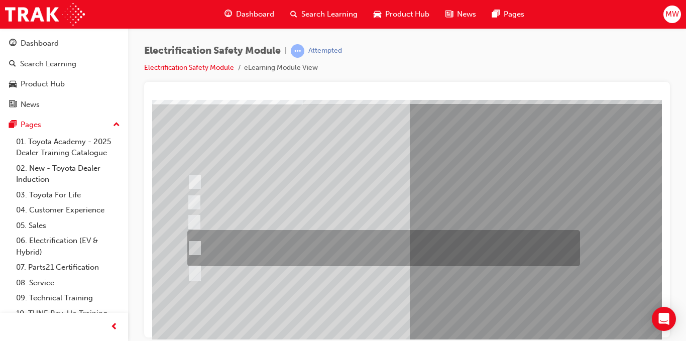
scroll to position [72, 0]
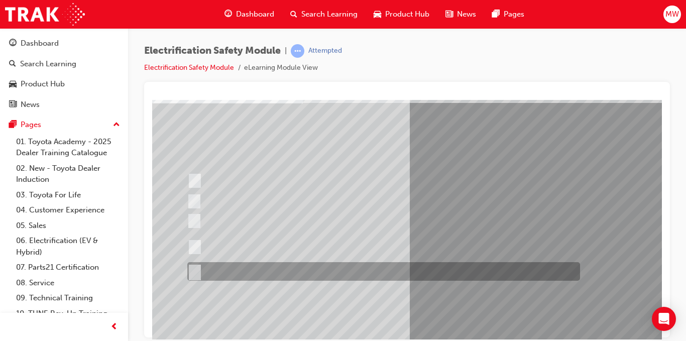
click at [313, 272] on div at bounding box center [381, 271] width 393 height 19
radio input "true"
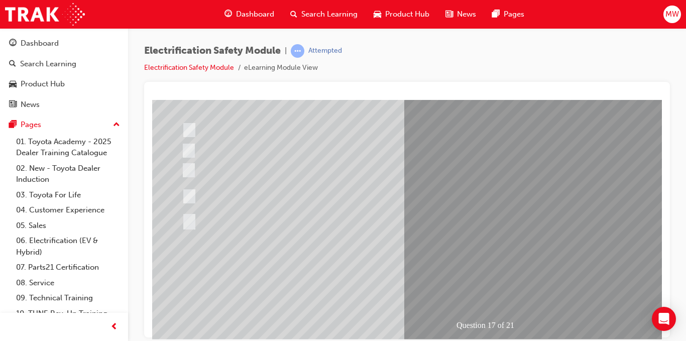
scroll to position [123, 5]
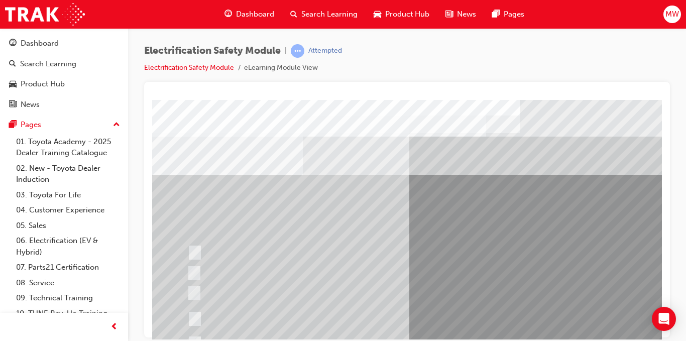
scroll to position [82, 0]
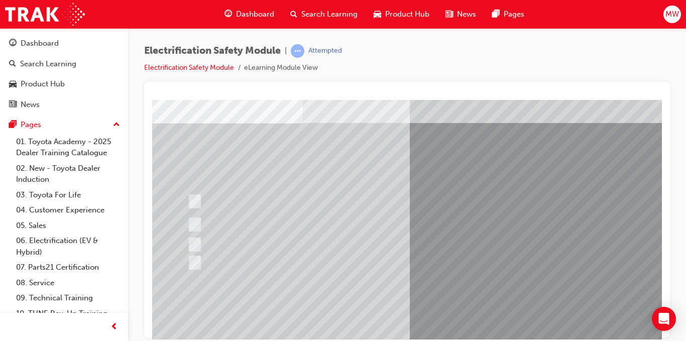
scroll to position [51, 0]
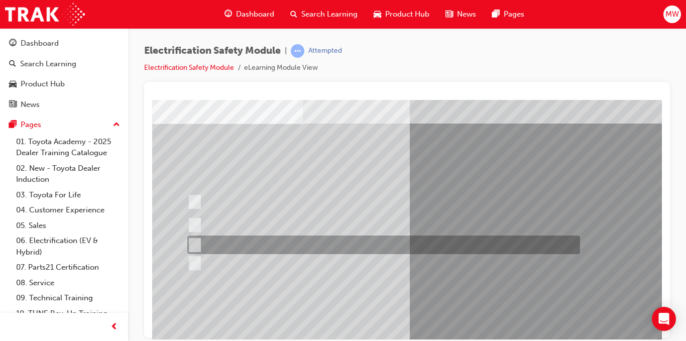
click at [307, 242] on div at bounding box center [381, 245] width 393 height 19
radio input "true"
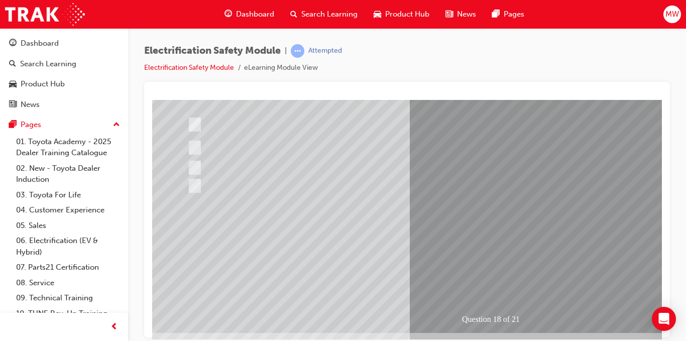
scroll to position [128, 0]
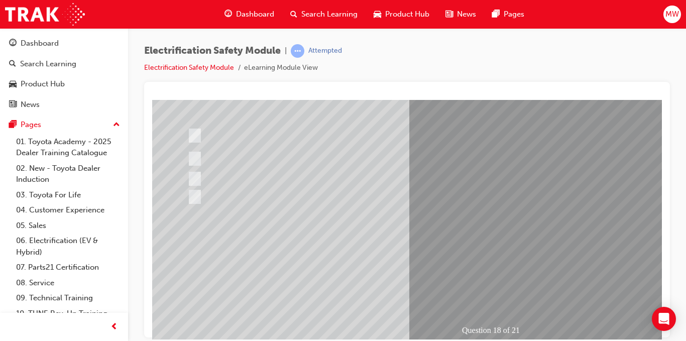
scroll to position [119, 0]
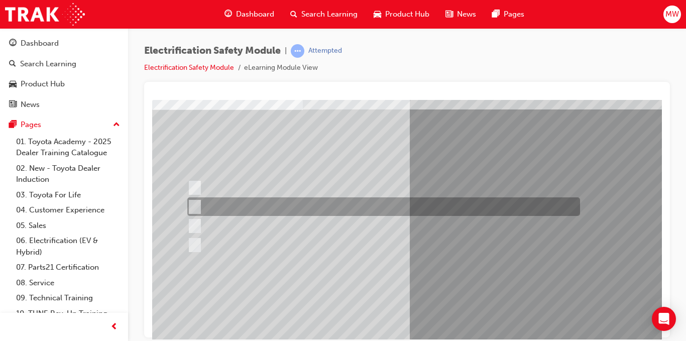
scroll to position [66, 0]
click at [389, 204] on div at bounding box center [381, 205] width 393 height 19
radio input "true"
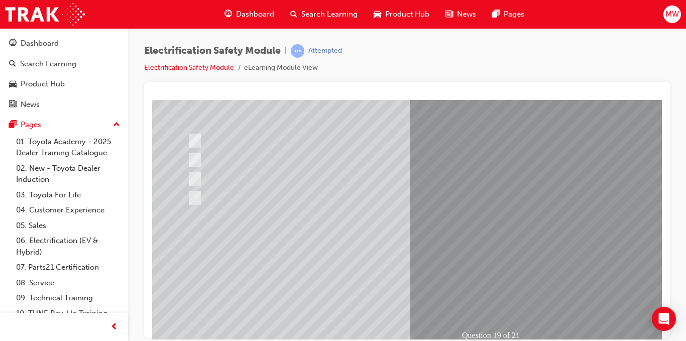
scroll to position [115, 0]
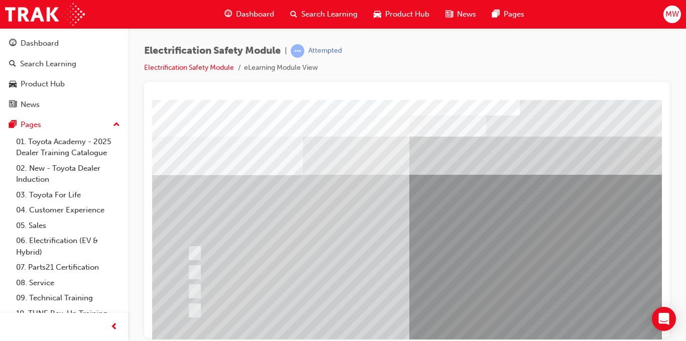
scroll to position [112, 0]
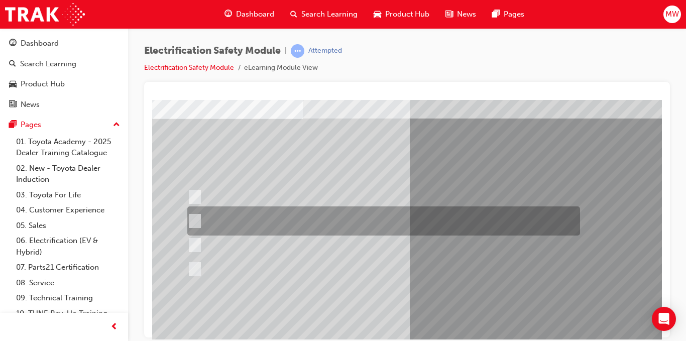
scroll to position [57, 0]
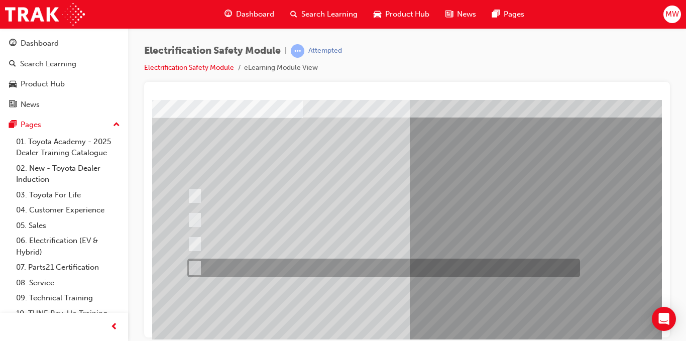
click at [332, 262] on div at bounding box center [381, 268] width 393 height 19
radio input "true"
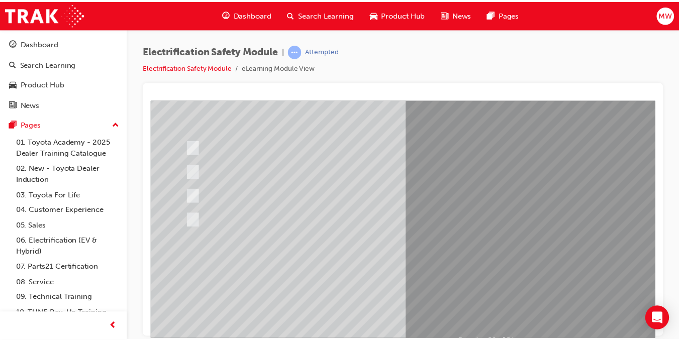
scroll to position [113, 0]
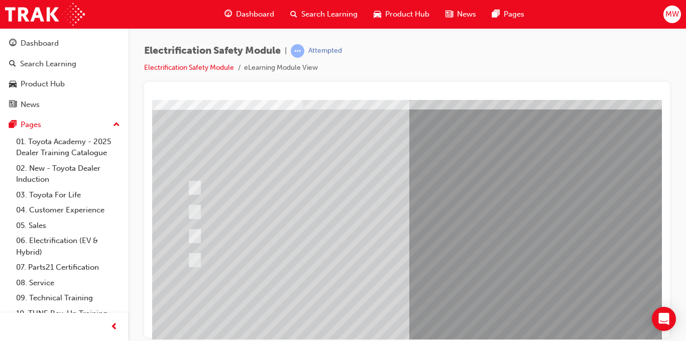
scroll to position [65, 0]
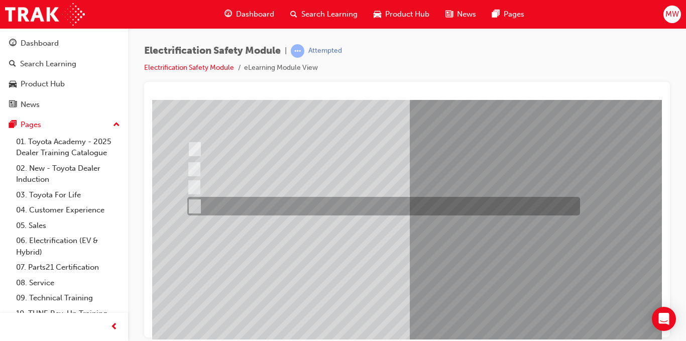
scroll to position [105, 0]
click at [302, 209] on div at bounding box center [381, 205] width 393 height 19
radio input "true"
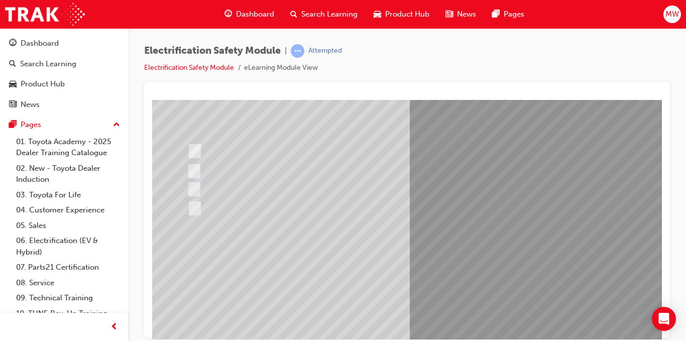
scroll to position [102, 0]
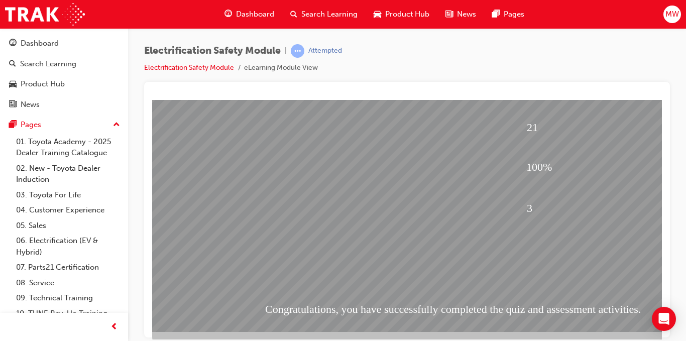
scroll to position [134, 0]
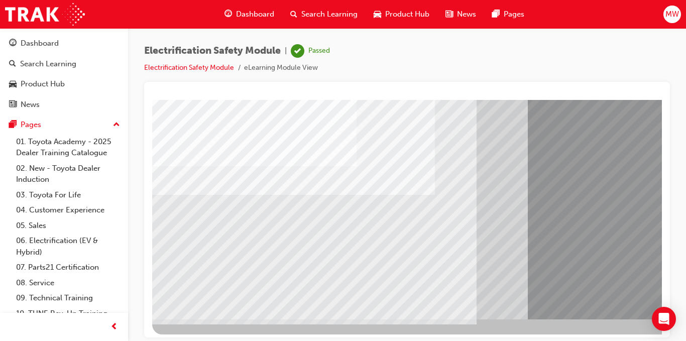
scroll to position [145, 0]
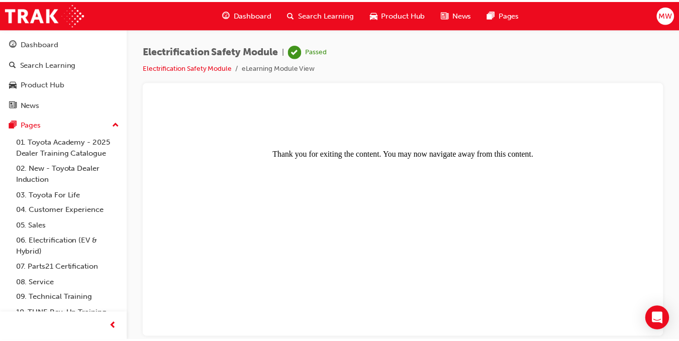
scroll to position [0, 0]
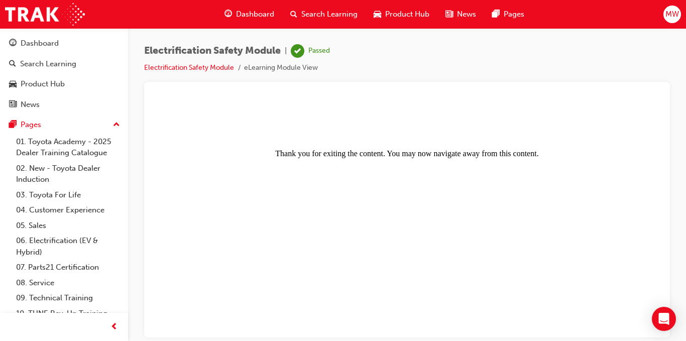
click at [250, 9] on span "Dashboard" at bounding box center [255, 15] width 38 height 12
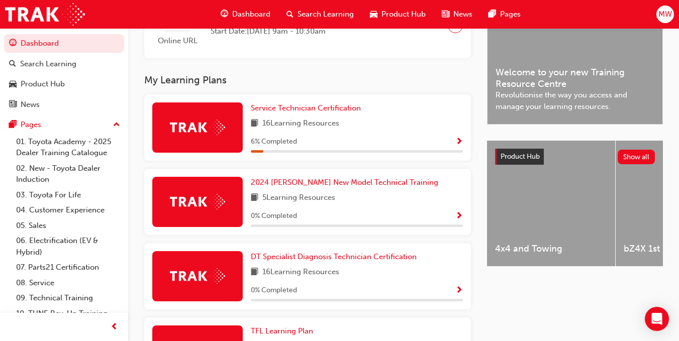
scroll to position [309, 0]
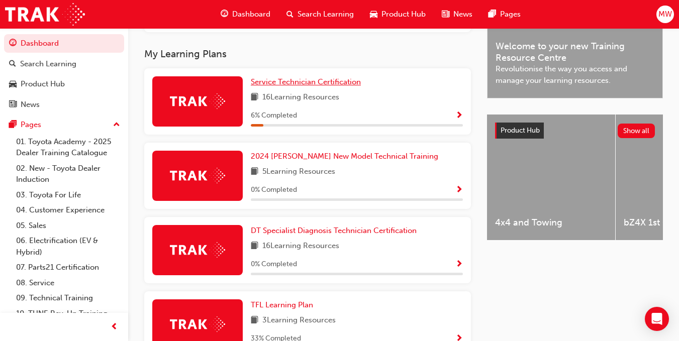
click at [344, 86] on span "Service Technician Certification" at bounding box center [306, 81] width 110 height 9
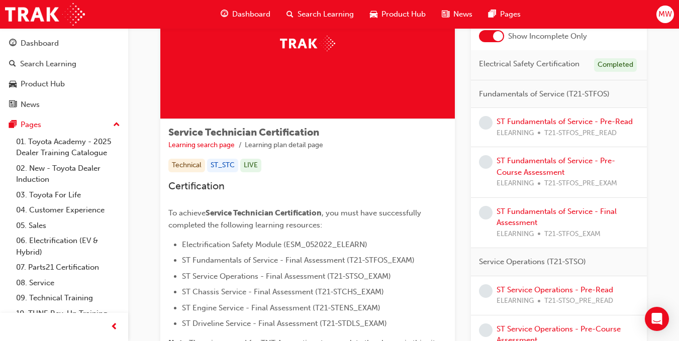
scroll to position [70, 0]
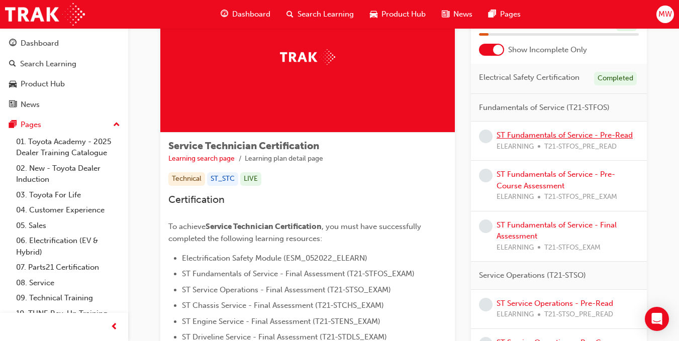
click at [557, 135] on link "ST Fundamentals of Service - Pre-Read" at bounding box center [564, 135] width 136 height 9
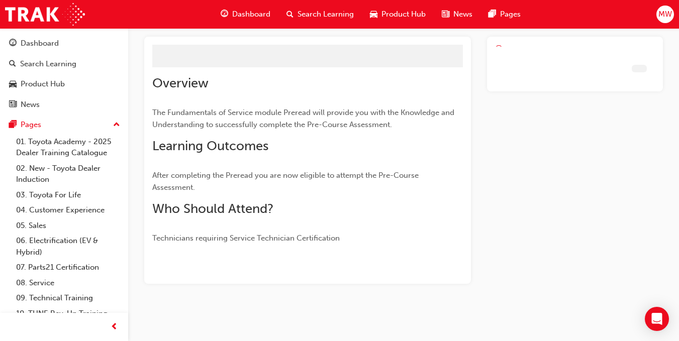
scroll to position [31, 0]
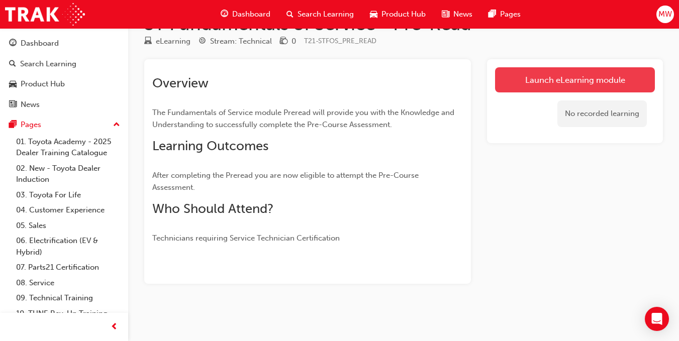
click at [549, 82] on link "Launch eLearning module" at bounding box center [575, 79] width 160 height 25
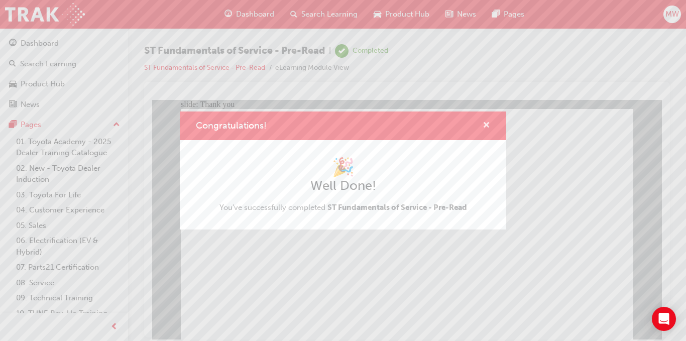
click at [483, 126] on span "cross-icon" at bounding box center [487, 126] width 8 height 9
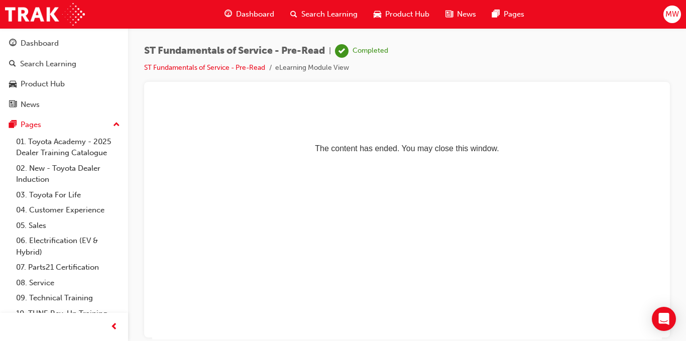
click at [258, 20] on span "Dashboard" at bounding box center [255, 15] width 38 height 12
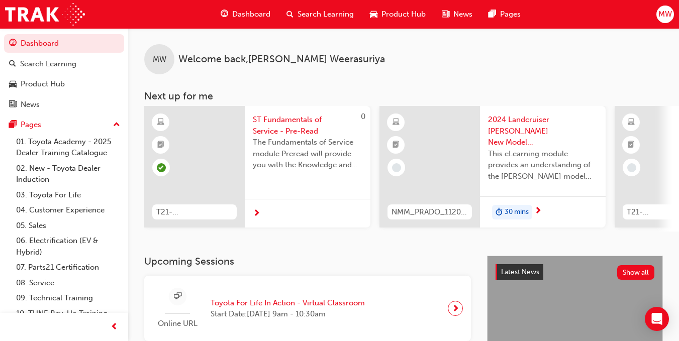
scroll to position [190, 0]
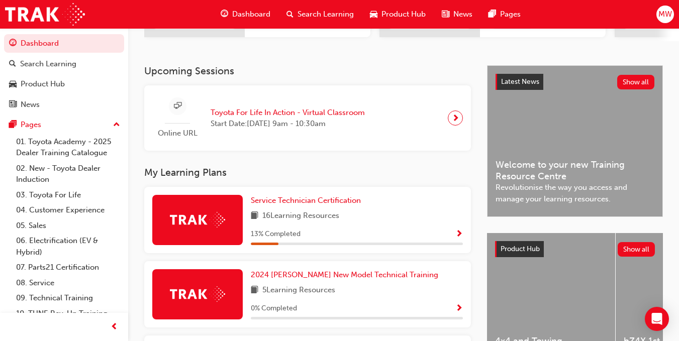
click at [328, 212] on div "Service Technician Certification 16 Learning Resources 13 % Completed" at bounding box center [357, 220] width 212 height 50
click at [328, 205] on span "Service Technician Certification" at bounding box center [306, 200] width 110 height 9
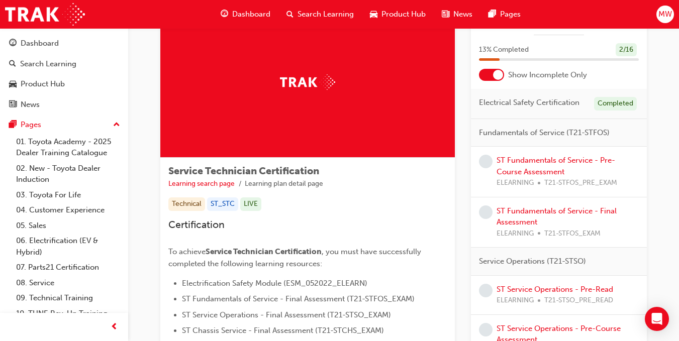
scroll to position [45, 0]
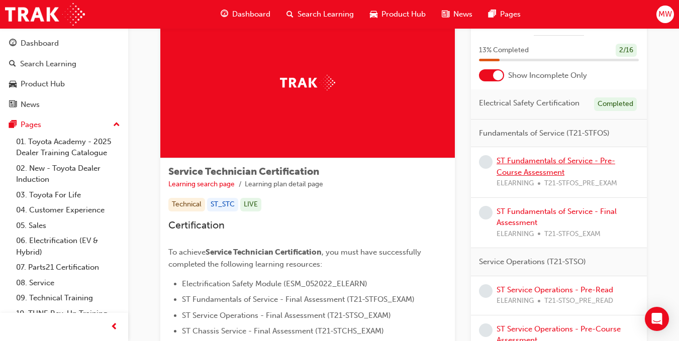
click at [547, 164] on link "ST Fundamentals of Service - Pre-Course Assessment" at bounding box center [555, 166] width 119 height 21
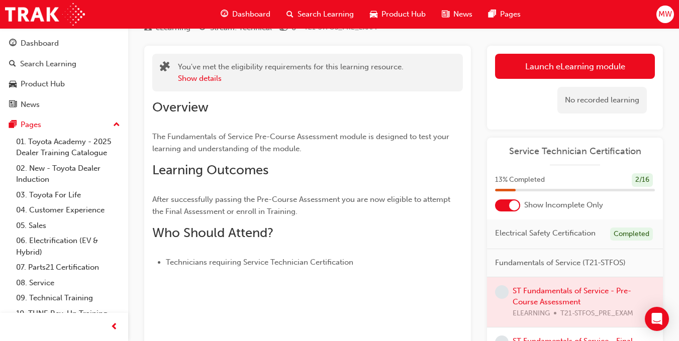
scroll to position [64, 0]
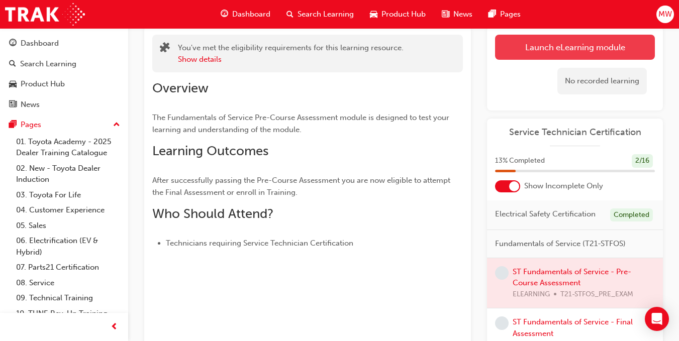
click at [512, 43] on link "Launch eLearning module" at bounding box center [575, 47] width 160 height 25
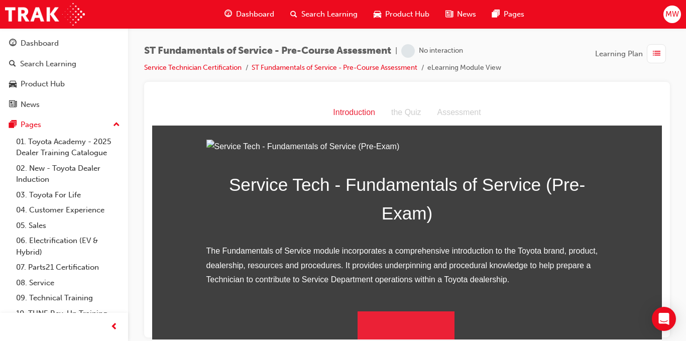
scroll to position [124, 0]
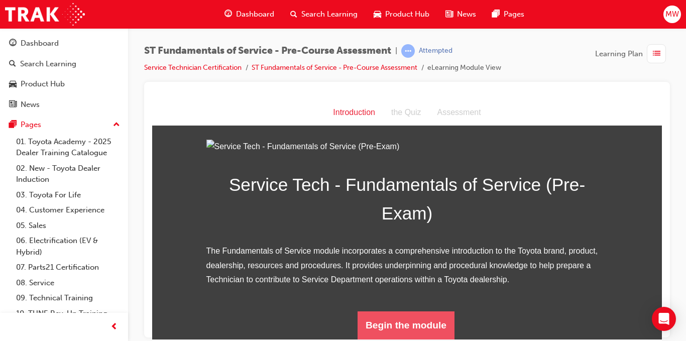
click at [405, 325] on button "Begin the module" at bounding box center [406, 325] width 97 height 28
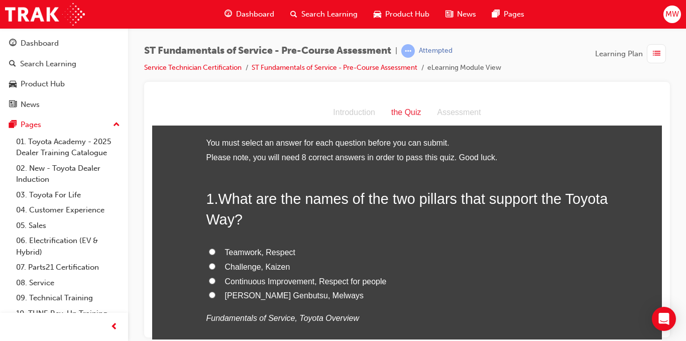
scroll to position [0, 0]
click at [244, 280] on span "Continuous Improvement, Respect for people" at bounding box center [306, 282] width 162 height 9
click at [216, 280] on input "Continuous Improvement, Respect for people" at bounding box center [212, 281] width 7 height 7
radio input "true"
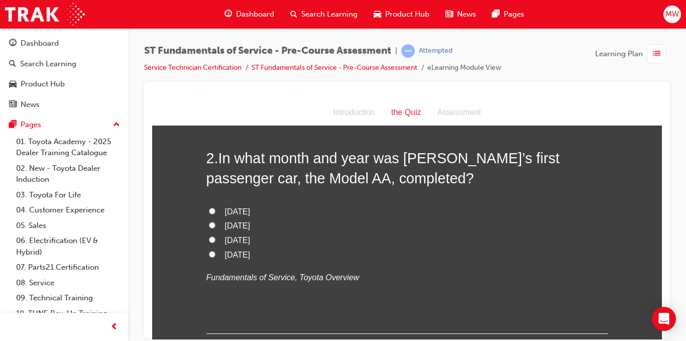
scroll to position [275, 0]
click at [217, 225] on label "[DATE]" at bounding box center [407, 226] width 402 height 15
click at [216, 225] on input "[DATE]" at bounding box center [212, 225] width 7 height 7
radio input "true"
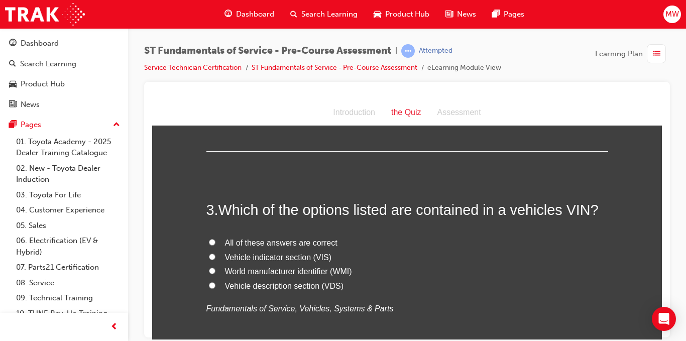
scroll to position [479, 0]
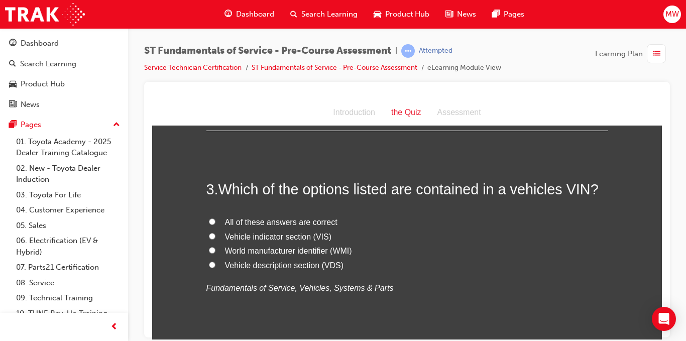
click at [323, 219] on span "All of these answers are correct" at bounding box center [281, 222] width 113 height 9
click at [216, 219] on input "All of these answers are correct" at bounding box center [212, 221] width 7 height 7
radio input "true"
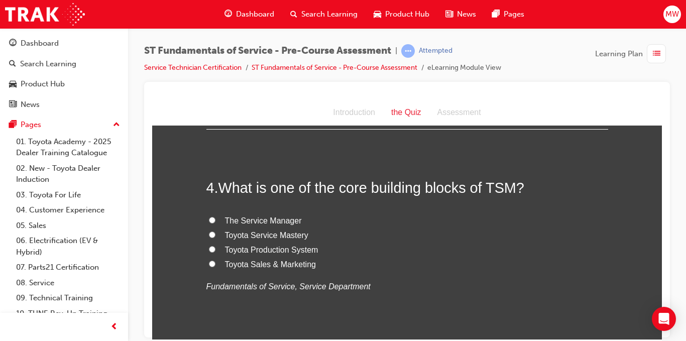
scroll to position [693, 0]
click at [292, 247] on span "Toyota Production System" at bounding box center [271, 250] width 93 height 9
click at [216, 247] on input "Toyota Production System" at bounding box center [212, 249] width 7 height 7
radio input "true"
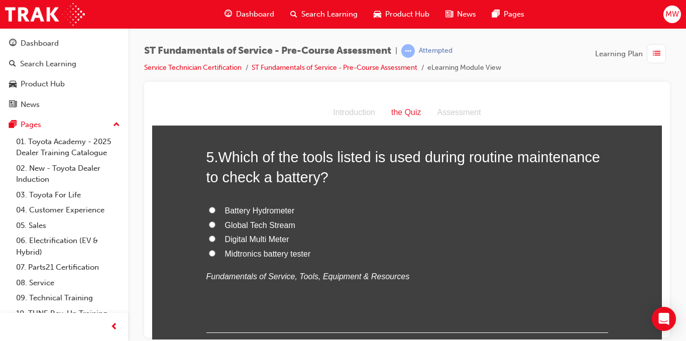
scroll to position [938, 0]
click at [247, 213] on span "Battery Hydrometer" at bounding box center [260, 210] width 70 height 9
click at [216, 213] on input "Battery Hydrometer" at bounding box center [212, 210] width 7 height 7
radio input "true"
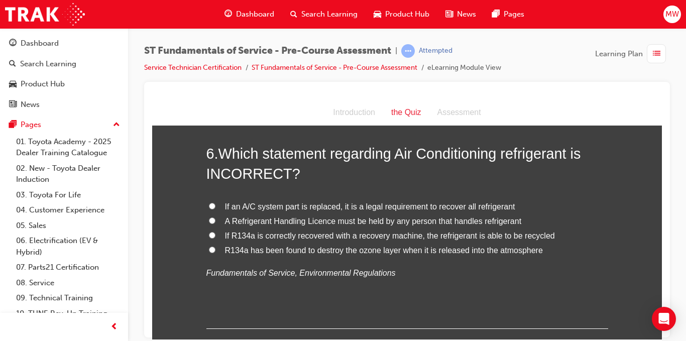
scroll to position [1175, 0]
click at [379, 249] on span "R134a has been found to destroy the ozone layer when it is released into the at…" at bounding box center [384, 250] width 318 height 9
click at [216, 249] on input "R134a has been found to destroy the ozone layer when it is released into the at…" at bounding box center [212, 250] width 7 height 7
radio input "true"
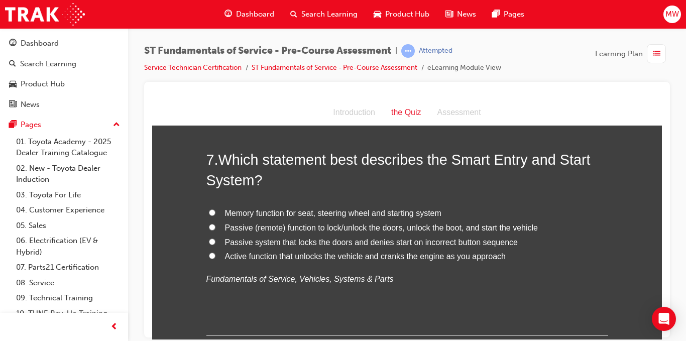
scroll to position [1404, 0]
click at [274, 226] on span "Passive (remote) function to lock/unlock the doors, unlock the boot, and start …" at bounding box center [381, 227] width 313 height 9
click at [216, 226] on input "Passive (remote) function to lock/unlock the doors, unlock the boot, and start …" at bounding box center [212, 226] width 7 height 7
radio input "true"
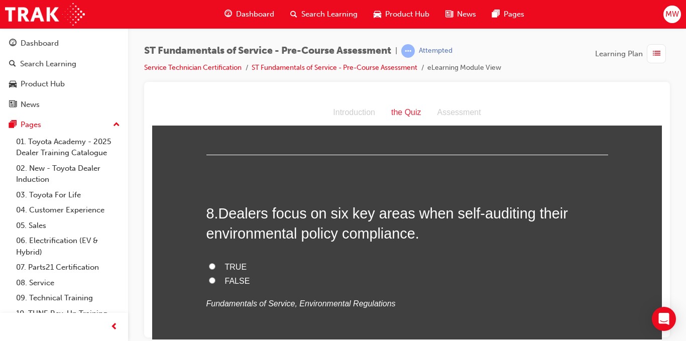
scroll to position [1584, 0]
click at [221, 267] on label "TRUE" at bounding box center [407, 266] width 402 height 15
click at [216, 267] on input "TRUE" at bounding box center [212, 265] width 7 height 7
radio input "true"
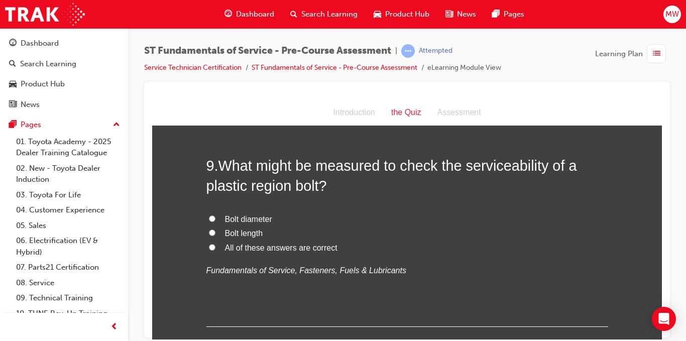
scroll to position [1837, 0]
click at [276, 248] on span "All of these answers are correct" at bounding box center [281, 246] width 113 height 9
click at [216, 248] on input "All of these answers are correct" at bounding box center [212, 246] width 7 height 7
radio input "true"
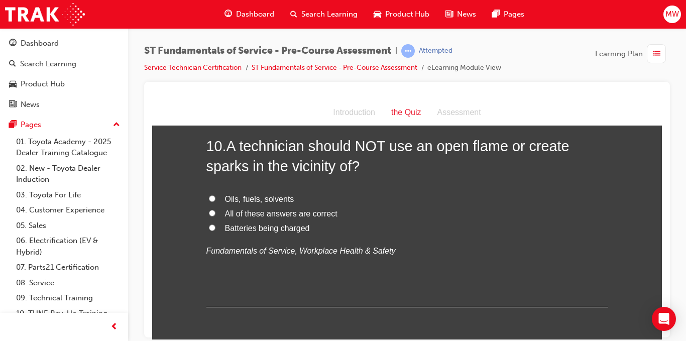
scroll to position [2075, 0]
click at [294, 215] on span "All of these answers are correct" at bounding box center [281, 214] width 113 height 9
click at [216, 215] on input "All of these answers are correct" at bounding box center [212, 213] width 7 height 7
radio input "true"
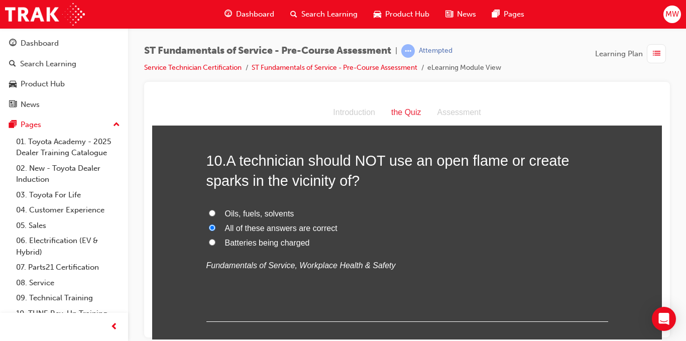
scroll to position [2119, 0]
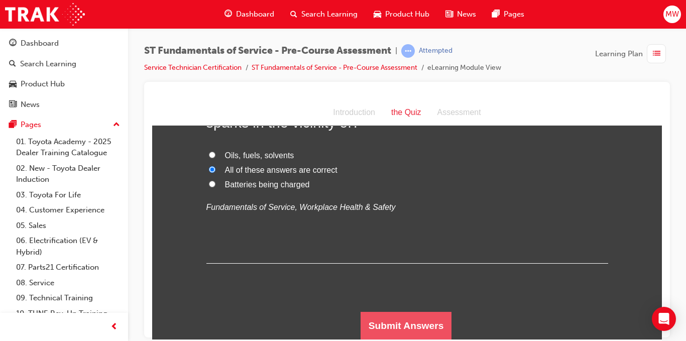
click at [409, 327] on button "Submit Answers" at bounding box center [406, 326] width 91 height 28
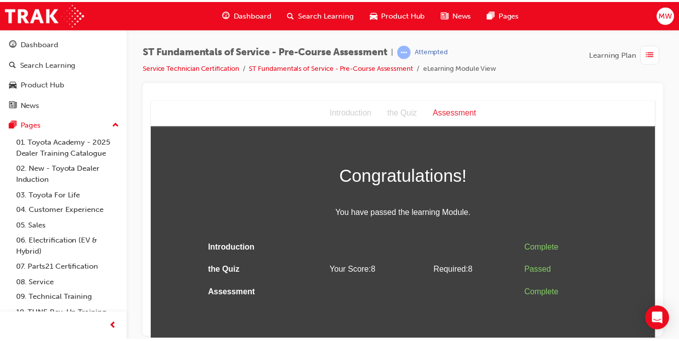
scroll to position [0, 0]
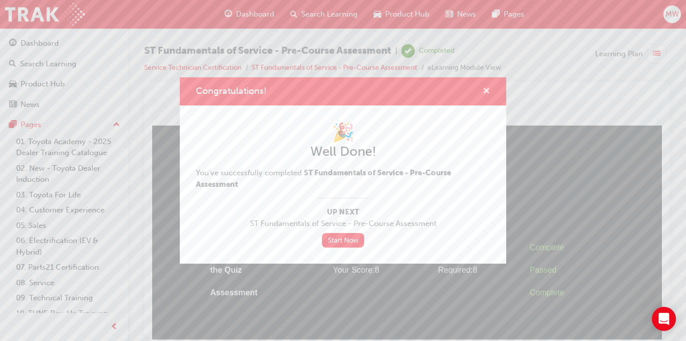
click at [487, 92] on span "cross-icon" at bounding box center [487, 91] width 8 height 9
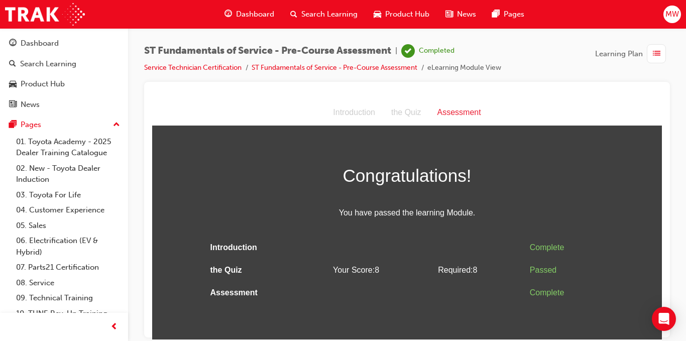
click at [459, 110] on div "Assessment" at bounding box center [460, 112] width 60 height 15
click at [249, 13] on span "Dashboard" at bounding box center [255, 15] width 38 height 12
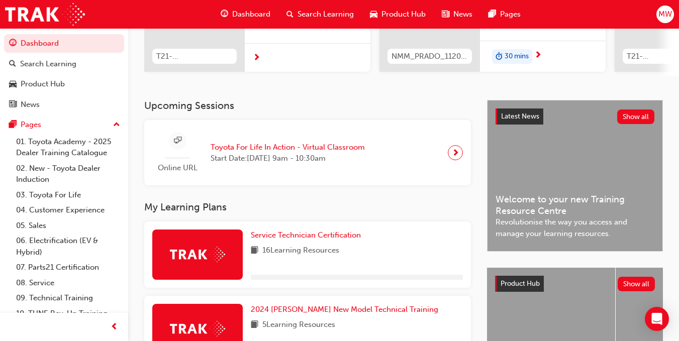
scroll to position [256, 0]
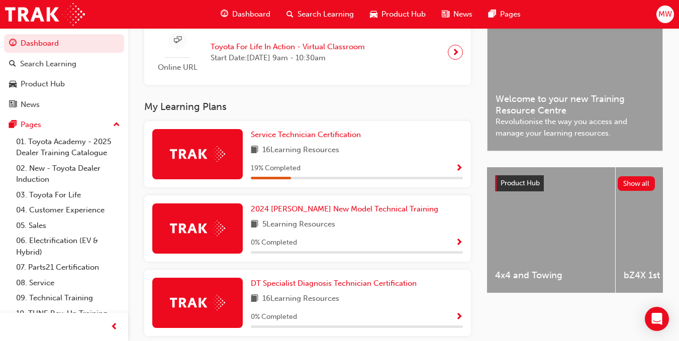
click at [396, 141] on div "Service Technician Certification" at bounding box center [357, 135] width 212 height 12
click at [350, 138] on span "Service Technician Certification" at bounding box center [306, 134] width 110 height 9
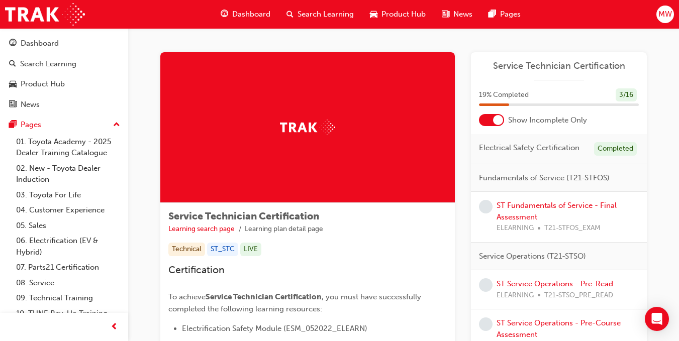
click at [545, 199] on div "ST Fundamentals of Service - Final Assessment ELEARNING T21-STFOS_EXAM" at bounding box center [559, 217] width 176 height 51
click at [553, 204] on link "ST Fundamentals of Service - Final Assessment" at bounding box center [556, 211] width 120 height 21
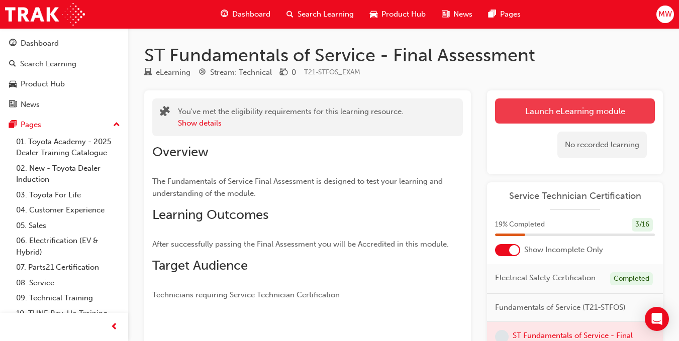
click at [550, 114] on link "Launch eLearning module" at bounding box center [575, 110] width 160 height 25
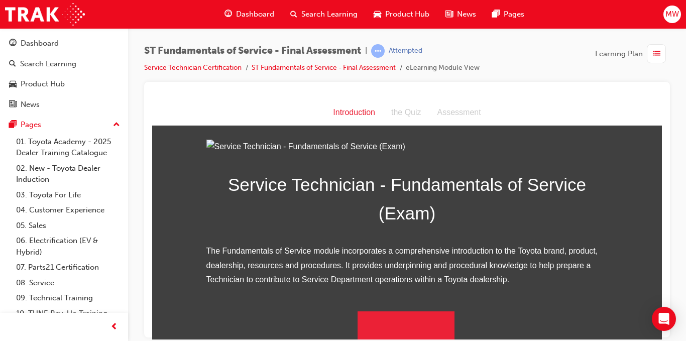
scroll to position [40, 0]
click at [672, 7] on div "MW" at bounding box center [673, 15] width 18 height 18
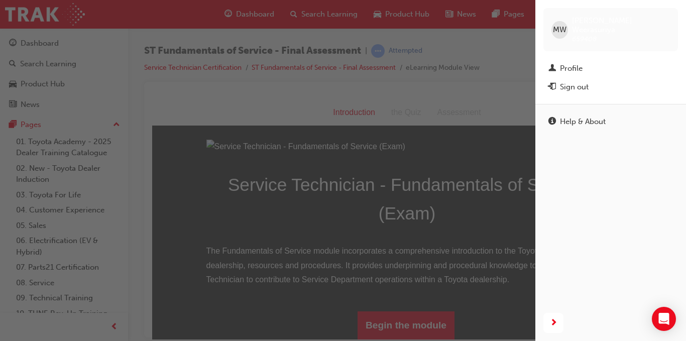
click at [444, 115] on div "button" at bounding box center [268, 170] width 536 height 341
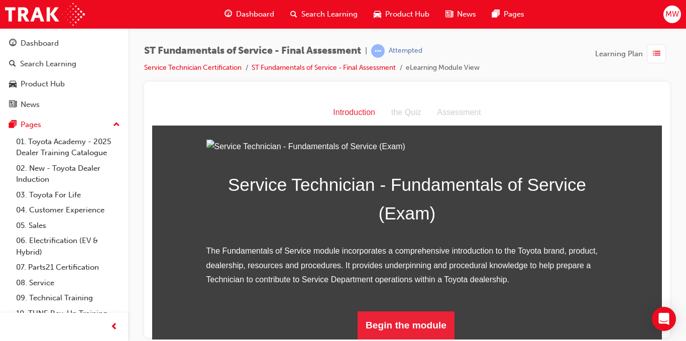
click at [669, 7] on div "MW" at bounding box center [673, 15] width 18 height 18
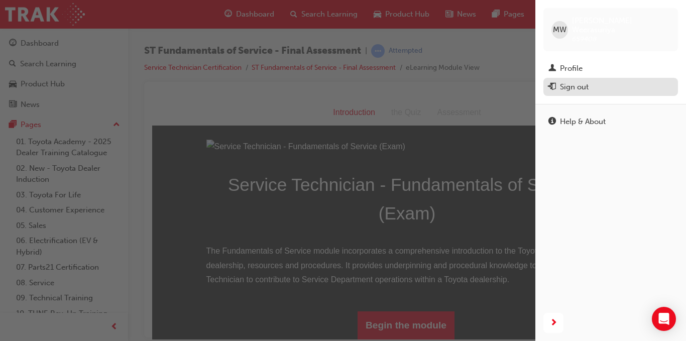
click at [607, 81] on div "Sign out" at bounding box center [611, 87] width 125 height 13
